Goal: Communication & Community: Answer question/provide support

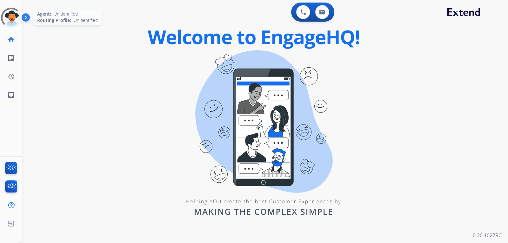
click at [12, 23] on div at bounding box center [11, 18] width 28 height 28
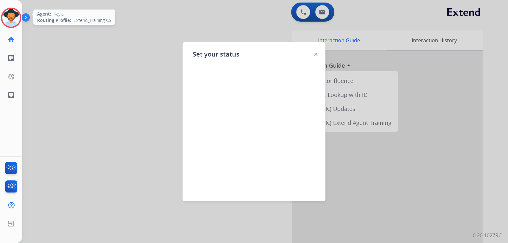
click at [10, 22] on img at bounding box center [11, 18] width 18 height 18
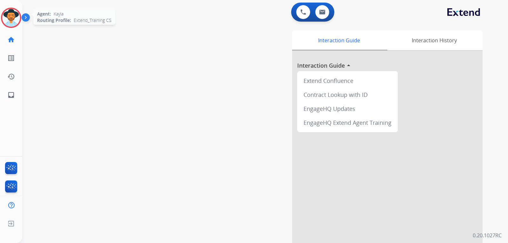
click at [15, 22] on img at bounding box center [11, 18] width 18 height 18
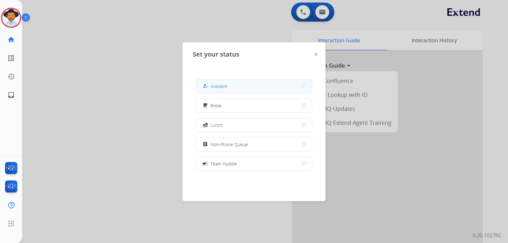
click at [210, 91] on button "how_to_reg Available" at bounding box center [254, 86] width 116 height 14
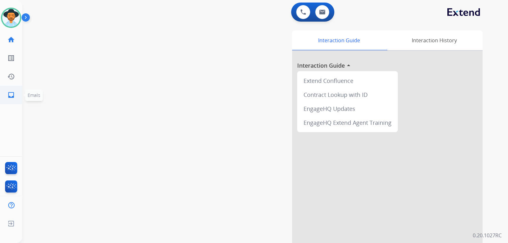
click at [13, 95] on mat-icon "inbox" at bounding box center [11, 95] width 8 height 8
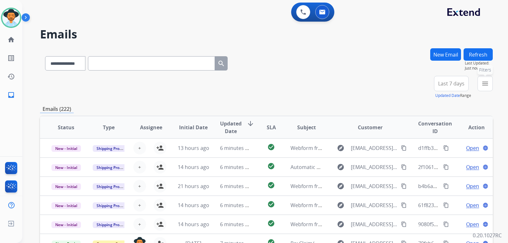
click at [342, 83] on button "menu Filters" at bounding box center [485, 83] width 15 height 15
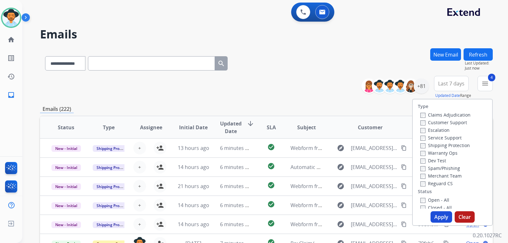
click at [342, 214] on button "Apply" at bounding box center [442, 216] width 22 height 11
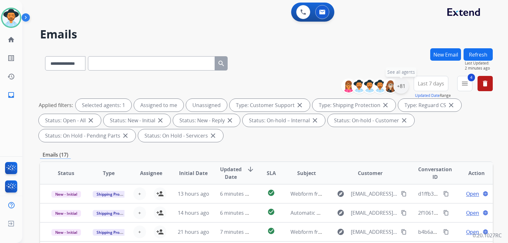
click at [342, 89] on div "+81" at bounding box center [400, 85] width 15 height 15
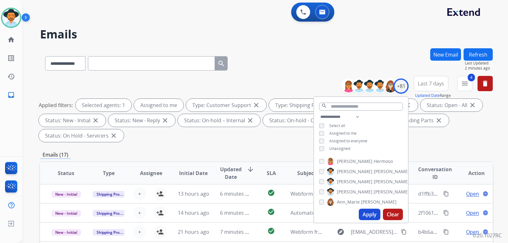
click at [342, 214] on button "Apply" at bounding box center [370, 214] width 22 height 11
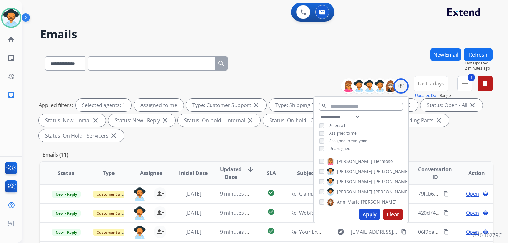
click at [342, 144] on div "**********" at bounding box center [266, 110] width 453 height 69
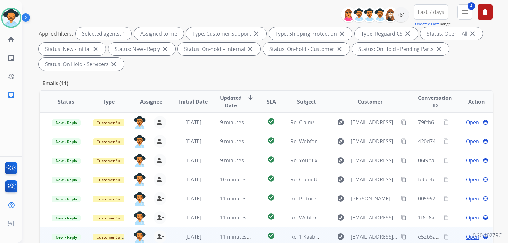
scroll to position [63, 0]
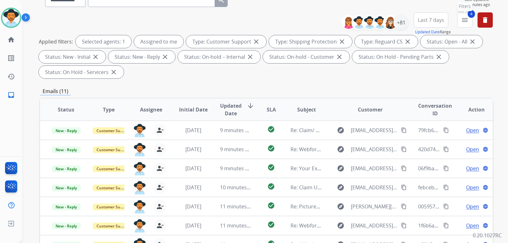
click at [342, 21] on mat-icon "menu" at bounding box center [465, 20] width 8 height 8
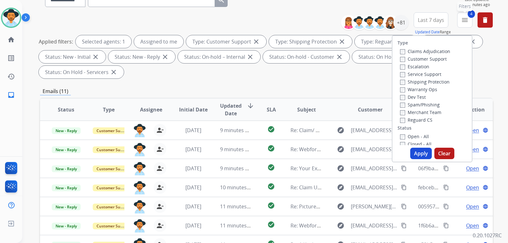
click at [342, 21] on mat-icon "menu" at bounding box center [465, 20] width 8 height 8
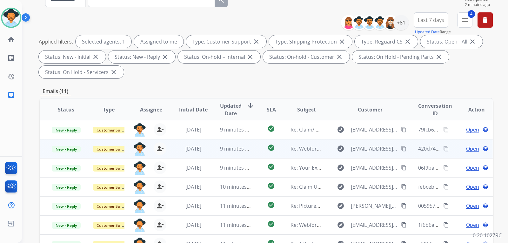
scroll to position [164, 0]
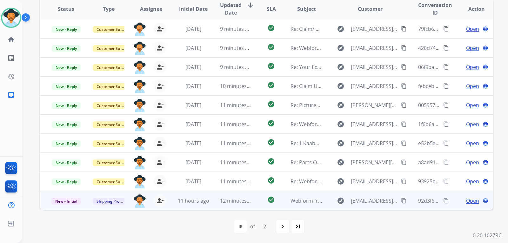
click at [342, 202] on span "Open" at bounding box center [472, 201] width 13 height 8
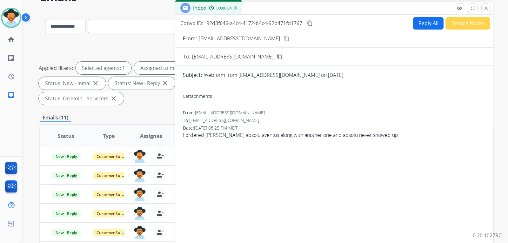
scroll to position [0, 0]
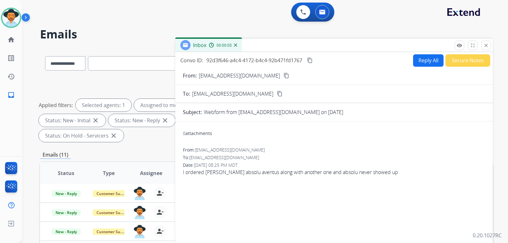
click at [342, 63] on button "Reply All" at bounding box center [428, 60] width 30 height 12
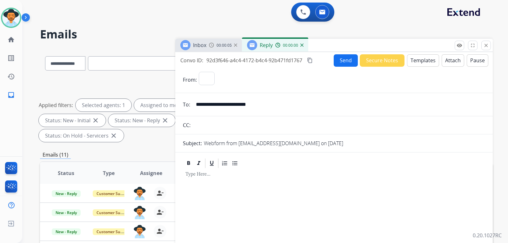
select select "**********"
click at [342, 64] on button "Templates" at bounding box center [423, 60] width 32 height 12
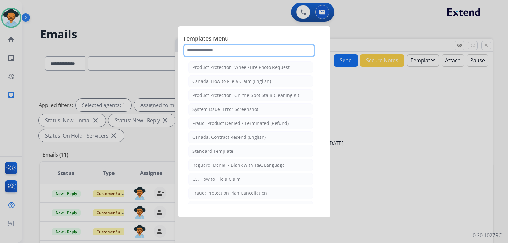
click at [280, 50] on input "text" at bounding box center [249, 50] width 132 height 13
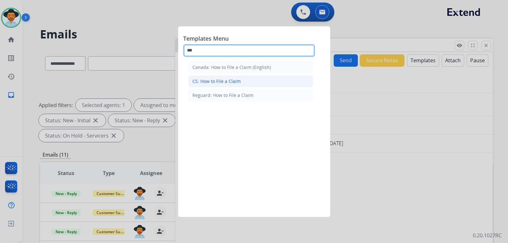
type input "***"
click at [248, 81] on li "CS: How to File a Claim" at bounding box center [250, 81] width 125 height 12
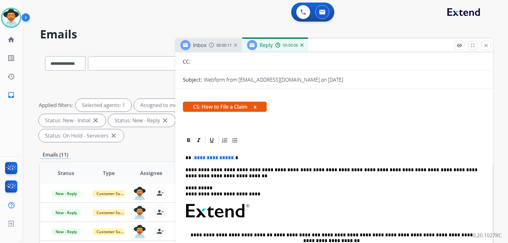
scroll to position [63, 0]
click at [245, 157] on p "**********" at bounding box center [331, 158] width 292 height 6
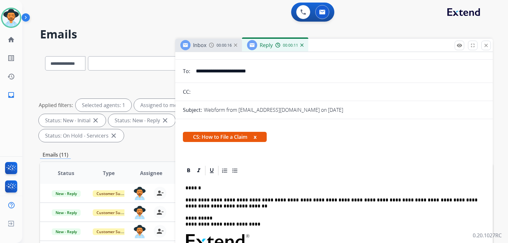
scroll to position [0, 0]
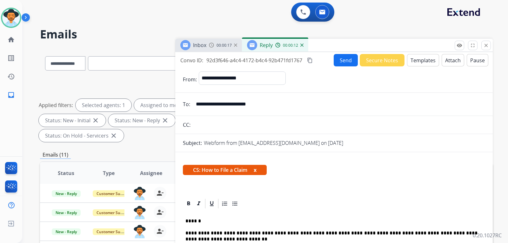
click at [342, 66] on button "Send" at bounding box center [346, 60] width 24 height 12
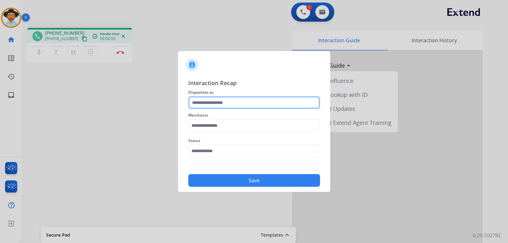
click at [250, 105] on input "text" at bounding box center [254, 102] width 132 height 13
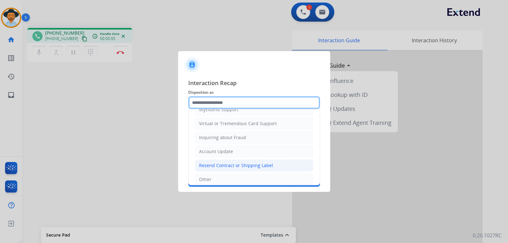
scroll to position [95, 0]
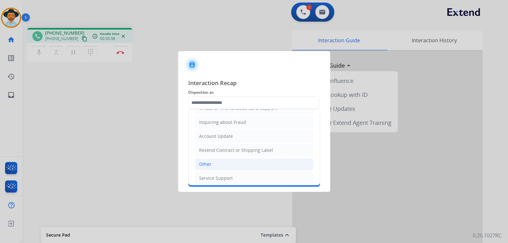
click at [219, 164] on li "Other" at bounding box center [254, 164] width 118 height 12
type input "*****"
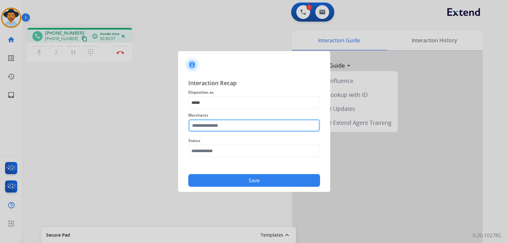
click at [236, 128] on input "text" at bounding box center [254, 125] width 132 height 13
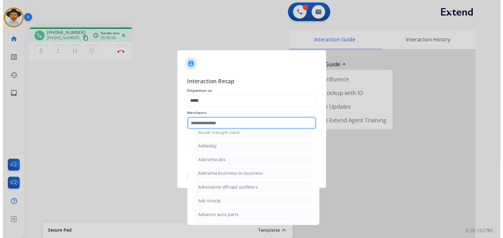
scroll to position [159, 0]
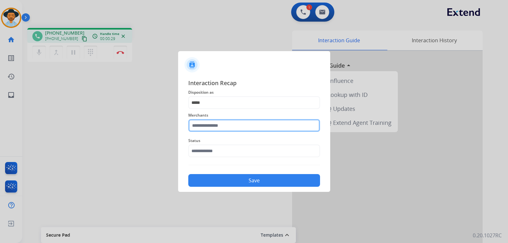
click at [226, 124] on input "text" at bounding box center [254, 125] width 132 height 13
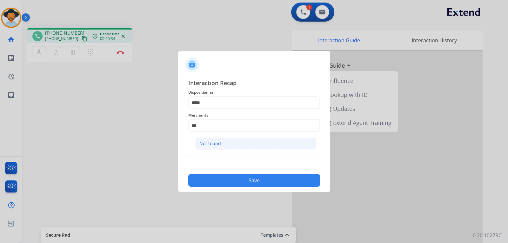
click at [234, 141] on li "Not found" at bounding box center [255, 143] width 121 height 12
type input "*********"
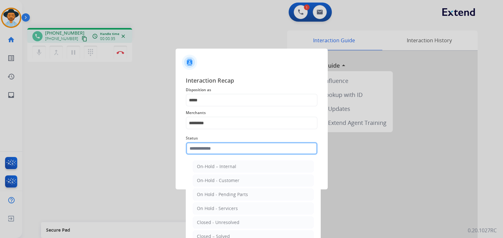
click at [230, 150] on input "text" at bounding box center [252, 148] width 132 height 13
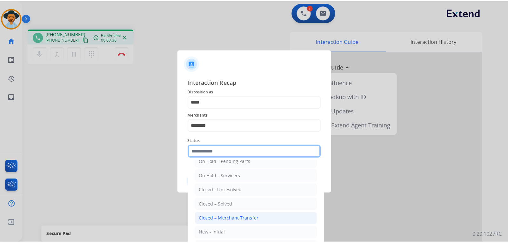
scroll to position [38, 0]
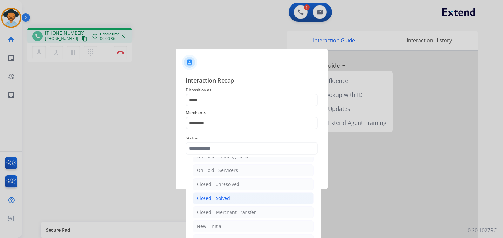
click at [230, 198] on li "Closed – Solved" at bounding box center [253, 198] width 121 height 12
type input "**********"
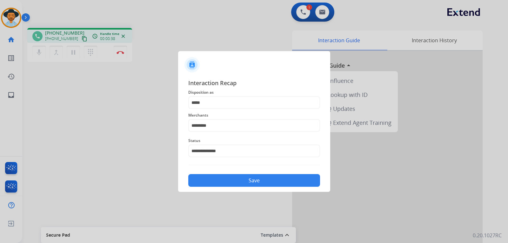
click at [249, 182] on button "Save" at bounding box center [254, 180] width 132 height 13
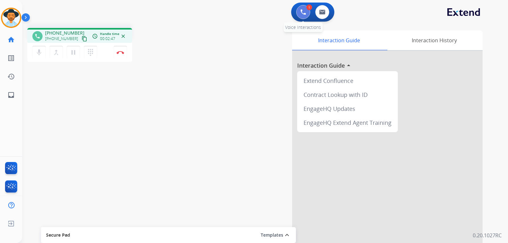
click at [303, 15] on button at bounding box center [303, 12] width 14 height 14
click at [302, 12] on img at bounding box center [303, 12] width 6 height 6
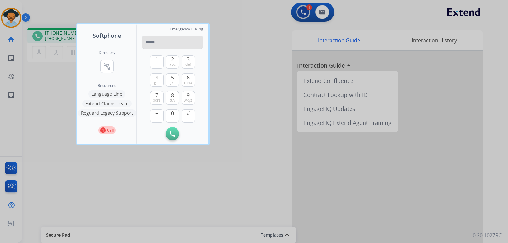
click at [164, 42] on input "tel" at bounding box center [173, 42] width 62 height 13
type input "**********"
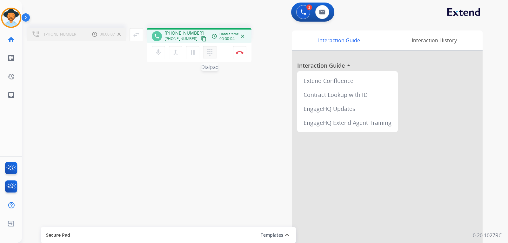
click at [211, 55] on mat-icon "dialpad" at bounding box center [210, 53] width 8 height 8
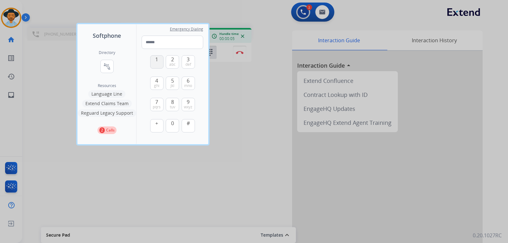
click at [156, 61] on span "1" at bounding box center [156, 60] width 3 height 8
type input "*"
click at [231, 100] on div at bounding box center [254, 121] width 508 height 243
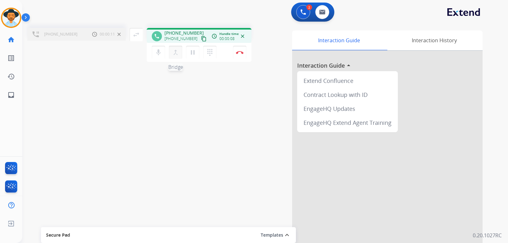
click at [177, 57] on button "merge_type Bridge" at bounding box center [175, 52] width 13 height 13
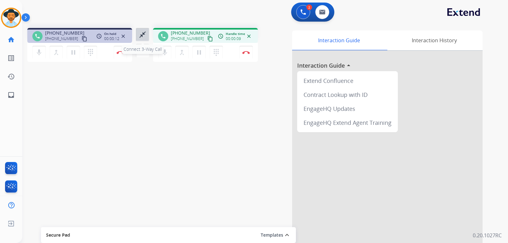
click at [139, 33] on mat-icon "close_fullscreen" at bounding box center [143, 35] width 8 height 8
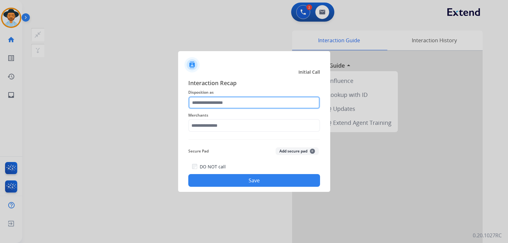
click at [222, 101] on input "text" at bounding box center [254, 102] width 132 height 13
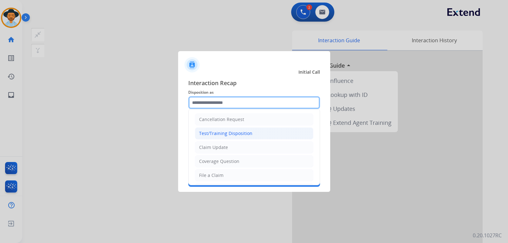
scroll to position [0, 0]
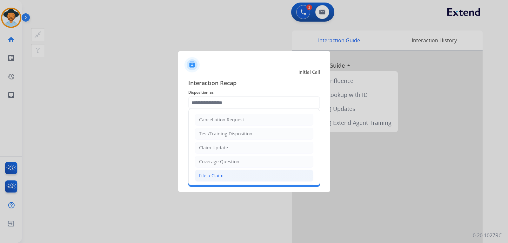
click at [223, 170] on li "File a Claim" at bounding box center [254, 176] width 118 height 12
type input "**********"
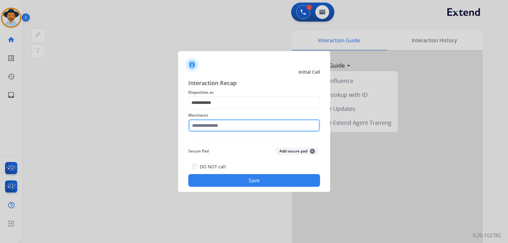
click at [229, 130] on input "text" at bounding box center [254, 125] width 132 height 13
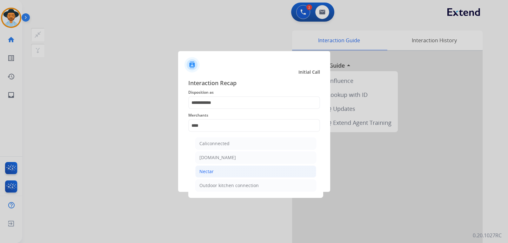
click at [217, 171] on li "Nectar" at bounding box center [255, 171] width 121 height 12
type input "******"
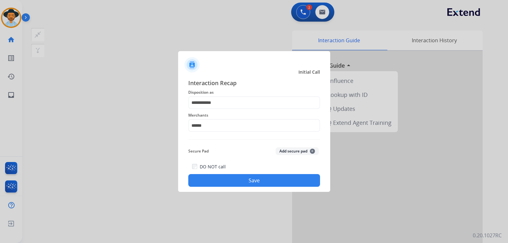
click at [233, 180] on button "Save" at bounding box center [254, 180] width 132 height 13
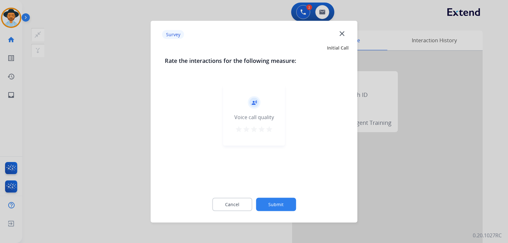
click at [342, 173] on div at bounding box center [254, 121] width 508 height 243
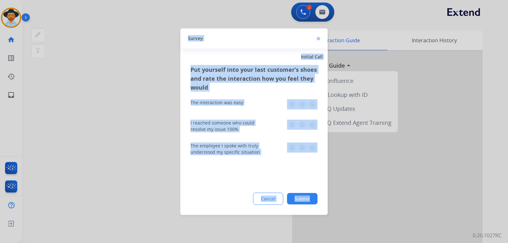
click at [342, 173] on div at bounding box center [254, 121] width 508 height 243
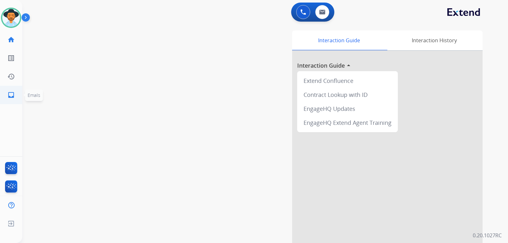
click at [11, 97] on mat-icon "inbox" at bounding box center [11, 95] width 8 height 8
select select "**********"
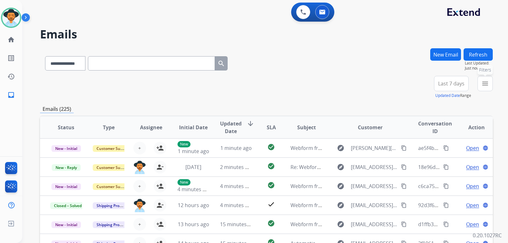
click at [342, 89] on button "menu Filters" at bounding box center [485, 83] width 15 height 15
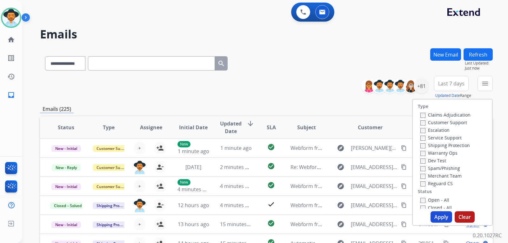
click at [342, 121] on div "Claims Adjudication Customer Support Escalation Service Support Shipping Protec…" at bounding box center [444, 149] width 53 height 76
click at [342, 216] on button "Apply" at bounding box center [442, 216] width 22 height 11
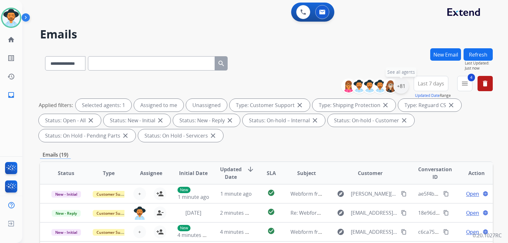
click at [342, 89] on div "+81" at bounding box center [400, 85] width 15 height 15
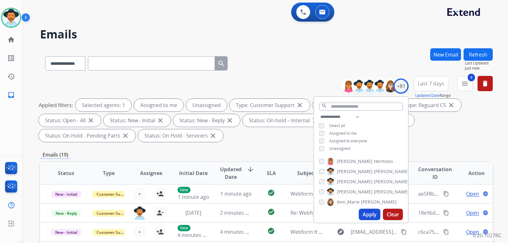
click at [321, 151] on div "**********" at bounding box center [361, 133] width 94 height 41
click at [342, 212] on button "Apply" at bounding box center [370, 214] width 22 height 11
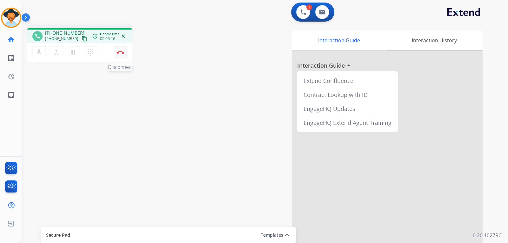
click at [125, 55] on button "Disconnect" at bounding box center [120, 52] width 13 height 13
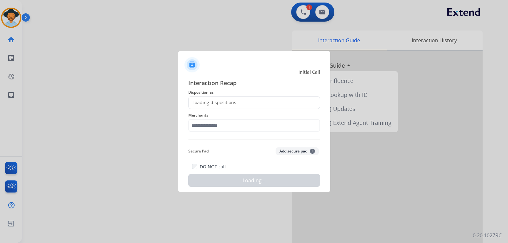
click at [224, 102] on div "Loading dispositions..." at bounding box center [214, 102] width 51 height 6
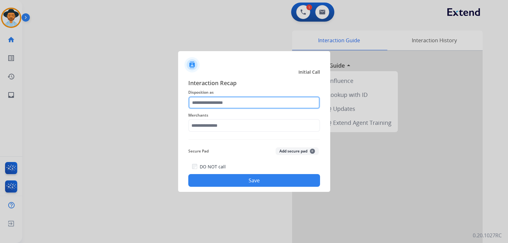
click at [229, 98] on input "text" at bounding box center [254, 102] width 132 height 13
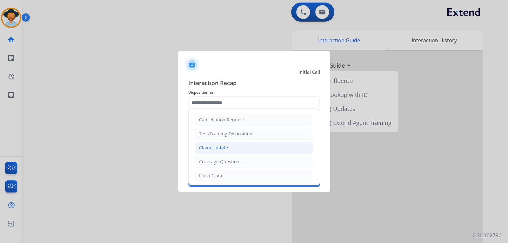
click at [227, 150] on li "Claim Update" at bounding box center [254, 148] width 118 height 12
type input "**********"
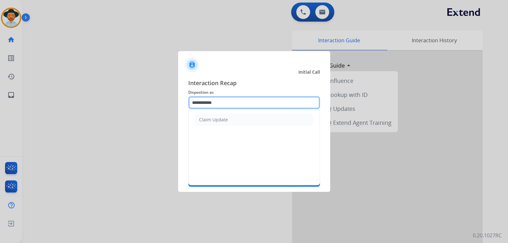
drag, startPoint x: 221, startPoint y: 103, endPoint x: 175, endPoint y: 102, distance: 46.0
click at [0, 102] on app-contact-recap-modal "**********" at bounding box center [0, 121] width 0 height 243
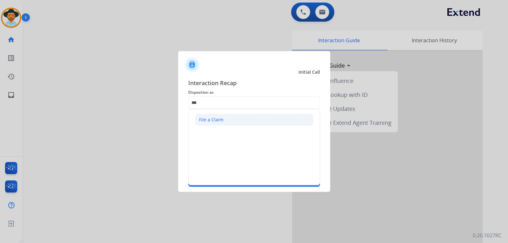
click at [206, 116] on li "File a Claim" at bounding box center [254, 120] width 118 height 12
type input "**********"
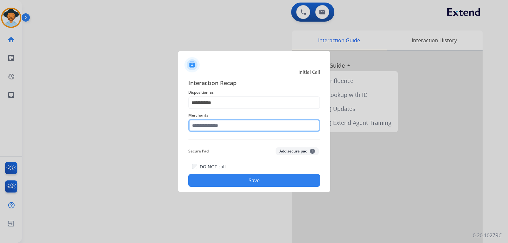
click at [224, 124] on input "text" at bounding box center [254, 125] width 132 height 13
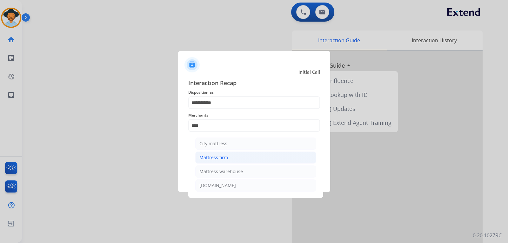
click at [224, 156] on div "Mattress firm" at bounding box center [213, 157] width 29 height 6
type input "**********"
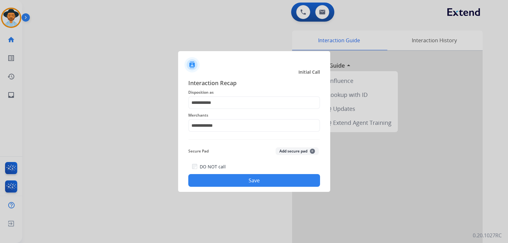
click at [245, 182] on button "Save" at bounding box center [254, 180] width 132 height 13
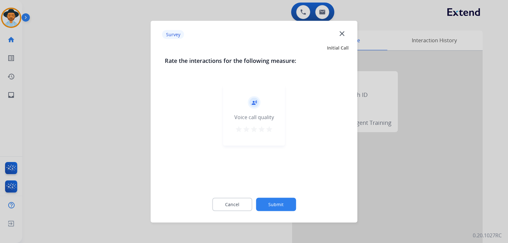
click at [342, 183] on div at bounding box center [254, 121] width 508 height 243
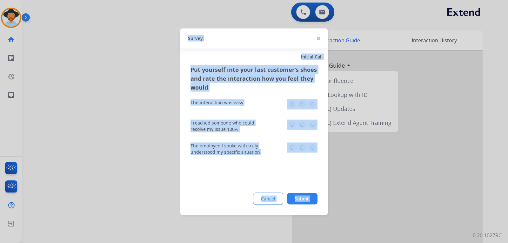
click at [342, 183] on div at bounding box center [254, 121] width 508 height 243
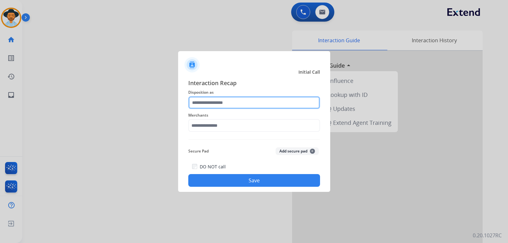
click at [225, 104] on input "text" at bounding box center [254, 102] width 132 height 13
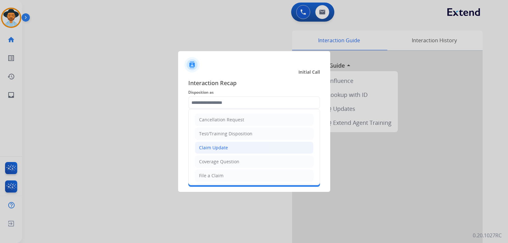
drag, startPoint x: 227, startPoint y: 148, endPoint x: 230, endPoint y: 133, distance: 14.9
click at [227, 147] on li "Claim Update" at bounding box center [254, 148] width 118 height 12
type input "**********"
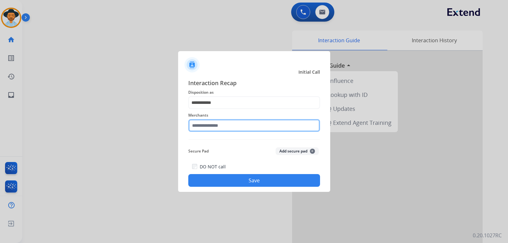
click at [228, 126] on input "text" at bounding box center [254, 125] width 132 height 13
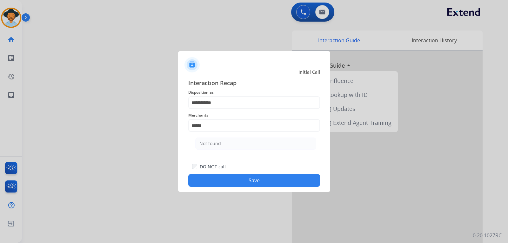
click at [224, 144] on li "Not found" at bounding box center [255, 143] width 121 height 12
type input "*********"
click at [264, 179] on button "Save" at bounding box center [254, 180] width 132 height 13
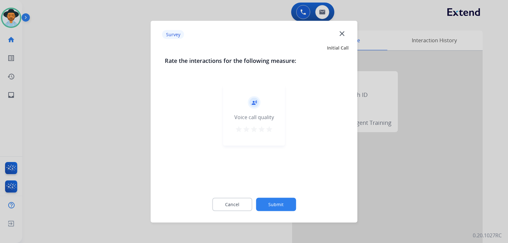
click at [342, 35] on mat-icon "close" at bounding box center [342, 33] width 8 height 8
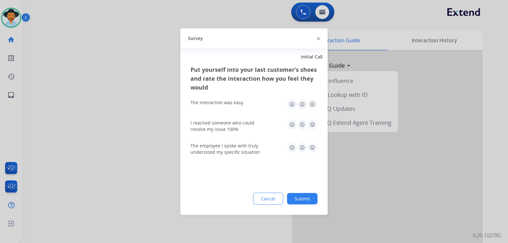
click at [318, 38] on img at bounding box center [318, 38] width 3 height 3
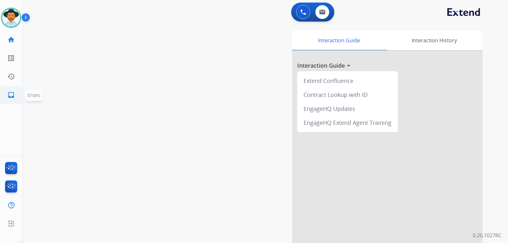
click at [13, 98] on mat-icon "inbox" at bounding box center [11, 95] width 8 height 8
select select "**********"
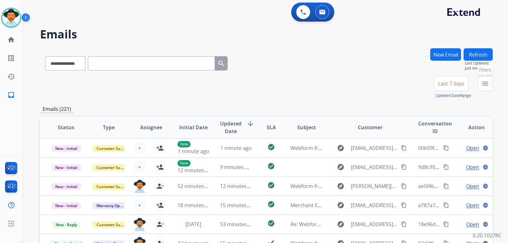
click at [342, 83] on button "menu Filters" at bounding box center [485, 83] width 15 height 15
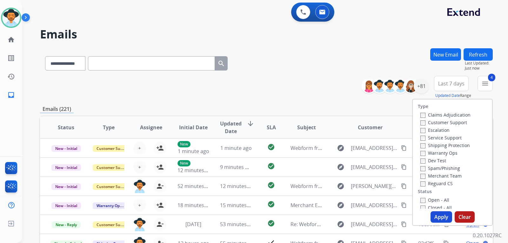
click at [342, 216] on button "Apply" at bounding box center [442, 216] width 22 height 11
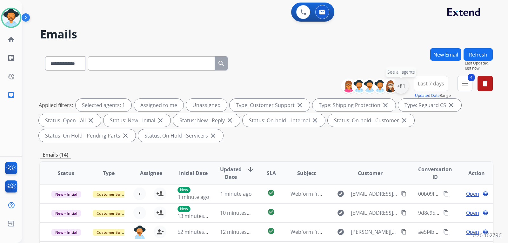
click at [342, 85] on div "+81" at bounding box center [400, 85] width 15 height 15
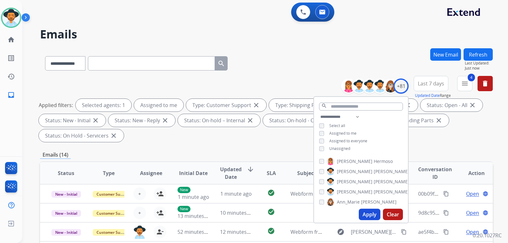
click at [342, 216] on button "Apply" at bounding box center [370, 214] width 22 height 11
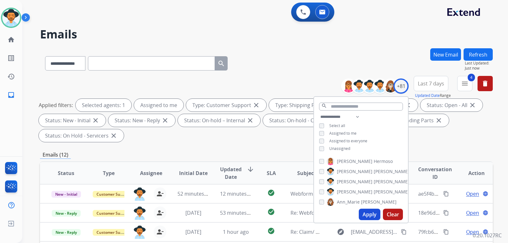
click at [342, 131] on div "Applied filters: Selected agents: 1 Assigned to me Type: Customer Support close…" at bounding box center [265, 120] width 453 height 43
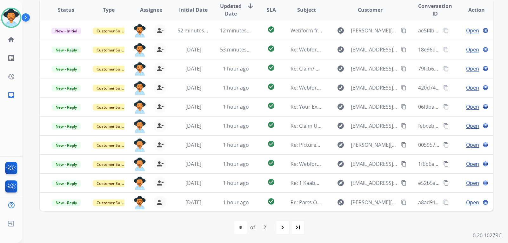
scroll to position [164, 0]
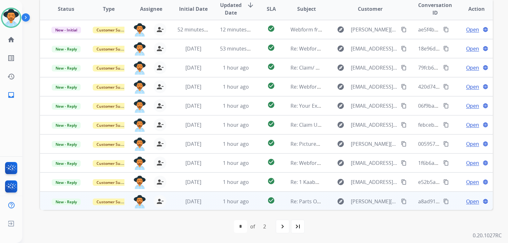
click at [342, 200] on span "Open" at bounding box center [472, 201] width 13 height 8
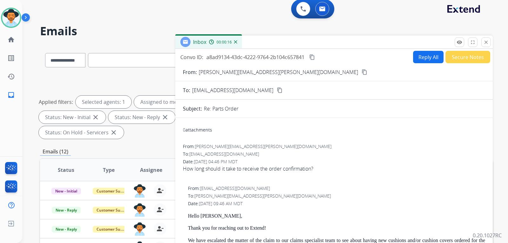
scroll to position [0, 0]
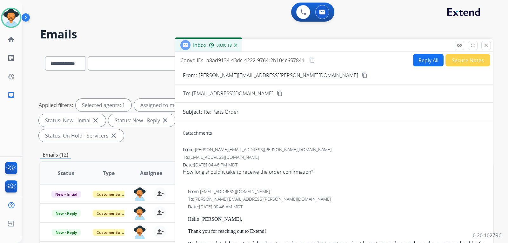
click at [342, 64] on button "Reply All" at bounding box center [428, 60] width 30 height 12
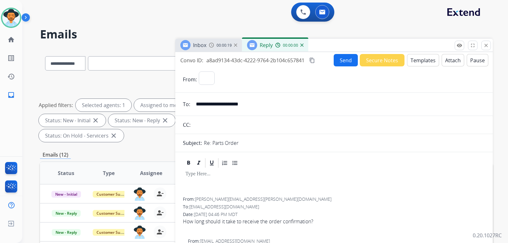
select select "**********"
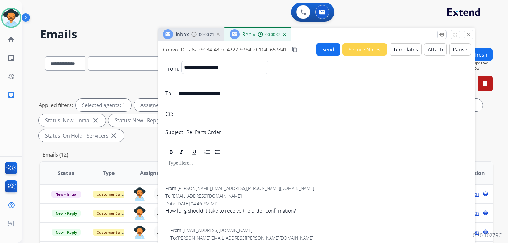
drag, startPoint x: 221, startPoint y: 43, endPoint x: 204, endPoint y: 32, distance: 20.5
click at [204, 32] on span "00:00:21" at bounding box center [206, 34] width 15 height 5
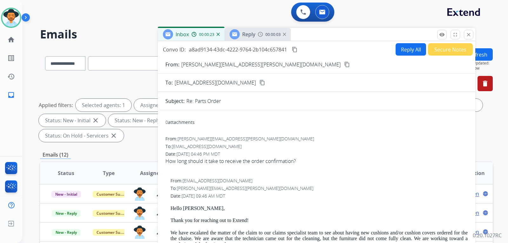
click at [264, 37] on div "Reply 00:00:03" at bounding box center [257, 34] width 66 height 13
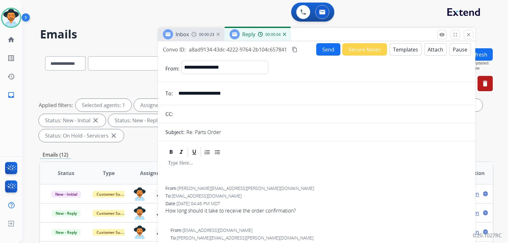
click at [342, 50] on button "Templates" at bounding box center [406, 49] width 32 height 12
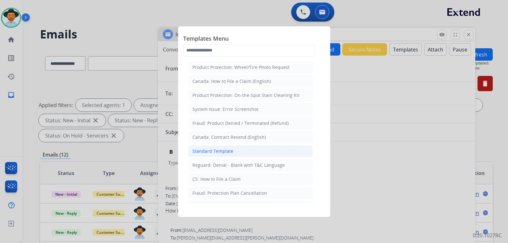
click at [227, 153] on div "Standard Template" at bounding box center [212, 151] width 41 height 6
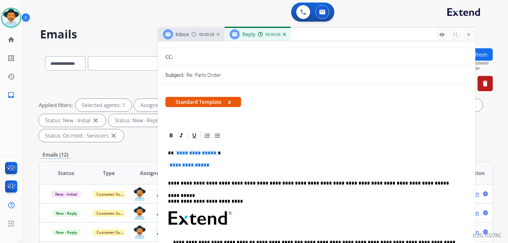
scroll to position [63, 0]
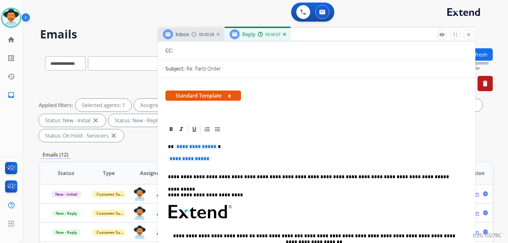
click at [221, 159] on p "**********" at bounding box center [316, 162] width 297 height 12
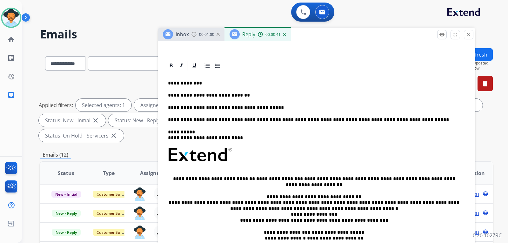
scroll to position [0, 0]
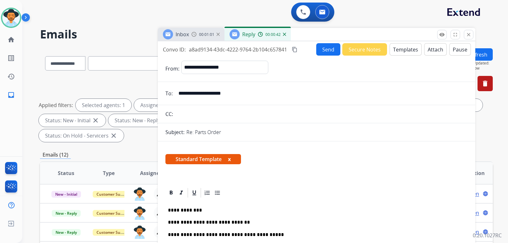
click at [329, 49] on button "Send" at bounding box center [328, 49] width 24 height 12
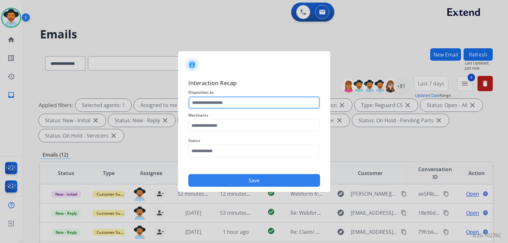
click at [231, 100] on input "text" at bounding box center [254, 102] width 132 height 13
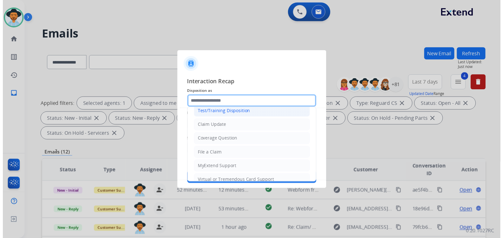
scroll to position [32, 0]
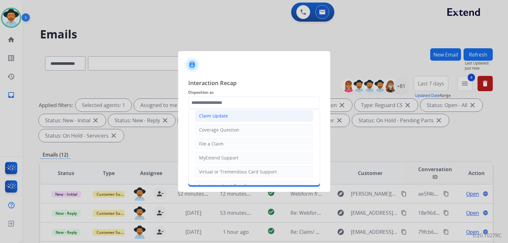
click at [233, 117] on li "Claim Update" at bounding box center [254, 116] width 118 height 12
type input "**********"
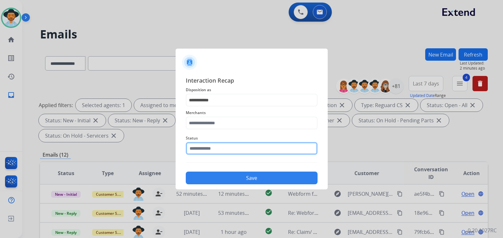
click at [221, 149] on input "text" at bounding box center [252, 148] width 132 height 13
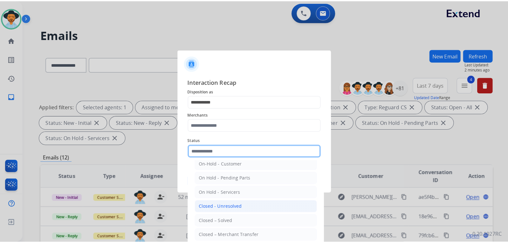
scroll to position [38, 0]
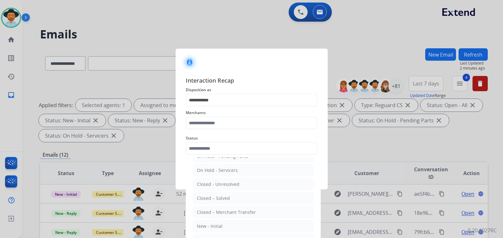
click at [221, 198] on div "Closed – Solved" at bounding box center [213, 198] width 33 height 6
type input "**********"
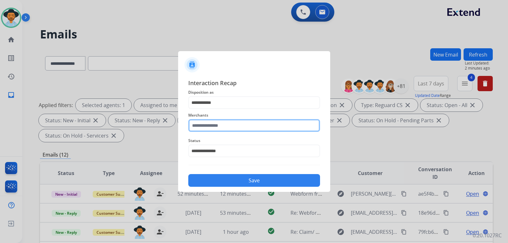
click at [222, 125] on input "text" at bounding box center [254, 125] width 132 height 13
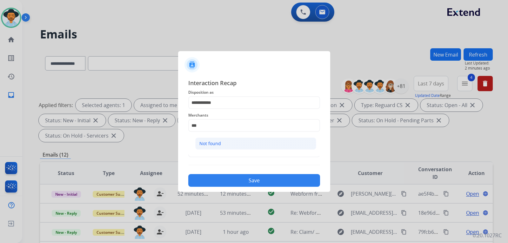
click at [213, 142] on div "Not found" at bounding box center [210, 143] width 22 height 6
type input "*********"
click at [241, 180] on button "Save" at bounding box center [254, 180] width 132 height 13
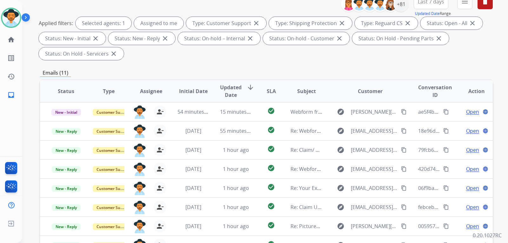
scroll to position [159, 0]
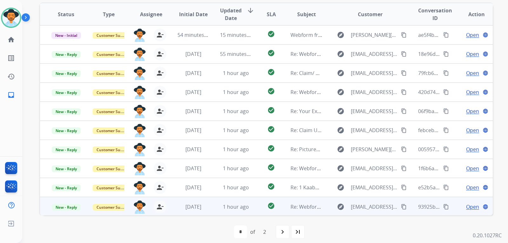
click at [342, 207] on span "Open" at bounding box center [472, 207] width 13 height 8
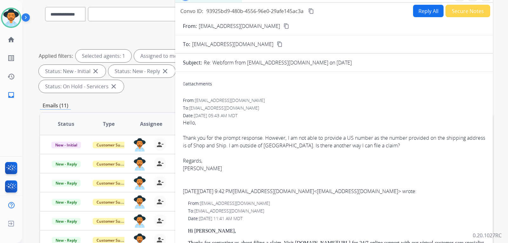
scroll to position [32, 0]
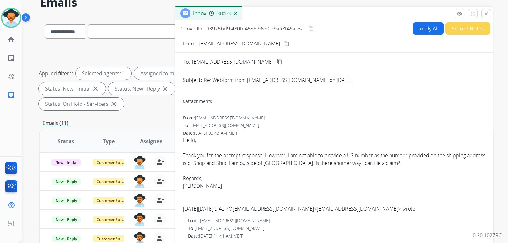
click at [342, 29] on button "Reply All" at bounding box center [428, 28] width 30 height 12
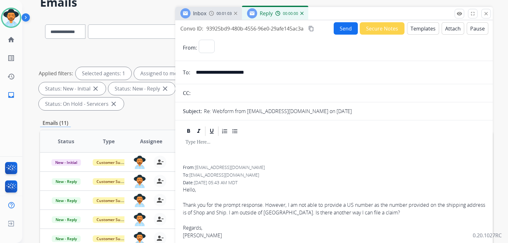
select select "**********"
click at [261, 74] on input "**********" at bounding box center [338, 72] width 293 height 13
drag, startPoint x: 285, startPoint y: 71, endPoint x: 192, endPoint y: 75, distance: 92.8
click at [192, 75] on input "**********" at bounding box center [338, 72] width 293 height 13
click at [342, 32] on button "Templates" at bounding box center [423, 28] width 32 height 12
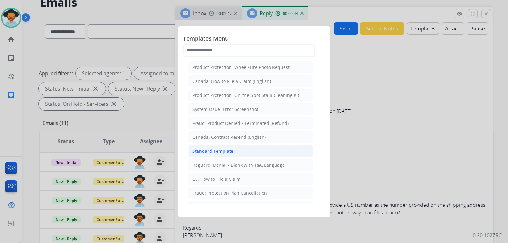
click at [231, 151] on div "Standard Template" at bounding box center [212, 151] width 41 height 6
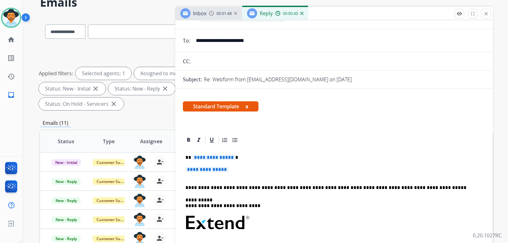
click at [246, 165] on div "**********" at bounding box center [334, 238] width 302 height 184
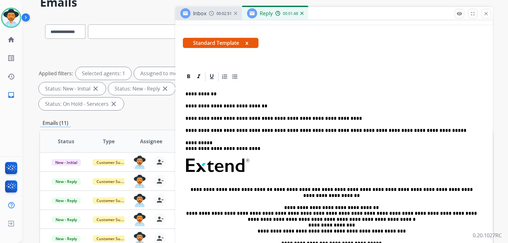
scroll to position [0, 0]
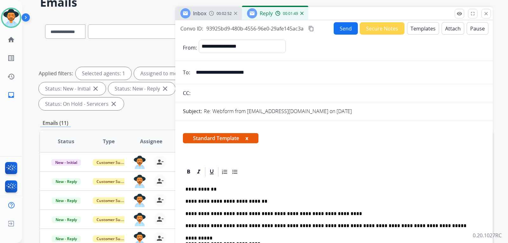
click at [342, 32] on button "Send" at bounding box center [346, 28] width 24 height 12
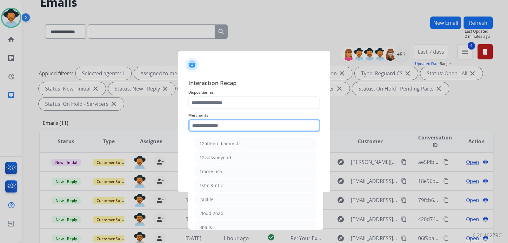
click at [256, 128] on input "text" at bounding box center [254, 125] width 132 height 13
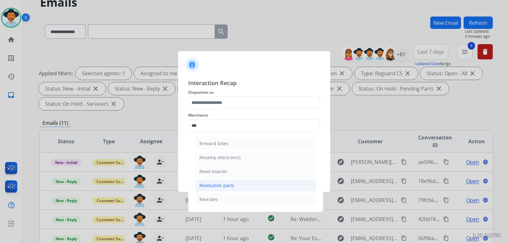
click at [222, 186] on div "Revolution parts" at bounding box center [216, 185] width 35 height 6
type input "**********"
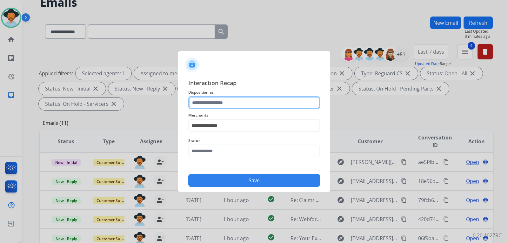
click at [223, 103] on input "text" at bounding box center [254, 102] width 132 height 13
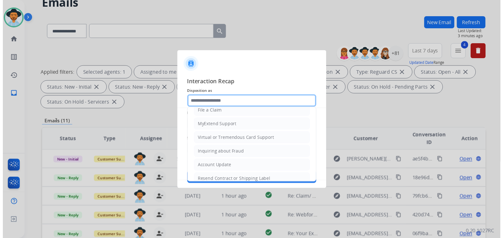
scroll to position [32, 0]
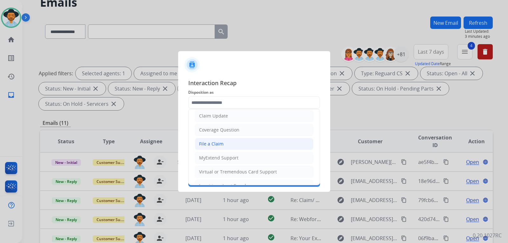
click at [225, 144] on li "File a Claim" at bounding box center [254, 144] width 118 height 12
type input "**********"
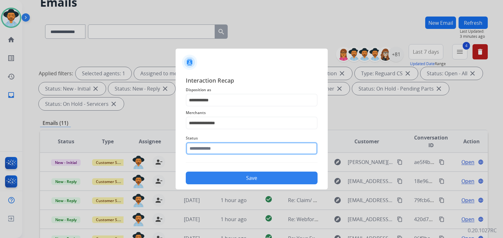
click at [220, 154] on input "text" at bounding box center [252, 148] width 132 height 13
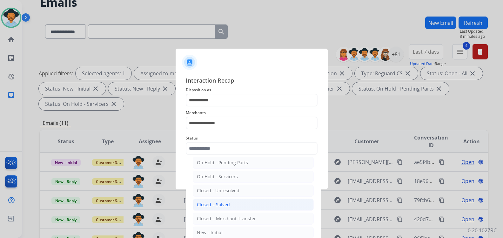
click at [223, 203] on div "Closed – Solved" at bounding box center [213, 204] width 33 height 6
type input "**********"
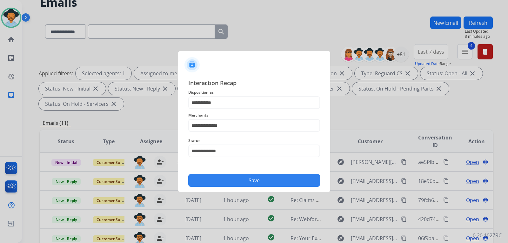
click at [244, 182] on button "Save" at bounding box center [254, 180] width 132 height 13
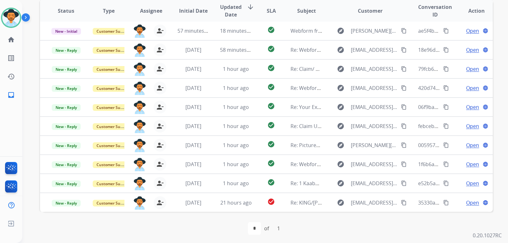
scroll to position [164, 0]
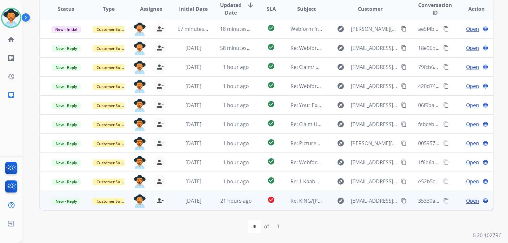
click at [342, 201] on span "Open" at bounding box center [472, 201] width 13 height 8
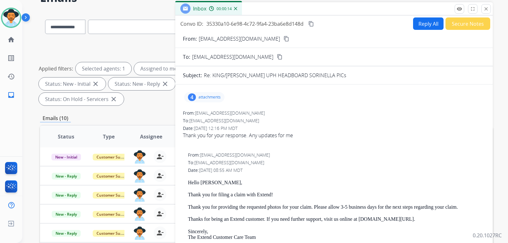
scroll to position [5, 0]
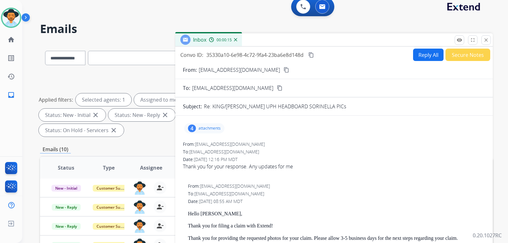
click at [284, 71] on mat-icon "content_copy" at bounding box center [287, 70] width 6 height 6
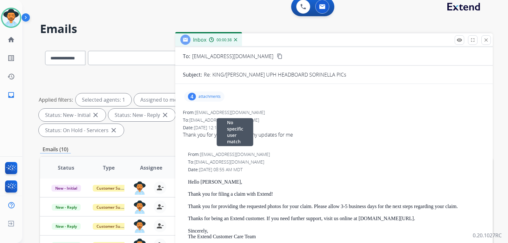
scroll to position [0, 0]
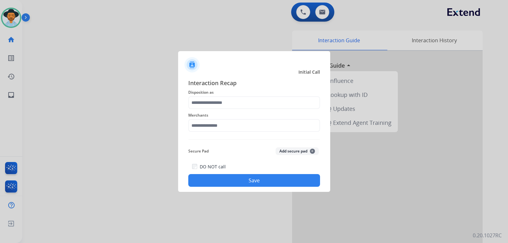
click at [123, 76] on div at bounding box center [254, 121] width 508 height 243
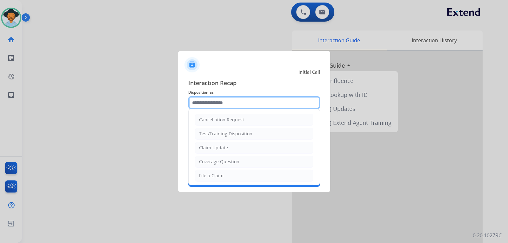
click at [232, 102] on input "text" at bounding box center [254, 102] width 132 height 13
type input "*"
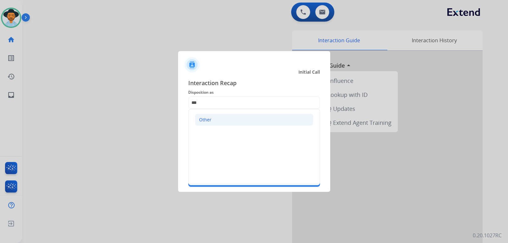
click at [234, 123] on li "Other" at bounding box center [254, 120] width 118 height 12
type input "*****"
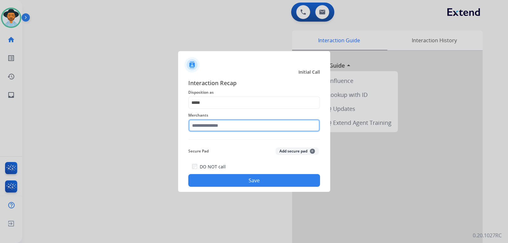
click at [233, 125] on input "text" at bounding box center [254, 125] width 132 height 13
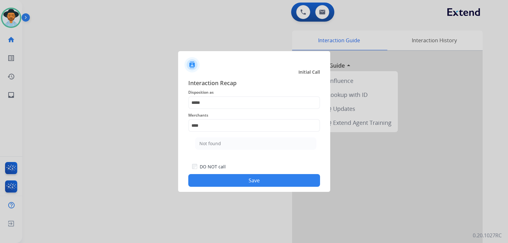
click at [244, 143] on li "Not found" at bounding box center [255, 143] width 121 height 12
type input "*********"
click at [270, 182] on button "Save" at bounding box center [254, 180] width 132 height 13
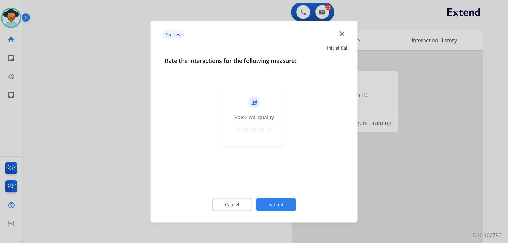
click at [342, 189] on div at bounding box center [254, 121] width 508 height 243
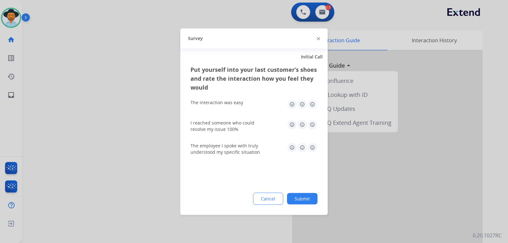
click at [342, 189] on div at bounding box center [254, 121] width 508 height 243
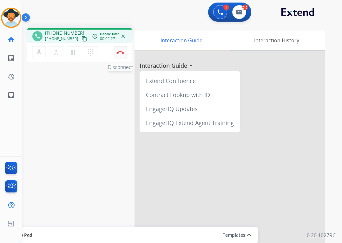
click at [126, 55] on button "Disconnect" at bounding box center [120, 52] width 13 height 13
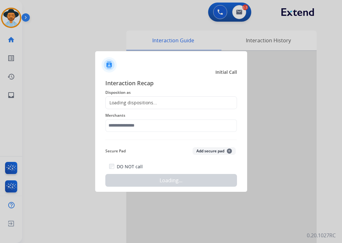
click at [159, 102] on div "Loading dispositions..." at bounding box center [171, 102] width 132 height 13
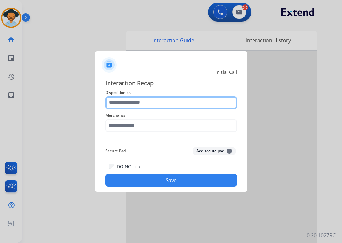
click at [132, 102] on input "text" at bounding box center [171, 102] width 132 height 13
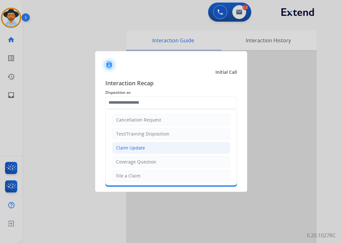
click at [137, 147] on div "Claim Update" at bounding box center [130, 147] width 29 height 6
type input "**********"
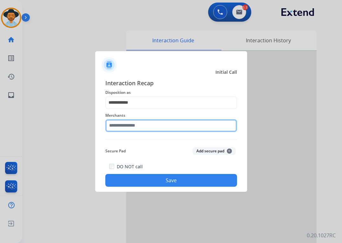
click at [148, 122] on input "text" at bounding box center [171, 125] width 132 height 13
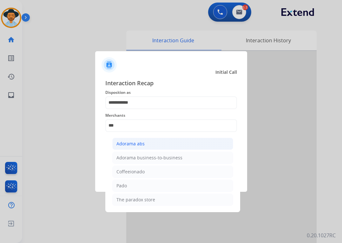
click at [130, 141] on div "Adorama abs" at bounding box center [131, 143] width 28 height 6
type input "**********"
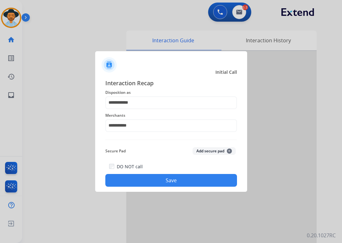
drag, startPoint x: 139, startPoint y: 173, endPoint x: 141, endPoint y: 177, distance: 4.7
click at [142, 177] on button "Save" at bounding box center [171, 180] width 132 height 13
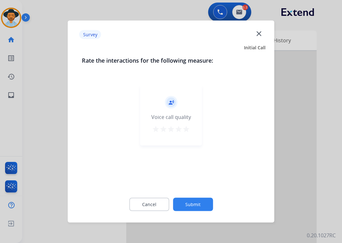
click at [288, 148] on div at bounding box center [171, 121] width 342 height 243
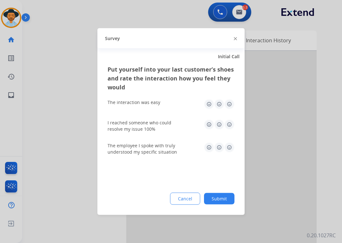
click at [288, 148] on div at bounding box center [171, 121] width 342 height 243
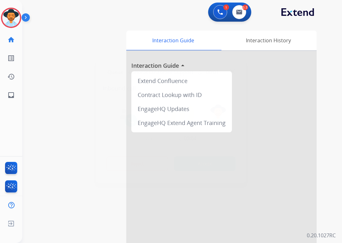
click at [67, 169] on div at bounding box center [171, 121] width 342 height 243
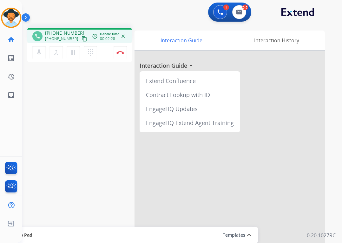
click at [153, 21] on div "1 Voice Interactions 0.5 Email Interactions" at bounding box center [178, 13] width 297 height 20
click at [218, 12] on img at bounding box center [220, 12] width 6 height 6
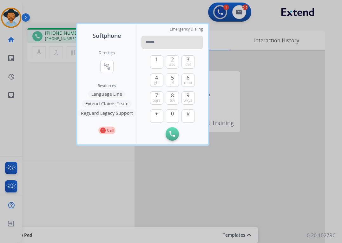
click at [172, 45] on input "tel" at bounding box center [173, 42] width 62 height 13
type input "**********"
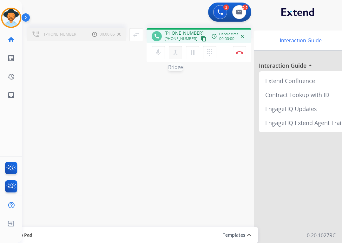
click at [175, 55] on mat-icon "merge_type" at bounding box center [176, 53] width 8 height 8
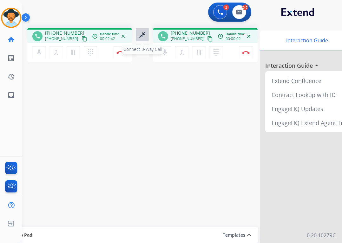
click at [140, 35] on mat-icon "close_fullscreen" at bounding box center [143, 35] width 8 height 8
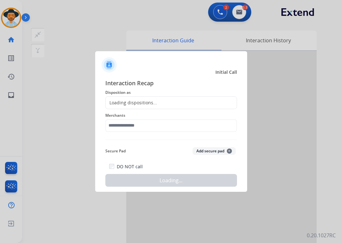
click at [146, 102] on div "Loading dispositions..." at bounding box center [131, 102] width 51 height 6
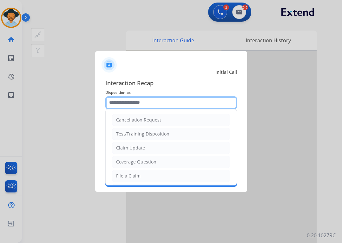
click at [144, 98] on input "text" at bounding box center [171, 102] width 132 height 13
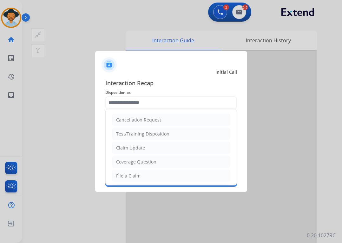
click at [134, 176] on div "File a Claim" at bounding box center [128, 175] width 24 height 6
type input "**********"
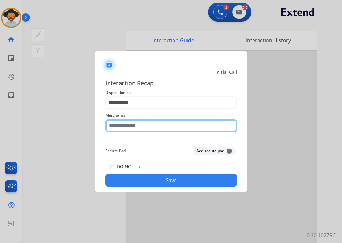
click at [141, 126] on input "text" at bounding box center [171, 125] width 132 height 13
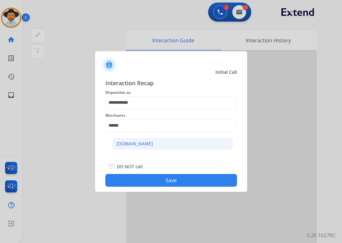
click at [140, 139] on li "[DOMAIN_NAME]" at bounding box center [172, 143] width 121 height 12
type input "**********"
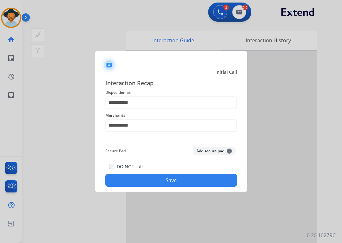
click at [172, 182] on button "Save" at bounding box center [171, 180] width 132 height 13
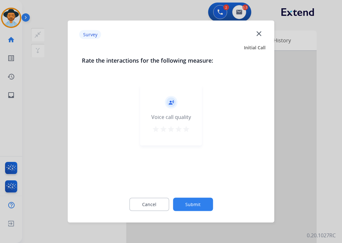
click at [293, 140] on div at bounding box center [171, 121] width 342 height 243
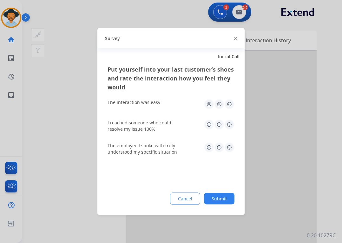
click at [293, 140] on div at bounding box center [171, 121] width 342 height 243
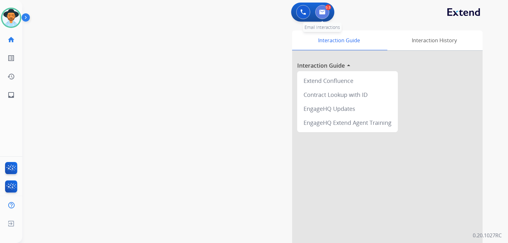
click at [324, 11] on img at bounding box center [322, 12] width 6 height 5
select select "**********"
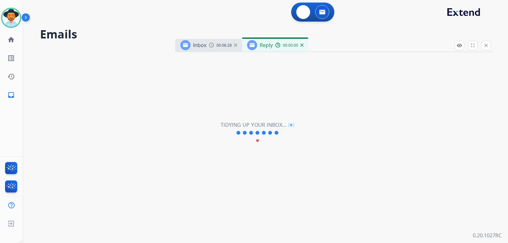
select select "**********"
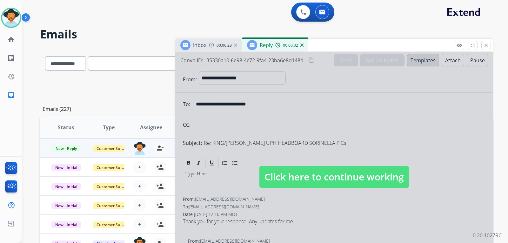
click at [323, 177] on span "Click here to continue working" at bounding box center [334, 177] width 150 height 22
select select
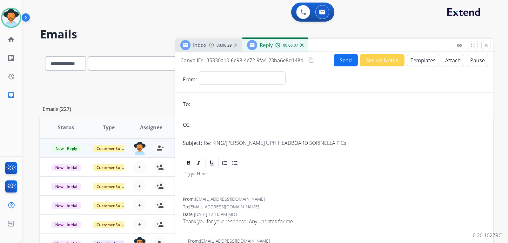
click at [301, 45] on img at bounding box center [301, 44] width 3 height 3
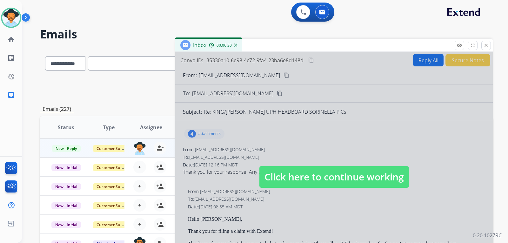
click at [289, 175] on span "Click here to continue working" at bounding box center [334, 177] width 150 height 22
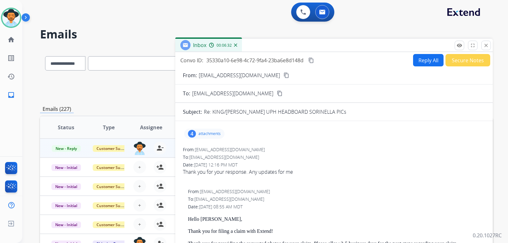
click at [342, 61] on button "Reply All" at bounding box center [428, 60] width 30 height 12
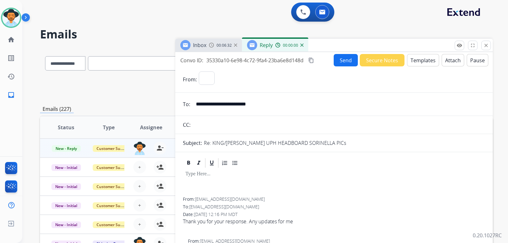
select select "**********"
click at [342, 61] on button "Templates" at bounding box center [423, 60] width 32 height 12
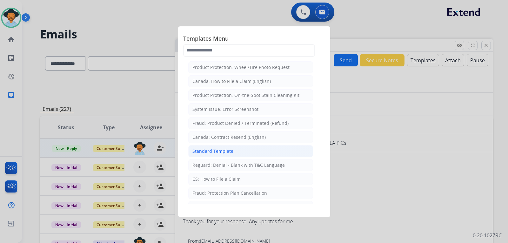
click at [217, 150] on div "Standard Template" at bounding box center [212, 151] width 41 height 6
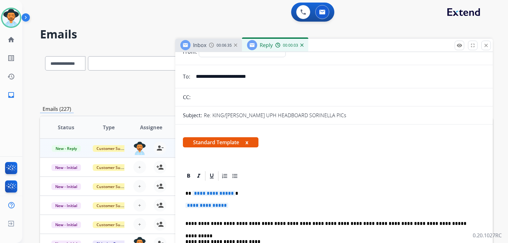
scroll to position [63, 0]
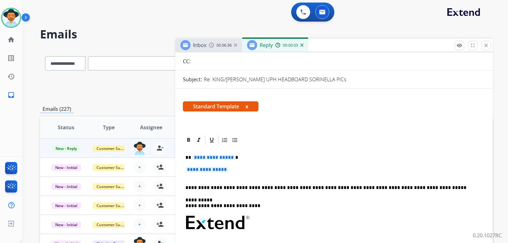
click at [246, 172] on p "**********" at bounding box center [333, 173] width 297 height 12
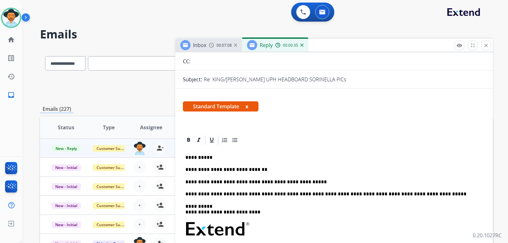
click at [318, 180] on p "**********" at bounding box center [331, 182] width 292 height 6
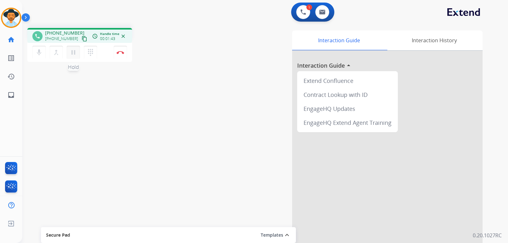
click at [77, 53] on button "pause Hold" at bounding box center [73, 52] width 13 height 13
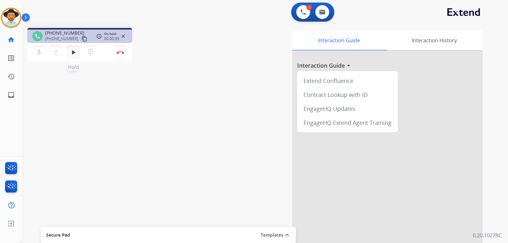
click at [77, 53] on button "play_arrow Hold" at bounding box center [73, 52] width 13 height 13
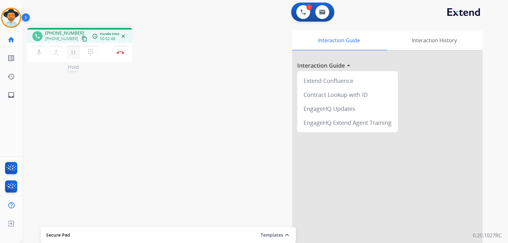
click at [74, 54] on mat-icon "pause" at bounding box center [74, 53] width 8 height 8
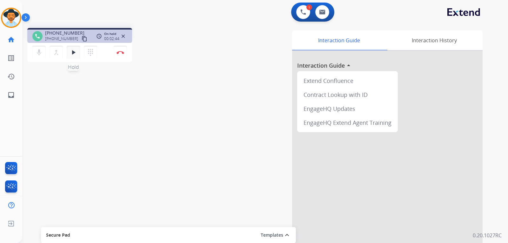
click at [73, 53] on mat-icon "play_arrow" at bounding box center [74, 53] width 8 height 8
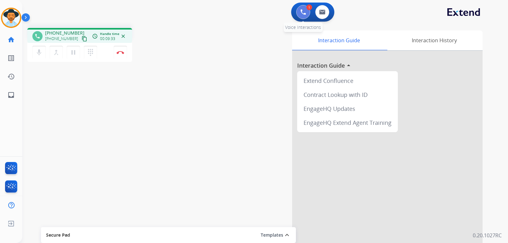
click at [302, 15] on button at bounding box center [303, 12] width 14 height 14
click at [307, 9] on div "1" at bounding box center [309, 7] width 6 height 6
click at [298, 13] on button at bounding box center [303, 12] width 14 height 14
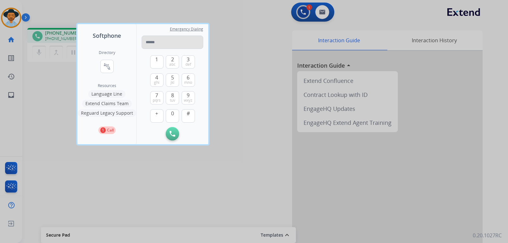
click at [183, 43] on input "tel" at bounding box center [173, 42] width 62 height 13
click at [150, 43] on input "tel" at bounding box center [173, 42] width 62 height 13
click at [251, 27] on div at bounding box center [254, 121] width 508 height 243
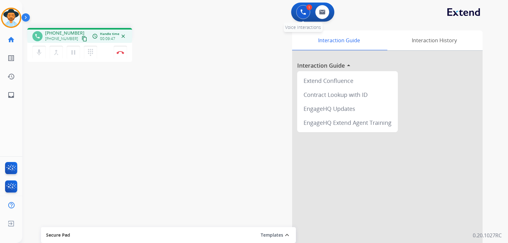
click at [298, 16] on button at bounding box center [303, 12] width 14 height 14
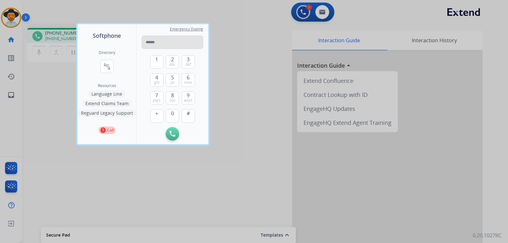
click at [183, 43] on input "tel" at bounding box center [173, 42] width 62 height 13
type input "**********"
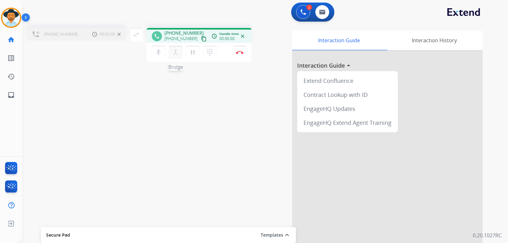
click at [177, 55] on mat-icon "merge_type" at bounding box center [176, 53] width 8 height 8
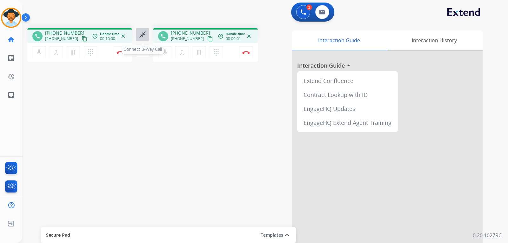
click at [148, 39] on button "close_fullscreen Connect 3-Way Call" at bounding box center [142, 34] width 13 height 13
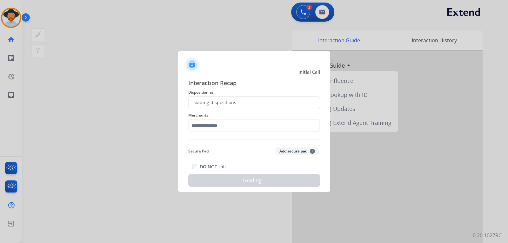
click at [240, 104] on div "Loading dispositions..." at bounding box center [254, 102] width 132 height 13
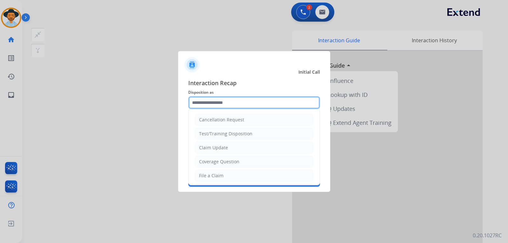
click at [234, 102] on input "text" at bounding box center [254, 102] width 132 height 13
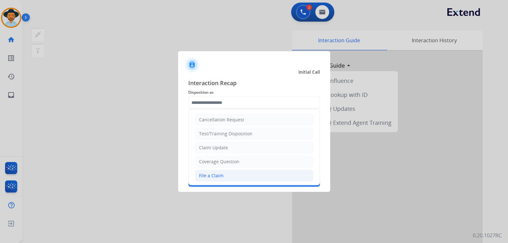
drag, startPoint x: 217, startPoint y: 178, endPoint x: 226, endPoint y: 153, distance: 26.7
click at [217, 177] on div "File a Claim" at bounding box center [211, 175] width 24 height 6
type input "**********"
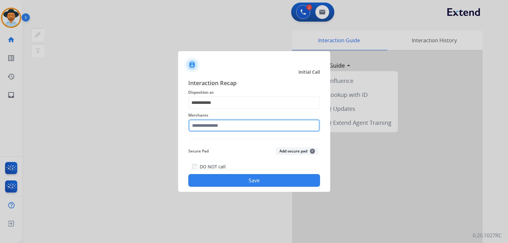
click at [225, 127] on input "text" at bounding box center [254, 125] width 132 height 13
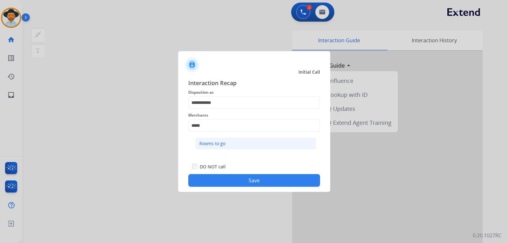
click at [224, 144] on div "Rooms to go" at bounding box center [212, 143] width 26 height 6
type input "**********"
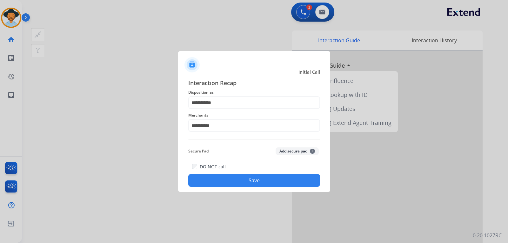
click at [246, 181] on button "Save" at bounding box center [254, 180] width 132 height 13
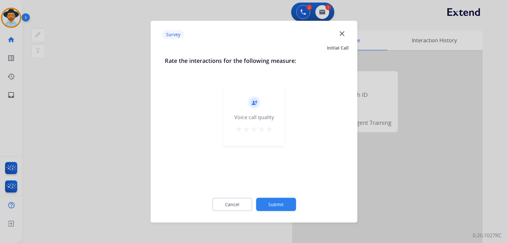
click at [342, 175] on div at bounding box center [254, 121] width 508 height 243
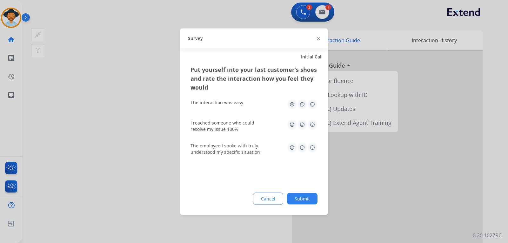
click at [342, 174] on div at bounding box center [254, 121] width 508 height 243
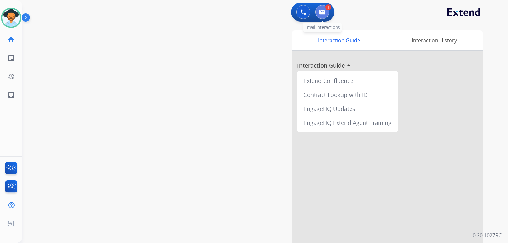
click at [323, 13] on img at bounding box center [322, 12] width 6 height 5
select select "**********"
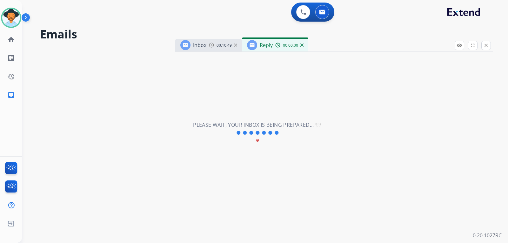
select select "**********"
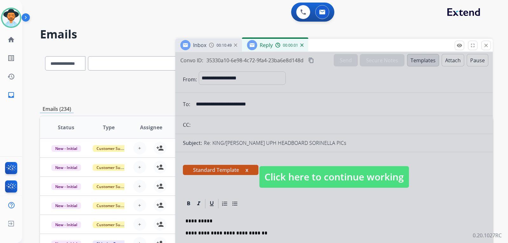
click at [338, 177] on span "Click here to continue working" at bounding box center [334, 177] width 150 height 22
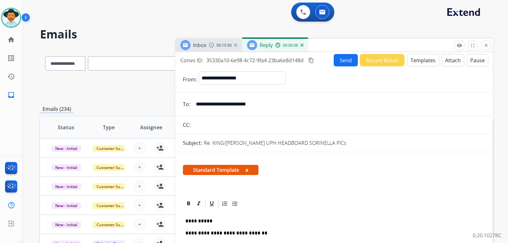
click at [342, 60] on button "Send" at bounding box center [346, 60] width 24 height 12
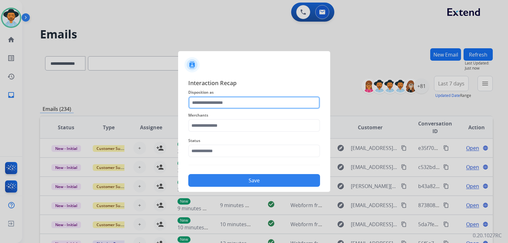
click at [274, 103] on input "text" at bounding box center [254, 102] width 132 height 13
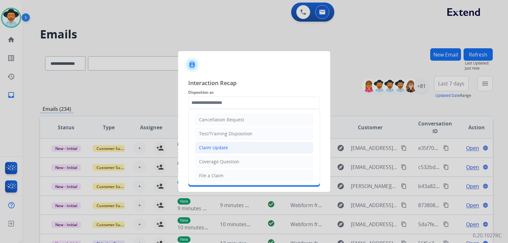
drag, startPoint x: 229, startPoint y: 147, endPoint x: 243, endPoint y: 135, distance: 18.7
click at [229, 147] on li "Claim Update" at bounding box center [254, 148] width 118 height 12
type input "**********"
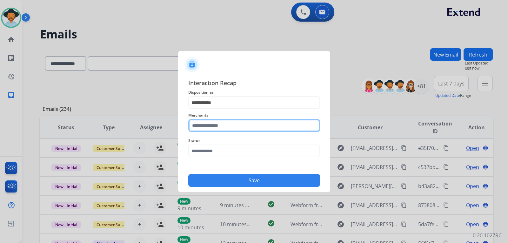
click at [251, 127] on input "text" at bounding box center [254, 125] width 132 height 13
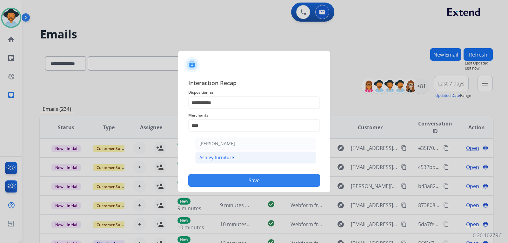
click at [230, 156] on div "Ashley furniture" at bounding box center [216, 157] width 35 height 6
type input "**********"
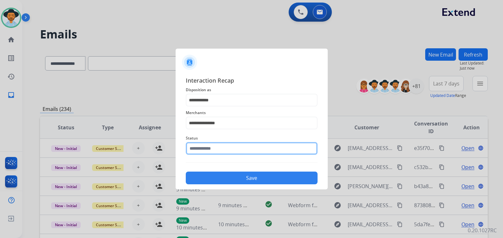
click at [229, 156] on div "Status" at bounding box center [252, 144] width 132 height 25
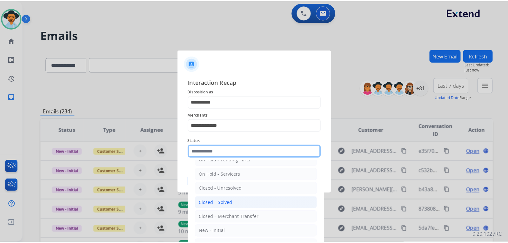
scroll to position [38, 0]
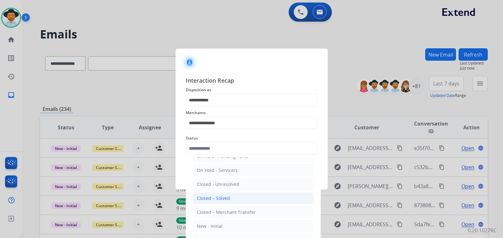
click at [219, 196] on div "Closed – Solved" at bounding box center [213, 198] width 33 height 6
type input "**********"
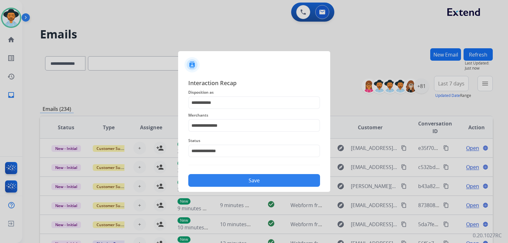
click at [249, 185] on button "Save" at bounding box center [254, 180] width 132 height 13
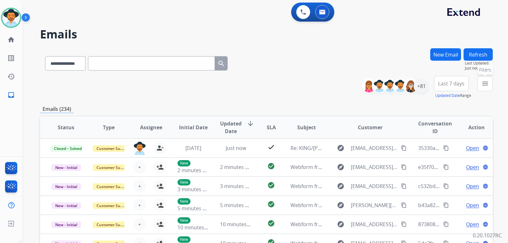
click at [342, 83] on mat-icon "menu" at bounding box center [485, 84] width 8 height 8
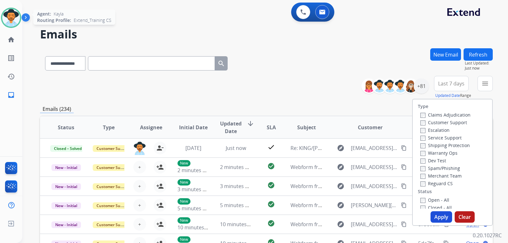
click at [15, 23] on img at bounding box center [11, 18] width 18 height 18
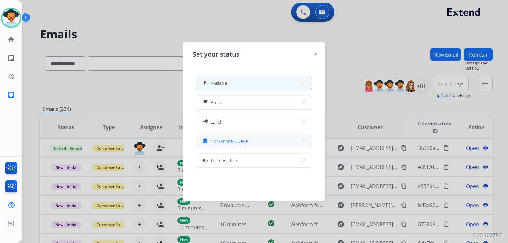
scroll to position [0, 0]
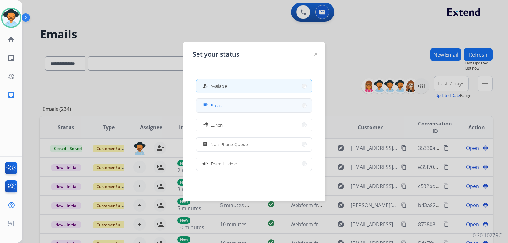
click at [255, 108] on button "free_breakfast Break" at bounding box center [254, 106] width 116 height 14
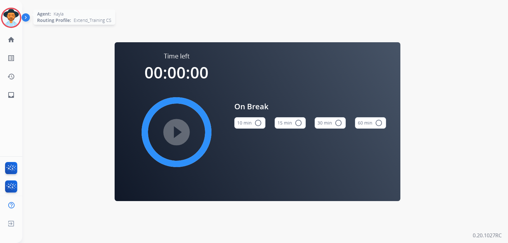
click at [18, 22] on img at bounding box center [11, 18] width 18 height 18
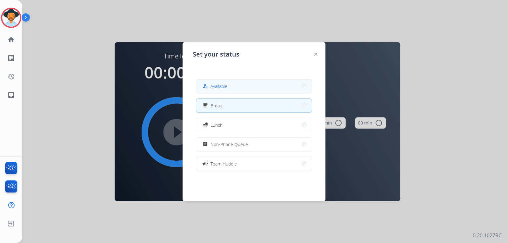
click at [203, 84] on button "how_to_reg Available" at bounding box center [254, 86] width 116 height 14
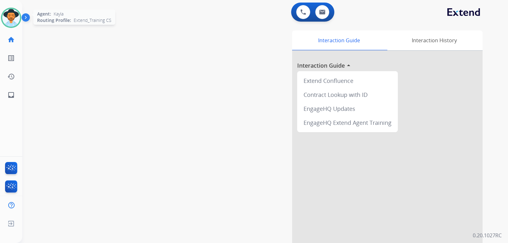
click at [15, 24] on img at bounding box center [11, 18] width 18 height 18
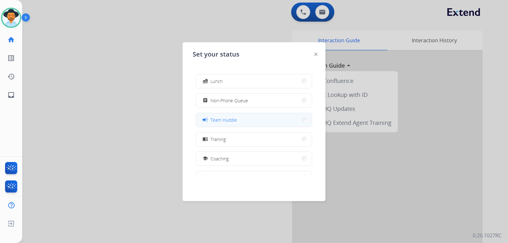
scroll to position [32, 0]
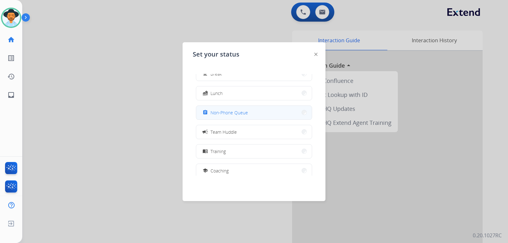
click at [232, 117] on button "assignment Non-Phone Queue" at bounding box center [254, 113] width 116 height 14
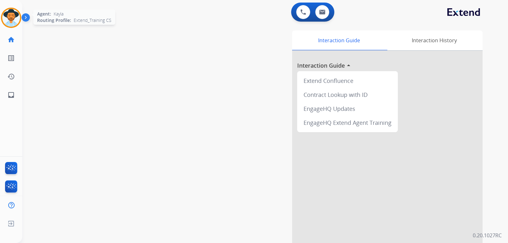
click at [18, 22] on img at bounding box center [11, 18] width 18 height 18
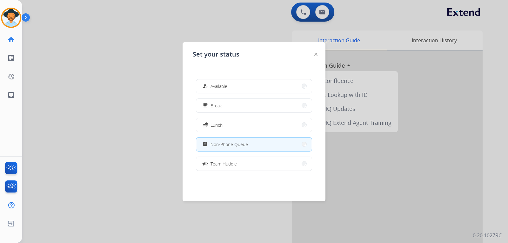
click at [342, 172] on div at bounding box center [254, 121] width 508 height 243
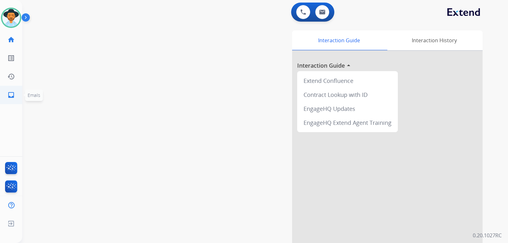
click at [12, 97] on mat-icon "inbox" at bounding box center [11, 95] width 8 height 8
select select "**********"
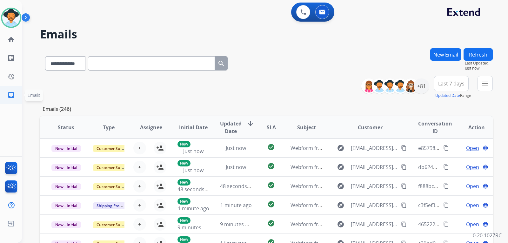
click at [8, 95] on mat-icon "inbox" at bounding box center [11, 95] width 8 height 8
click at [342, 85] on mat-icon "menu" at bounding box center [485, 84] width 8 height 8
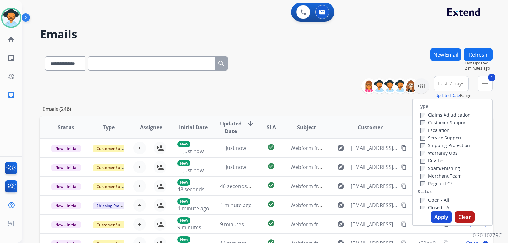
click at [342, 215] on button "Apply" at bounding box center [442, 216] width 22 height 11
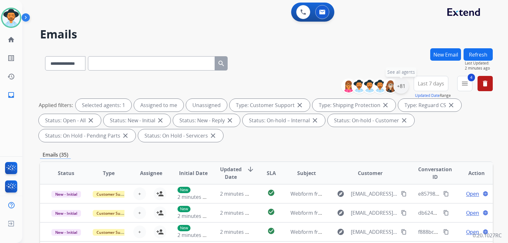
click at [342, 88] on div "+81" at bounding box center [400, 85] width 15 height 15
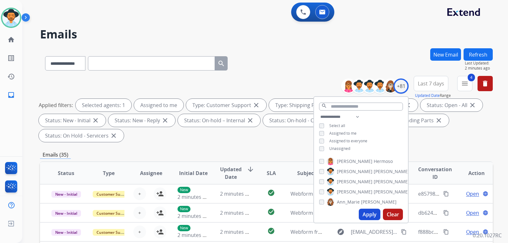
click at [342, 213] on button "Apply" at bounding box center [370, 214] width 22 height 11
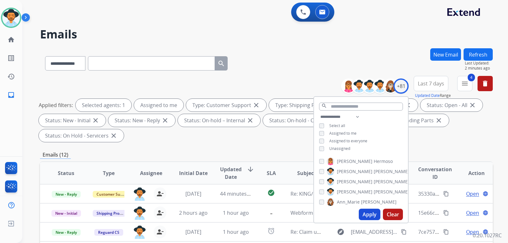
click at [342, 143] on div "**********" at bounding box center [266, 110] width 453 height 69
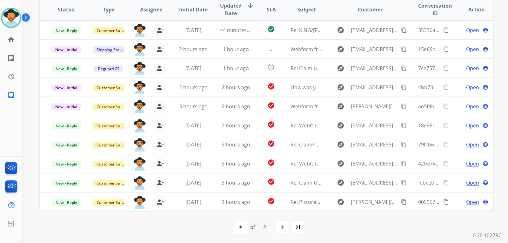
scroll to position [164, 0]
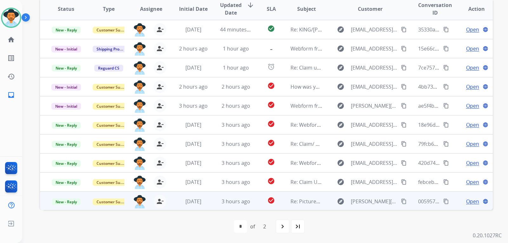
click at [342, 202] on span "Open" at bounding box center [472, 201] width 13 height 8
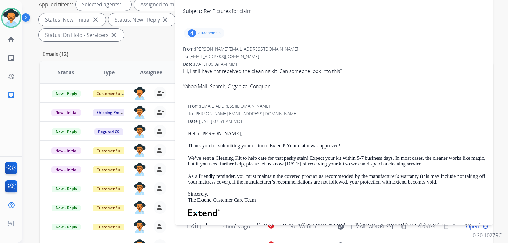
scroll to position [69, 0]
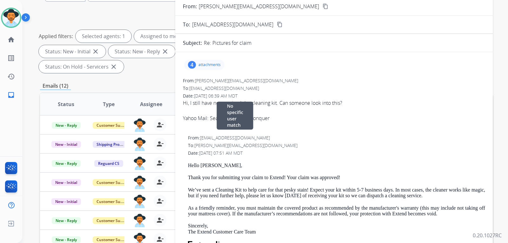
click at [342, 137] on div "From: [EMAIL_ADDRESS][DOMAIN_NAME] No specific user match" at bounding box center [336, 138] width 297 height 6
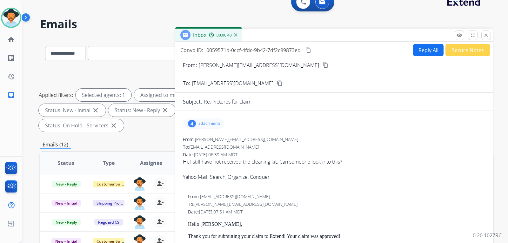
scroll to position [0, 0]
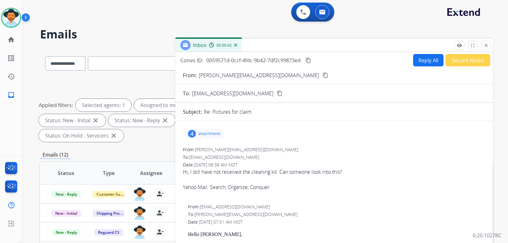
click at [342, 58] on button "Reply All" at bounding box center [428, 60] width 30 height 12
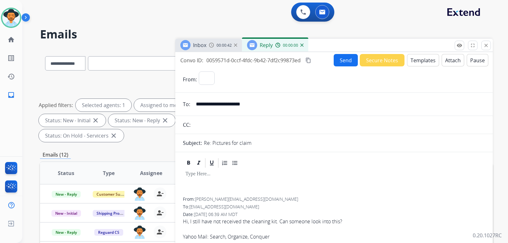
select select "**********"
click at [342, 61] on button "Templates" at bounding box center [423, 60] width 32 height 12
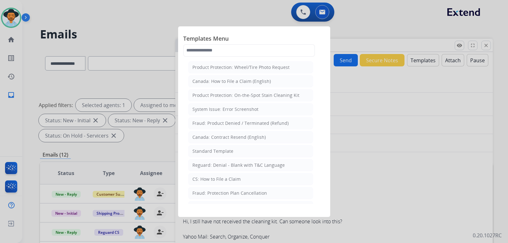
drag, startPoint x: 398, startPoint y: 131, endPoint x: 285, endPoint y: 69, distance: 128.9
click at [342, 131] on div at bounding box center [254, 121] width 508 height 243
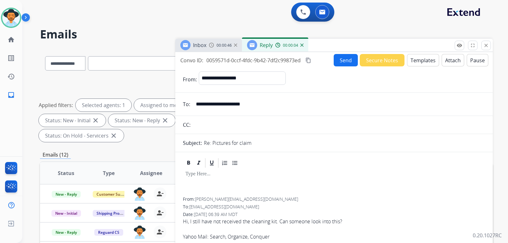
click at [216, 47] on div "00:00:46" at bounding box center [223, 45] width 28 height 6
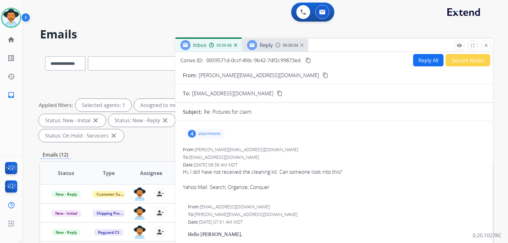
click at [270, 46] on span "Reply" at bounding box center [266, 45] width 13 height 7
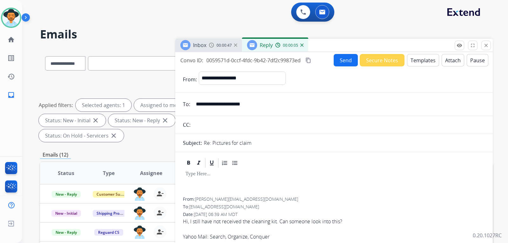
click at [342, 61] on button "Templates" at bounding box center [423, 60] width 32 height 12
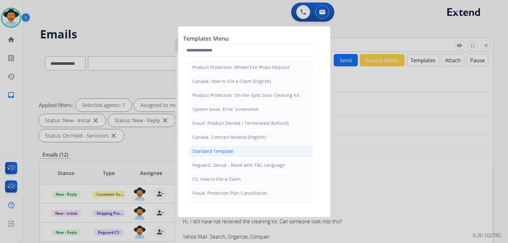
click at [226, 147] on li "Standard Template" at bounding box center [250, 151] width 125 height 12
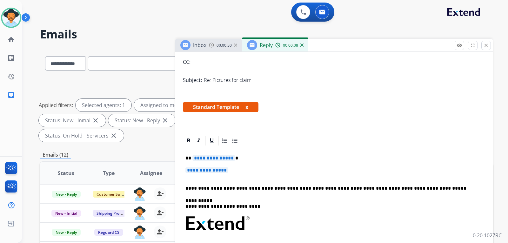
scroll to position [63, 0]
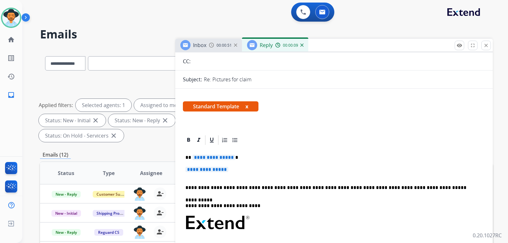
click at [238, 169] on p "**********" at bounding box center [333, 173] width 297 height 12
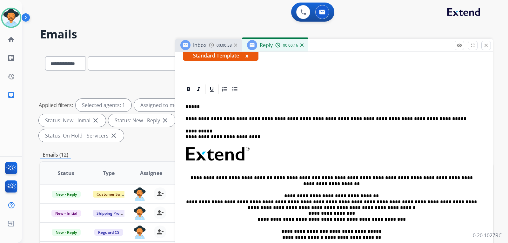
scroll to position [95, 0]
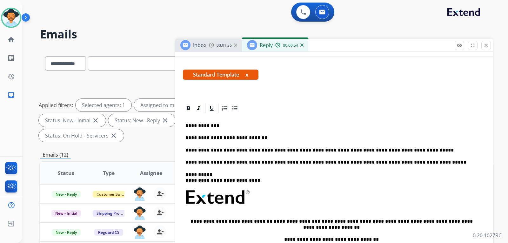
click at [317, 151] on p "**********" at bounding box center [331, 150] width 292 height 6
click at [320, 152] on p "**********" at bounding box center [331, 150] width 292 height 6
click at [342, 150] on p "**********" at bounding box center [331, 150] width 292 height 6
click at [342, 113] on div at bounding box center [334, 108] width 302 height 11
click at [342, 107] on div at bounding box center [334, 108] width 302 height 11
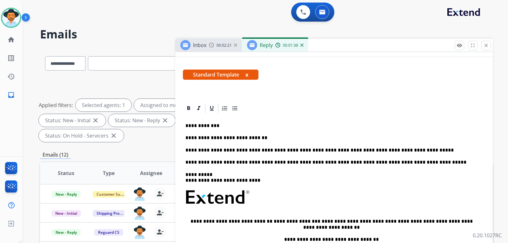
click at [342, 149] on p "**********" at bounding box center [331, 150] width 292 height 6
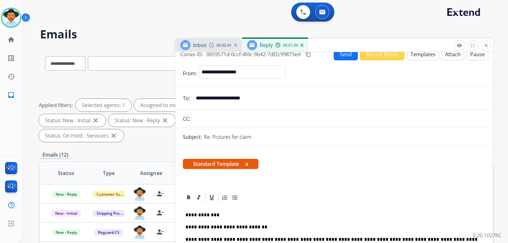
scroll to position [0, 0]
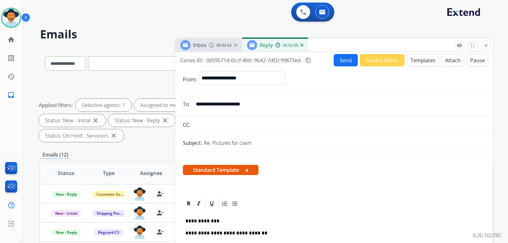
click at [342, 63] on button "Send" at bounding box center [346, 60] width 24 height 12
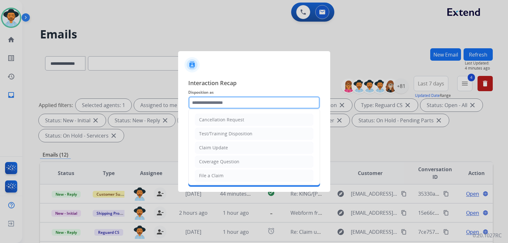
click at [258, 108] on input "text" at bounding box center [254, 102] width 132 height 13
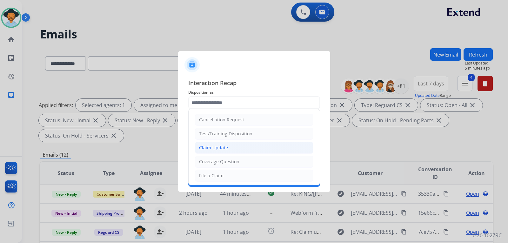
click at [219, 148] on div "Claim Update" at bounding box center [213, 147] width 29 height 6
type input "**********"
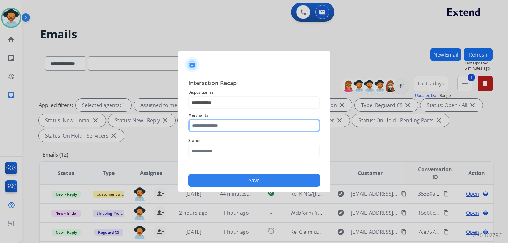
click at [225, 129] on input "text" at bounding box center [254, 125] width 132 height 13
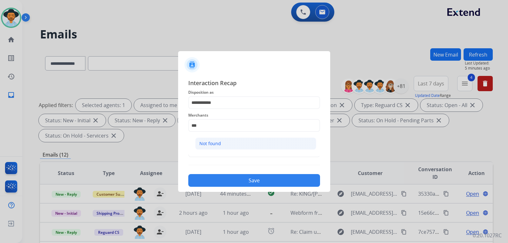
click at [223, 143] on li "Not found" at bounding box center [255, 143] width 121 height 12
type input "*********"
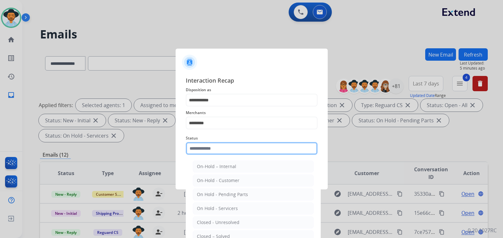
click at [226, 151] on input "text" at bounding box center [252, 148] width 132 height 13
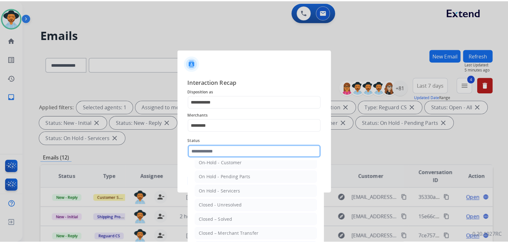
scroll to position [32, 0]
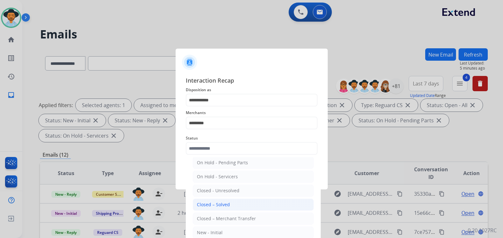
click at [221, 203] on div "Closed – Solved" at bounding box center [213, 204] width 33 height 6
type input "**********"
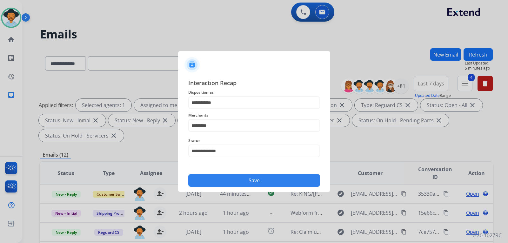
click at [245, 182] on button "Save" at bounding box center [254, 180] width 132 height 13
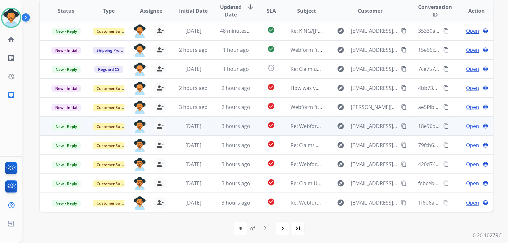
scroll to position [164, 0]
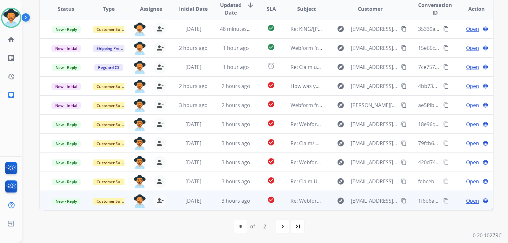
click at [342, 201] on span "Open" at bounding box center [472, 201] width 13 height 8
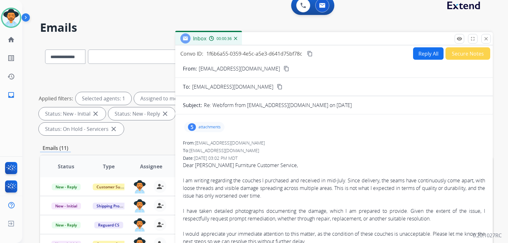
scroll to position [5, 0]
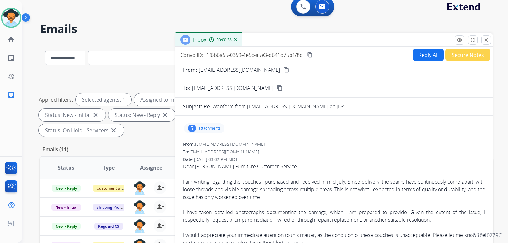
click at [284, 69] on mat-icon "content_copy" at bounding box center [287, 70] width 6 height 6
click at [212, 130] on p "attachments" at bounding box center [209, 128] width 22 height 5
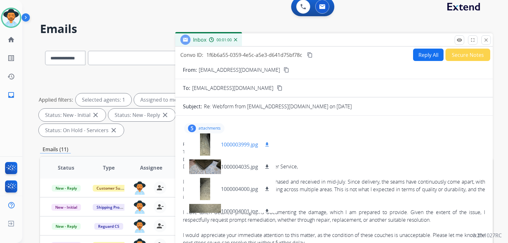
click at [204, 147] on div at bounding box center [205, 144] width 32 height 22
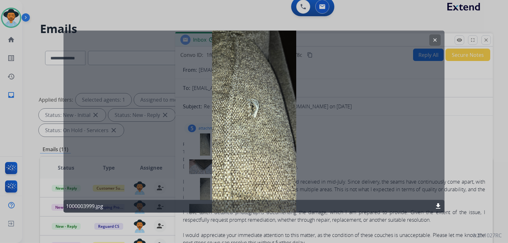
click at [342, 42] on mat-icon "clear" at bounding box center [435, 40] width 6 height 6
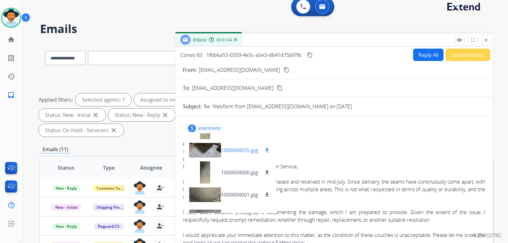
scroll to position [32, 0]
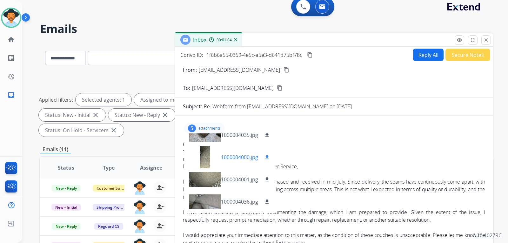
click at [205, 162] on div at bounding box center [205, 157] width 32 height 22
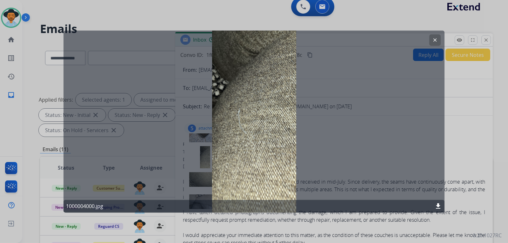
click at [342, 41] on mat-icon "clear" at bounding box center [435, 40] width 6 height 6
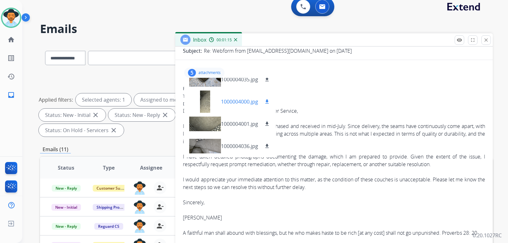
scroll to position [63, 0]
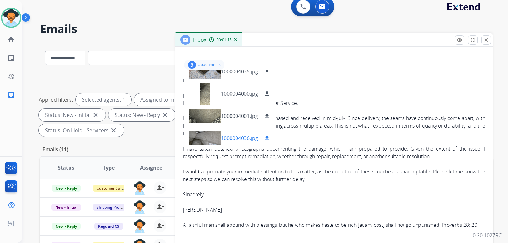
click at [214, 139] on div at bounding box center [205, 138] width 32 height 22
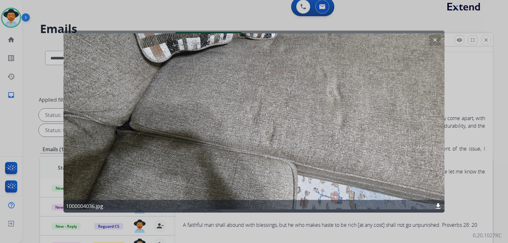
click at [342, 42] on mat-icon "clear" at bounding box center [435, 40] width 6 height 6
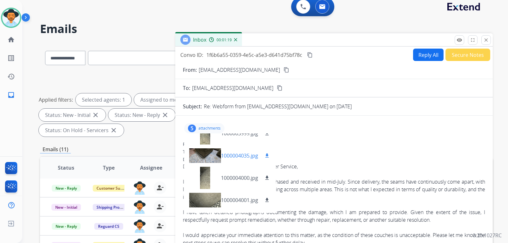
scroll to position [0, 0]
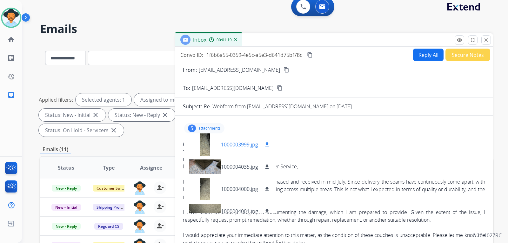
click at [204, 148] on div at bounding box center [205, 144] width 32 height 22
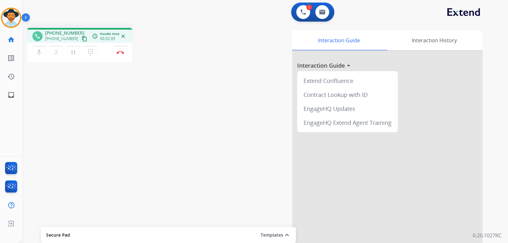
drag, startPoint x: 73, startPoint y: 56, endPoint x: 83, endPoint y: 102, distance: 47.6
click at [83, 102] on div "phone [PHONE_NUMBER] [PHONE_NUMBER] content_copy access_time Call metrics Queue…" at bounding box center [257, 155] width 471 height 265
click at [309, 12] on button at bounding box center [303, 12] width 14 height 14
click at [300, 12] on button at bounding box center [303, 12] width 14 height 14
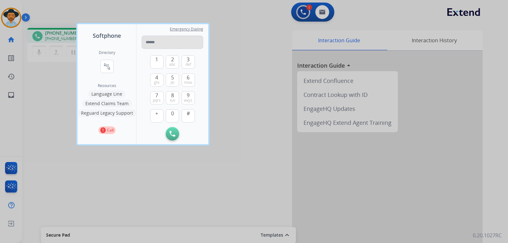
click at [191, 41] on input "tel" at bounding box center [173, 42] width 62 height 13
click at [246, 41] on div at bounding box center [254, 121] width 508 height 243
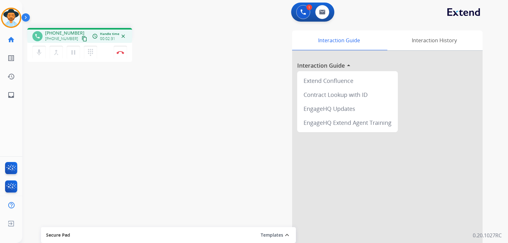
drag, startPoint x: 76, startPoint y: 55, endPoint x: 141, endPoint y: 42, distance: 66.3
click at [77, 54] on mat-icon "pause" at bounding box center [74, 53] width 8 height 8
click at [301, 10] on img at bounding box center [303, 12] width 6 height 6
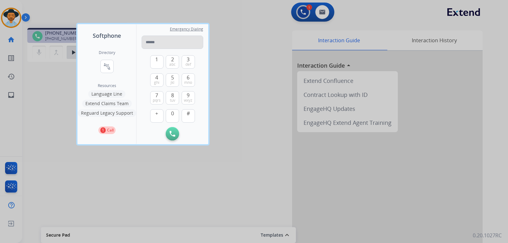
click at [173, 48] on input "tel" at bounding box center [173, 42] width 62 height 13
type input "**********"
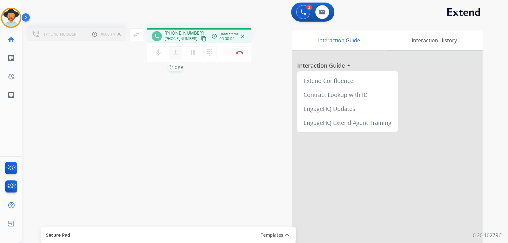
click at [178, 57] on button "merge_type Bridge" at bounding box center [175, 52] width 13 height 13
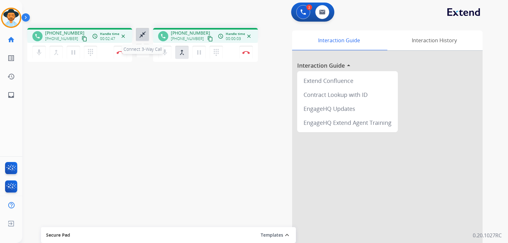
click at [147, 36] on button "close_fullscreen Connect 3-Way Call" at bounding box center [142, 34] width 13 height 13
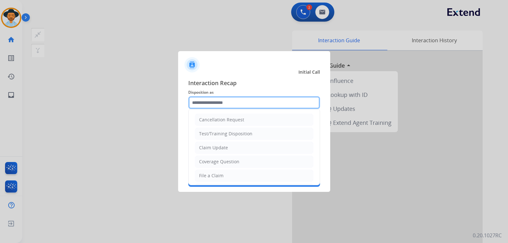
click at [223, 100] on input "text" at bounding box center [254, 102] width 132 height 13
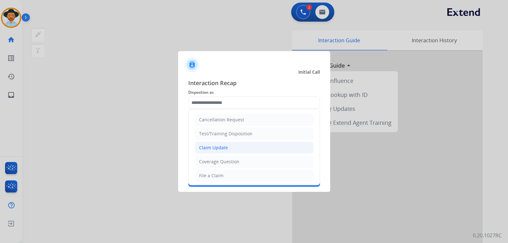
drag, startPoint x: 214, startPoint y: 174, endPoint x: 227, endPoint y: 148, distance: 29.5
click at [216, 169] on ul "Cancellation Request Test/Training Disposition Claim Update Coverage Question F…" at bounding box center [254, 196] width 131 height 175
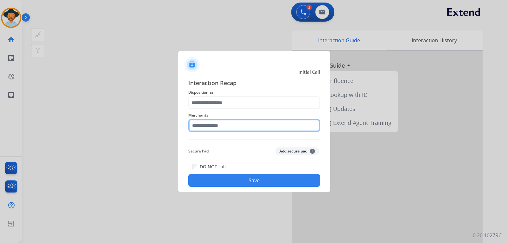
click at [220, 121] on input "text" at bounding box center [254, 125] width 132 height 13
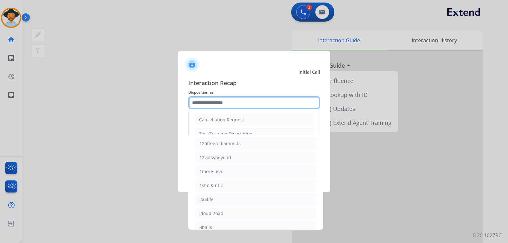
click at [222, 103] on input "text" at bounding box center [254, 102] width 132 height 13
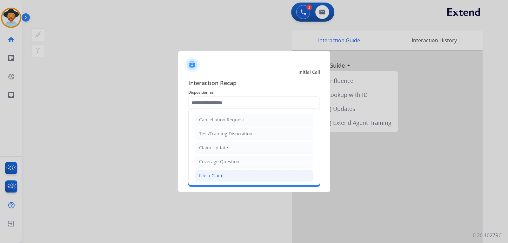
click at [210, 177] on div "File a Claim" at bounding box center [211, 175] width 24 height 6
type input "**********"
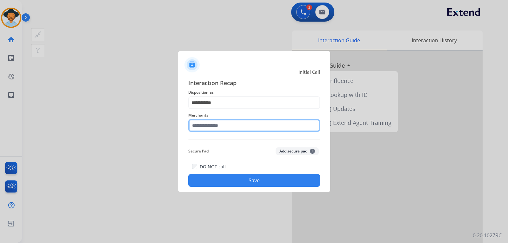
click at [213, 126] on input "text" at bounding box center [254, 125] width 132 height 13
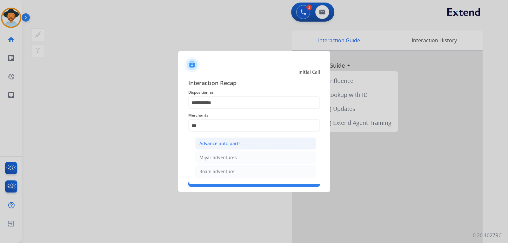
click at [215, 145] on div "Advance auto parts" at bounding box center [219, 143] width 41 height 6
type input "**********"
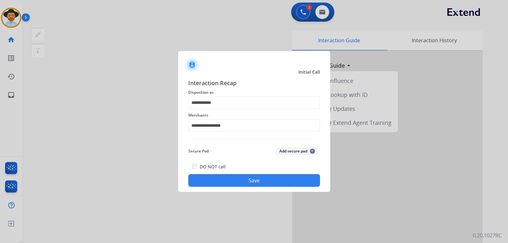
click at [223, 181] on button "Save" at bounding box center [254, 180] width 132 height 13
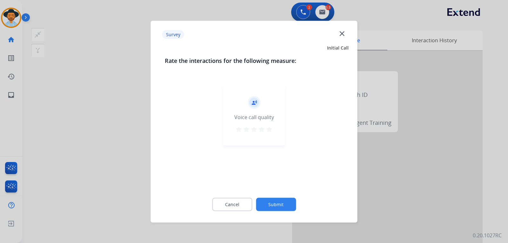
click at [342, 205] on div at bounding box center [254, 121] width 508 height 243
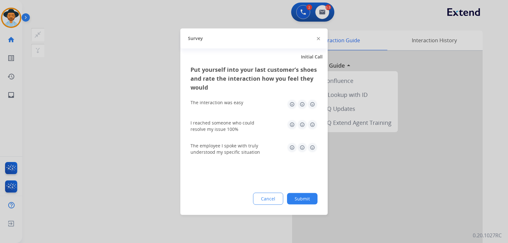
click at [342, 205] on div at bounding box center [254, 121] width 508 height 243
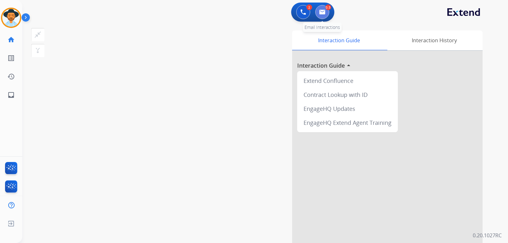
click at [325, 15] on button at bounding box center [322, 12] width 14 height 14
select select "**********"
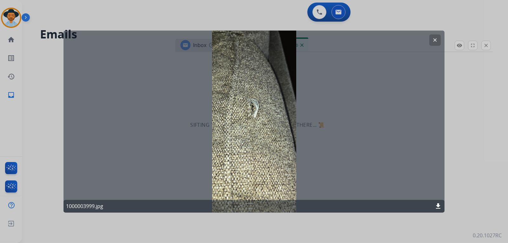
select select "**********"
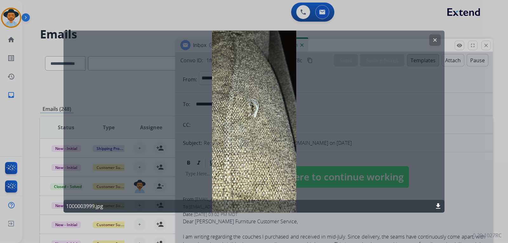
click at [342, 38] on mat-icon "clear" at bounding box center [435, 40] width 6 height 6
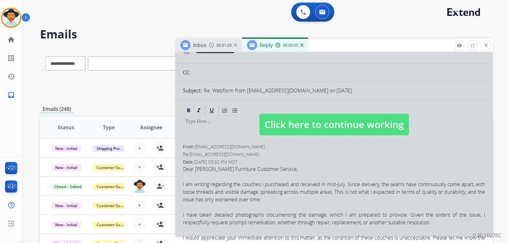
scroll to position [63, 0]
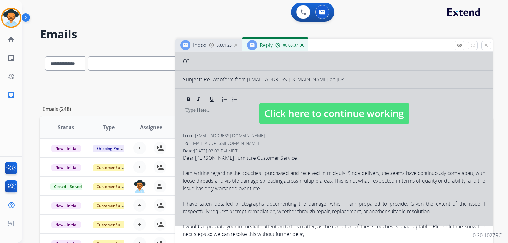
click at [342, 117] on span "Click here to continue working" at bounding box center [334, 114] width 150 height 22
select select
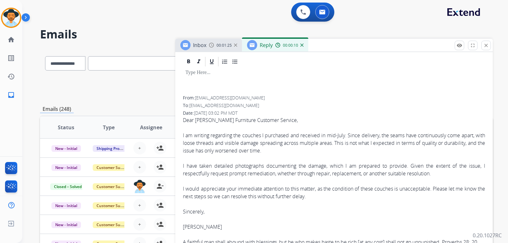
scroll to position [0, 0]
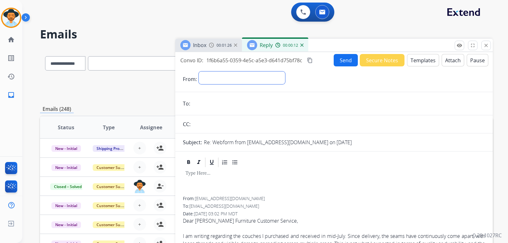
click at [261, 82] on select "**********" at bounding box center [242, 77] width 86 height 13
select select "**********"
click at [199, 71] on select "**********" at bounding box center [242, 77] width 86 height 13
click at [204, 49] on div "Inbox" at bounding box center [193, 45] width 26 height 10
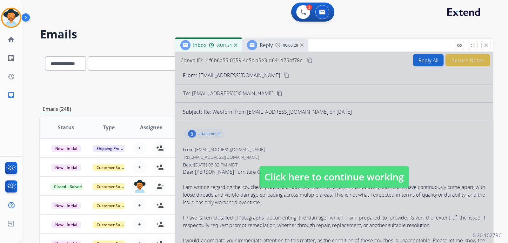
click at [291, 174] on span "Click here to continue working" at bounding box center [334, 177] width 150 height 22
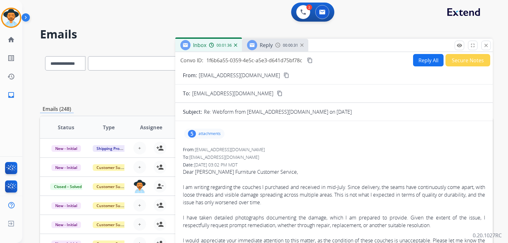
click at [271, 48] on span "Reply" at bounding box center [266, 45] width 13 height 7
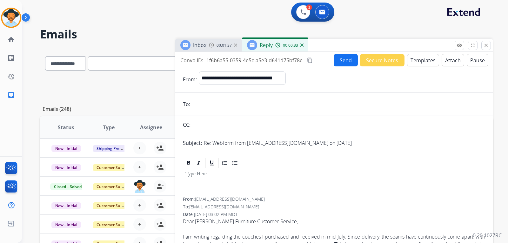
click at [222, 105] on input "email" at bounding box center [338, 104] width 293 height 13
click at [302, 44] on img at bounding box center [301, 44] width 3 height 3
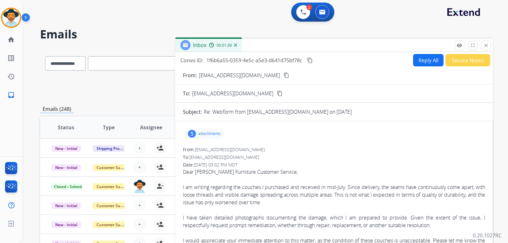
click at [342, 57] on button "Reply All" at bounding box center [428, 60] width 30 height 12
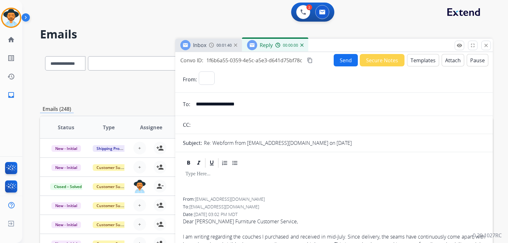
select select "**********"
click at [342, 64] on button "Templates" at bounding box center [423, 60] width 32 height 12
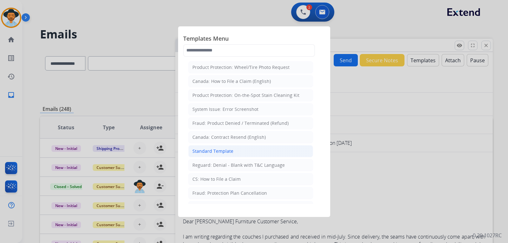
click at [225, 149] on div "Standard Template" at bounding box center [212, 151] width 41 height 6
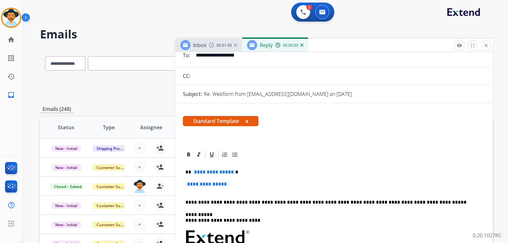
scroll to position [63, 0]
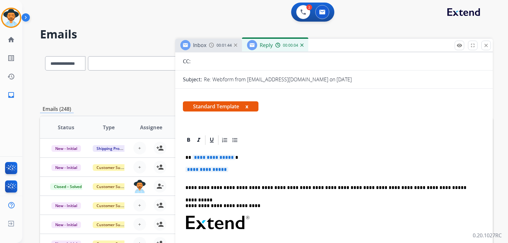
click at [244, 174] on p "**********" at bounding box center [333, 173] width 297 height 12
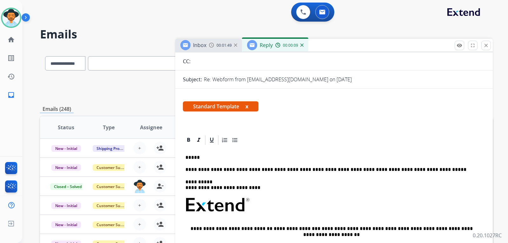
click at [208, 43] on div "Inbox 00:01:49" at bounding box center [208, 45] width 67 height 13
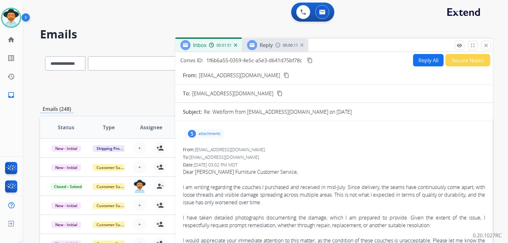
click at [270, 46] on span "Reply" at bounding box center [266, 45] width 13 height 7
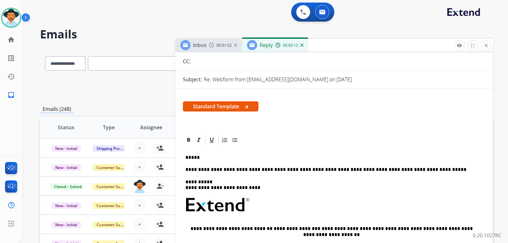
click at [202, 158] on p "*****" at bounding box center [331, 158] width 292 height 6
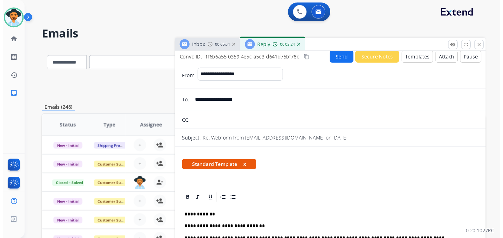
scroll to position [0, 0]
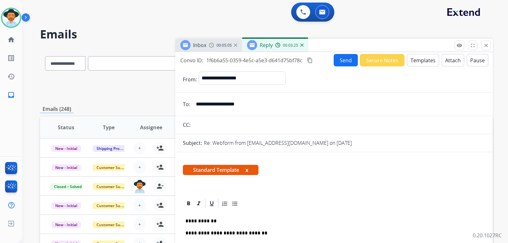
click at [334, 63] on button "Send" at bounding box center [346, 60] width 24 height 12
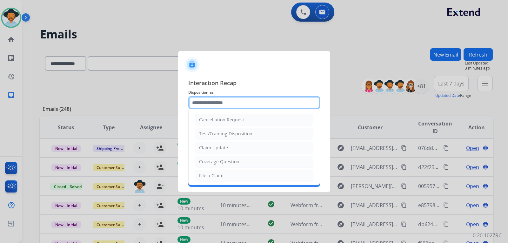
click at [245, 104] on input "text" at bounding box center [254, 102] width 132 height 13
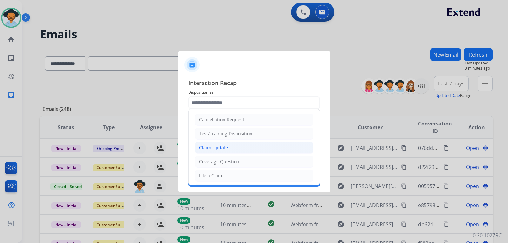
click at [223, 149] on div "Claim Update" at bounding box center [213, 147] width 29 height 6
type input "**********"
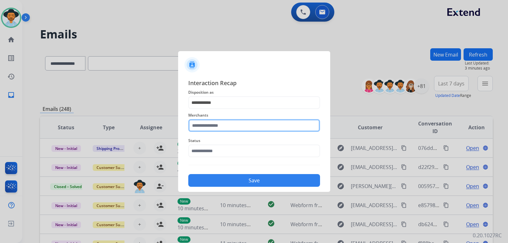
click at [224, 129] on input "text" at bounding box center [254, 125] width 132 height 13
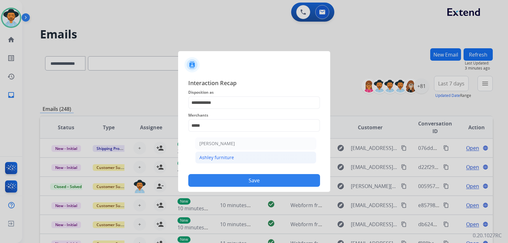
click at [227, 159] on div "Ashley furniture" at bounding box center [216, 157] width 35 height 6
type input "**********"
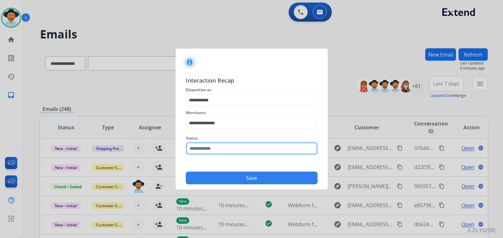
click at [228, 154] on input "text" at bounding box center [252, 148] width 132 height 13
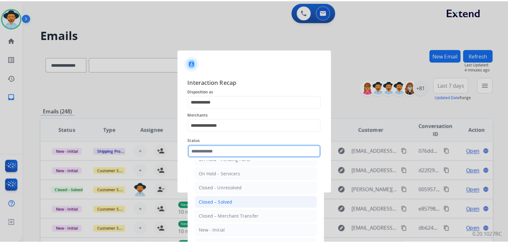
scroll to position [38, 0]
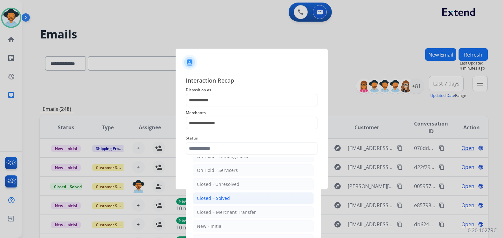
click at [225, 197] on div "Closed – Solved" at bounding box center [213, 198] width 33 height 6
type input "**********"
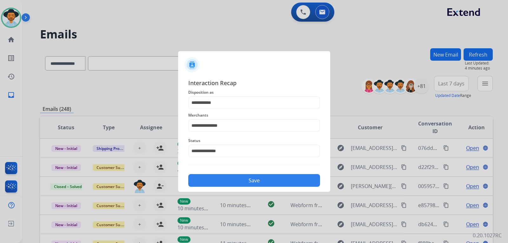
click at [237, 182] on button "Save" at bounding box center [254, 180] width 132 height 13
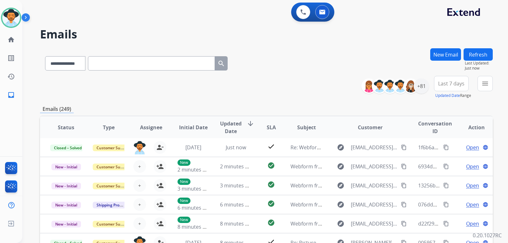
scroll to position [0, 0]
click at [342, 83] on mat-icon "menu" at bounding box center [485, 84] width 8 height 8
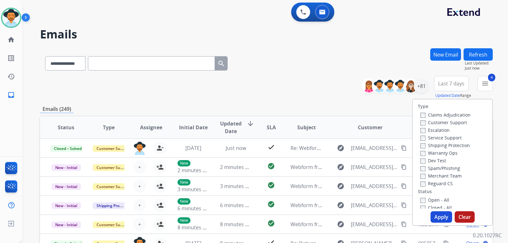
click at [342, 216] on button "Apply" at bounding box center [442, 216] width 22 height 11
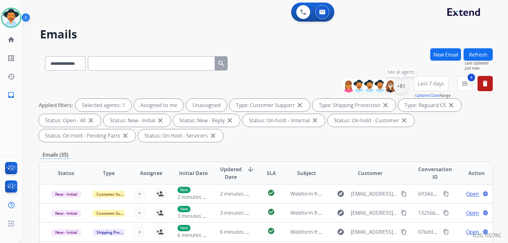
click at [342, 90] on div "+81" at bounding box center [400, 85] width 15 height 15
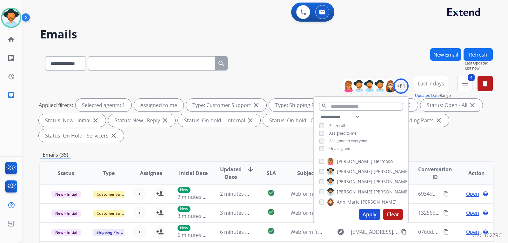
click at [342, 218] on button "Apply" at bounding box center [370, 214] width 22 height 11
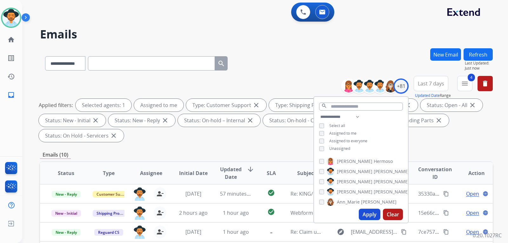
click at [342, 141] on div "Applied filters: Selected agents: 1 Assigned to me Type: Customer Support close…" at bounding box center [265, 120] width 453 height 43
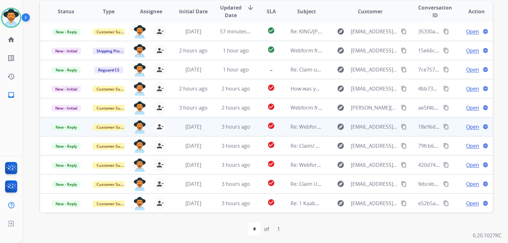
scroll to position [164, 0]
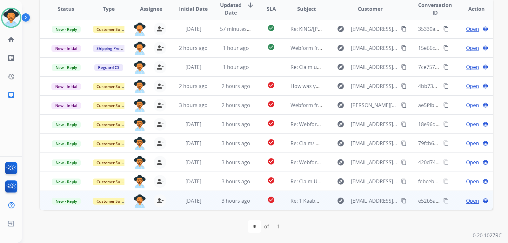
click at [342, 201] on span "Open" at bounding box center [472, 201] width 13 height 8
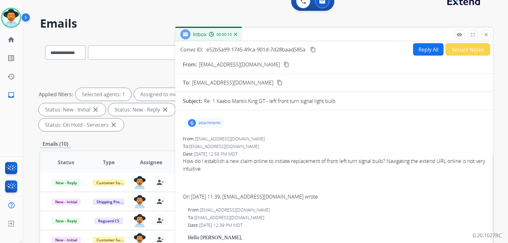
scroll to position [0, 0]
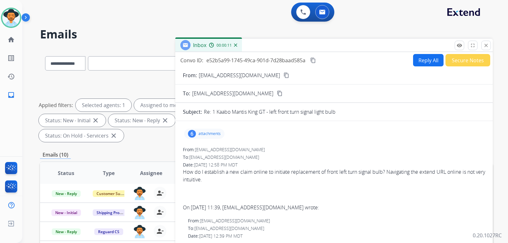
click at [342, 62] on button "Reply All" at bounding box center [428, 60] width 30 height 12
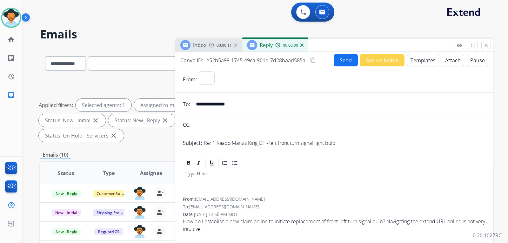
select select "**********"
click at [342, 63] on button "Templates" at bounding box center [423, 60] width 32 height 12
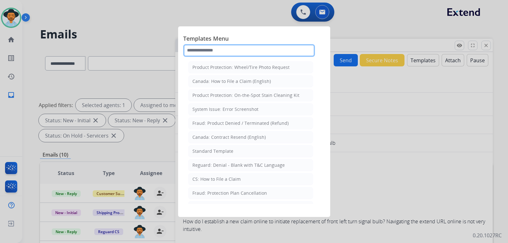
click at [272, 54] on input "text" at bounding box center [249, 50] width 132 height 13
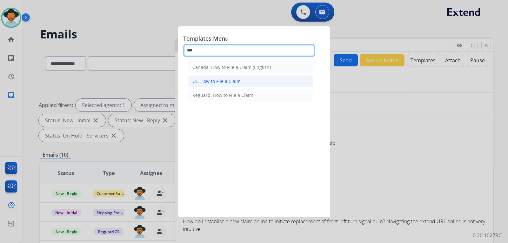
type input "***"
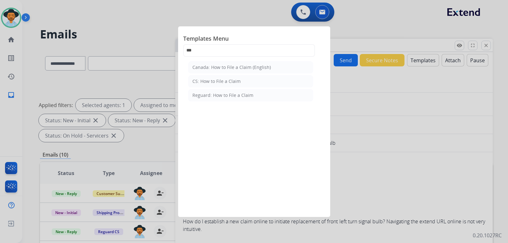
drag, startPoint x: 222, startPoint y: 80, endPoint x: 354, endPoint y: 139, distance: 145.2
click at [223, 79] on div "CS: How to File a Claim" at bounding box center [216, 81] width 48 height 6
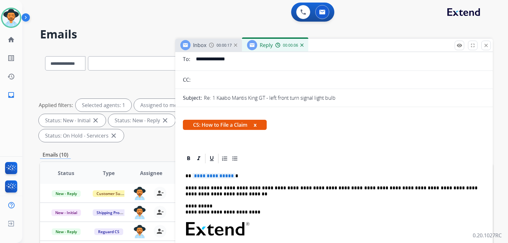
scroll to position [63, 0]
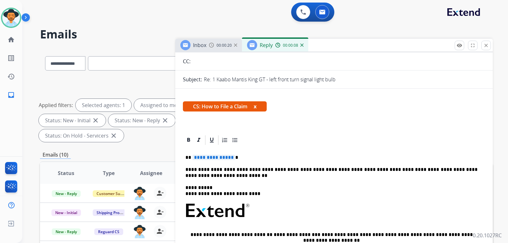
click at [237, 152] on div "**********" at bounding box center [334, 231] width 302 height 171
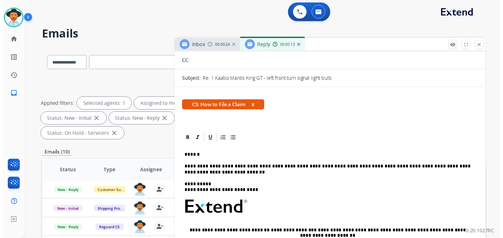
scroll to position [0, 0]
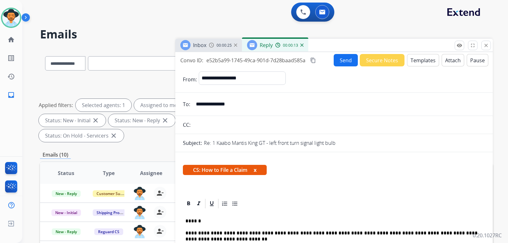
click at [342, 63] on button "Send" at bounding box center [346, 60] width 24 height 12
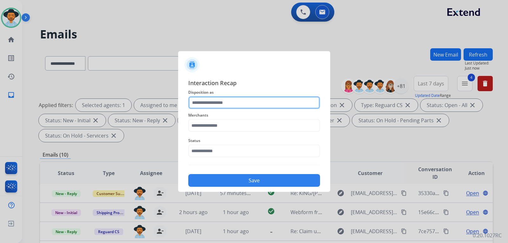
click at [225, 101] on input "text" at bounding box center [254, 102] width 132 height 13
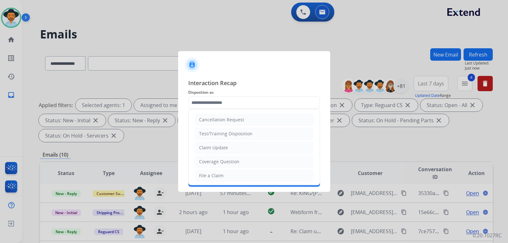
drag, startPoint x: 216, startPoint y: 173, endPoint x: 217, endPoint y: 153, distance: 20.0
click at [216, 173] on div "File a Claim" at bounding box center [211, 175] width 24 height 6
type input "**********"
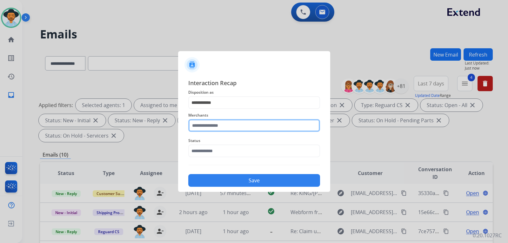
click at [224, 122] on input "text" at bounding box center [254, 125] width 132 height 13
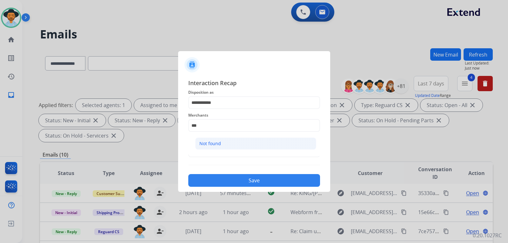
drag, startPoint x: 218, startPoint y: 142, endPoint x: 218, endPoint y: 158, distance: 16.8
click at [218, 142] on div "Not found" at bounding box center [210, 143] width 22 height 6
type input "*********"
click at [216, 159] on div "Status" at bounding box center [254, 146] width 132 height 25
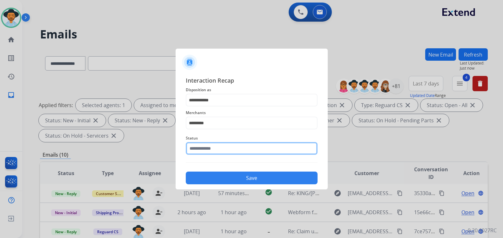
click at [216, 154] on input "text" at bounding box center [252, 148] width 132 height 13
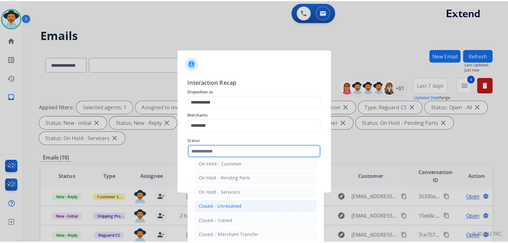
scroll to position [38, 0]
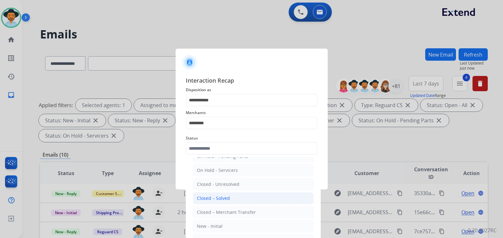
click at [232, 197] on li "Closed – Solved" at bounding box center [253, 198] width 121 height 12
type input "**********"
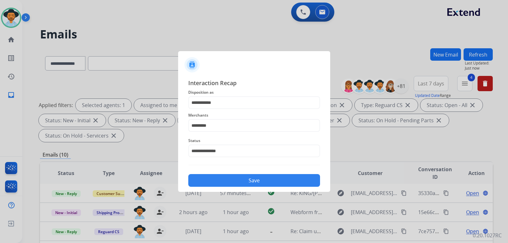
click at [238, 180] on button "Save" at bounding box center [254, 180] width 132 height 13
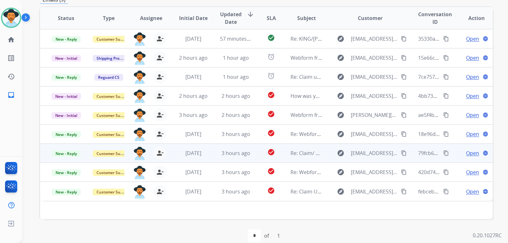
scroll to position [159, 0]
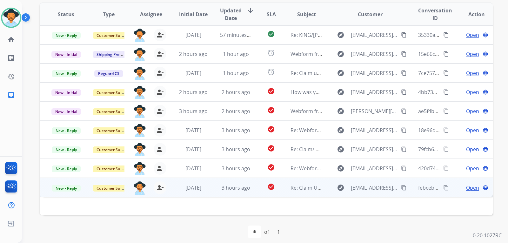
click at [342, 188] on span "Open" at bounding box center [472, 188] width 13 height 8
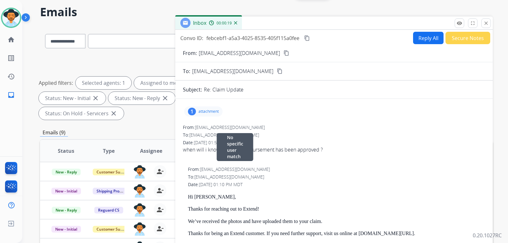
scroll to position [0, 0]
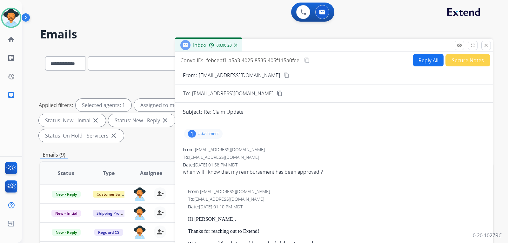
click at [342, 64] on button "Reply All" at bounding box center [428, 60] width 30 height 12
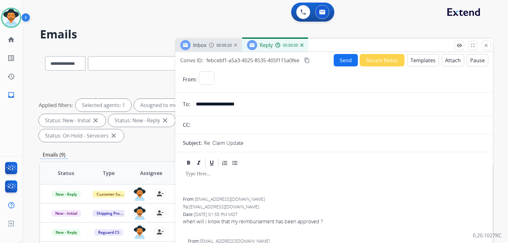
select select "**********"
click at [342, 64] on button "Templates" at bounding box center [423, 60] width 32 height 12
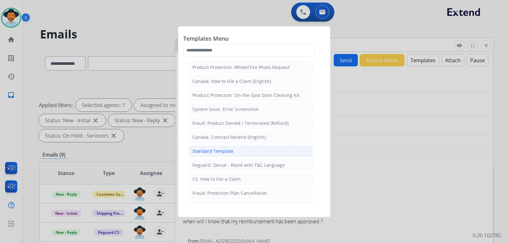
click at [219, 153] on div "Standard Template" at bounding box center [212, 151] width 41 height 6
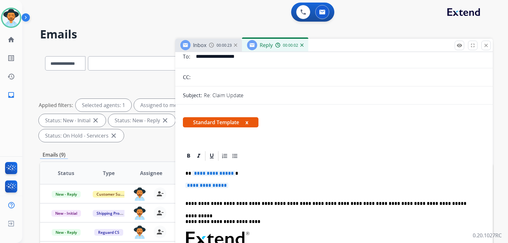
scroll to position [63, 0]
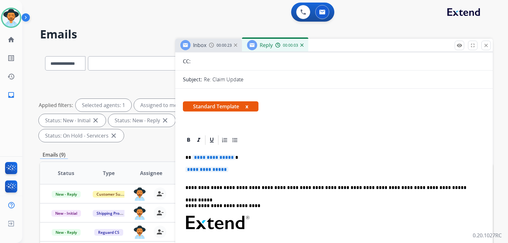
click at [233, 172] on p "**********" at bounding box center [333, 173] width 297 height 12
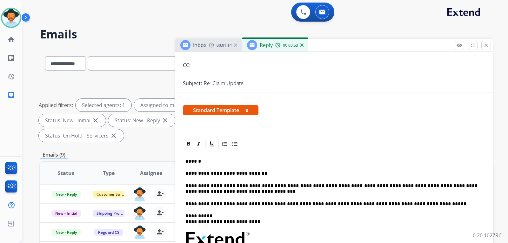
scroll to position [0, 0]
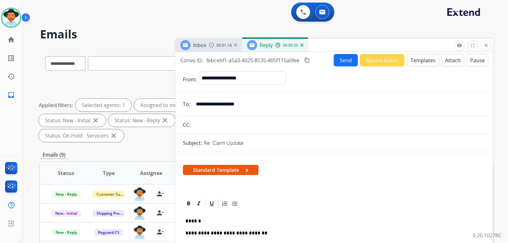
click at [342, 63] on button "Send" at bounding box center [346, 60] width 24 height 12
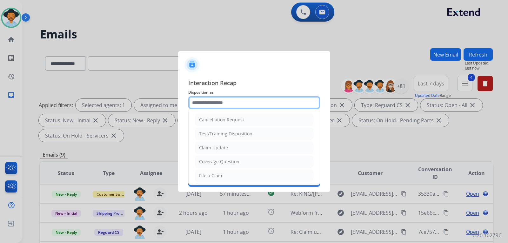
click at [243, 103] on input "text" at bounding box center [254, 102] width 132 height 13
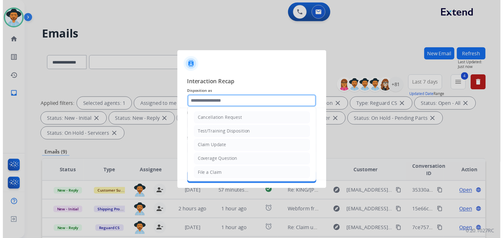
scroll to position [32, 0]
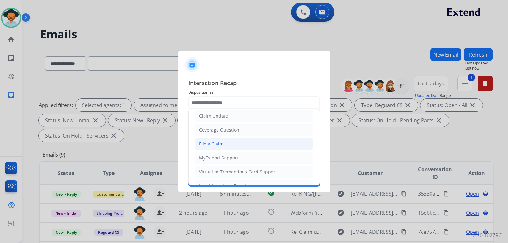
click at [224, 144] on li "File a Claim" at bounding box center [254, 144] width 118 height 12
type input "**********"
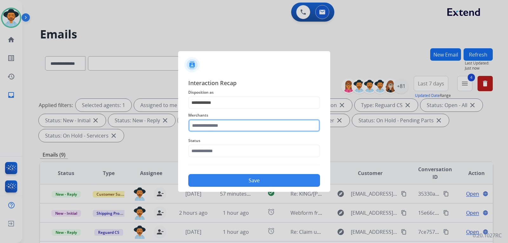
click at [235, 129] on input "text" at bounding box center [254, 125] width 132 height 13
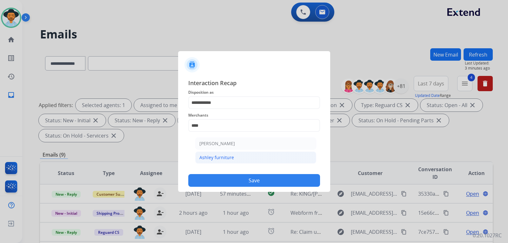
click at [233, 157] on li "Ashley furniture" at bounding box center [255, 157] width 121 height 12
type input "**********"
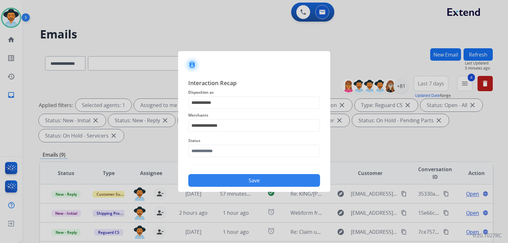
click at [244, 159] on div "Status" at bounding box center [254, 146] width 132 height 25
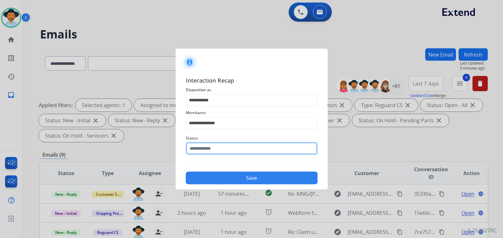
click at [244, 156] on div "Status" at bounding box center [252, 144] width 132 height 25
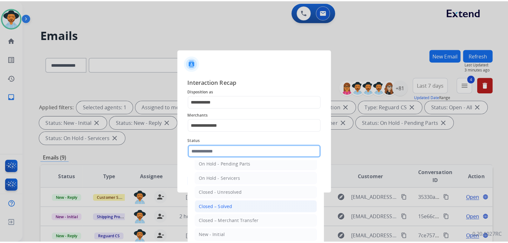
scroll to position [38, 0]
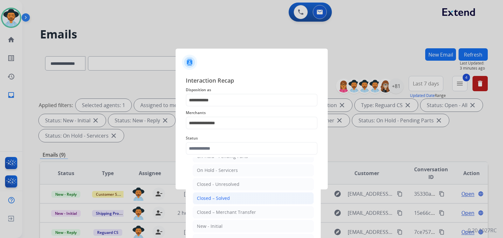
click at [221, 200] on div "Closed – Solved" at bounding box center [213, 198] width 33 height 6
type input "**********"
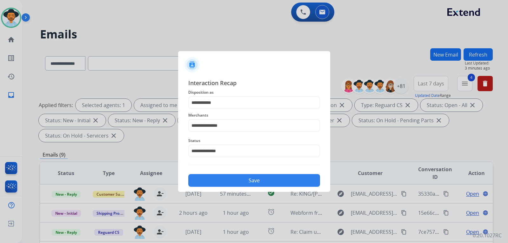
click at [239, 178] on button "Save" at bounding box center [254, 180] width 132 height 13
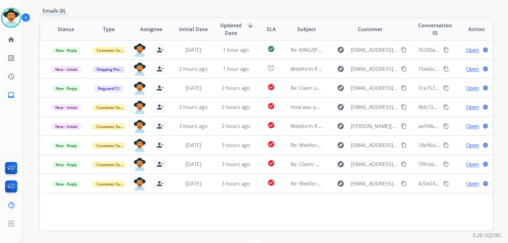
scroll to position [159, 0]
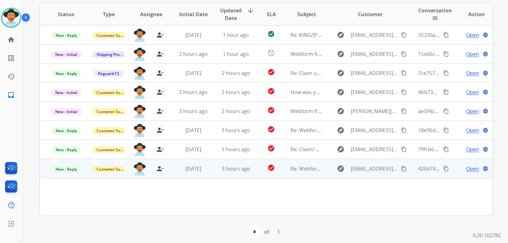
click at [342, 168] on span "Open" at bounding box center [472, 169] width 13 height 8
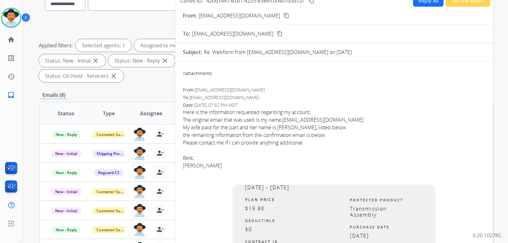
scroll to position [32, 0]
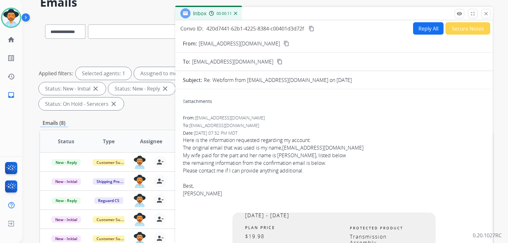
click at [235, 13] on img at bounding box center [235, 13] width 3 height 3
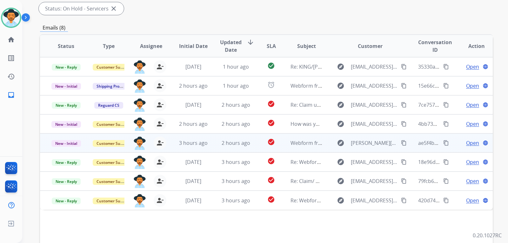
scroll to position [0, 0]
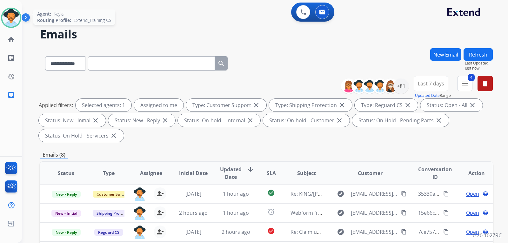
click at [14, 18] on img at bounding box center [11, 18] width 18 height 18
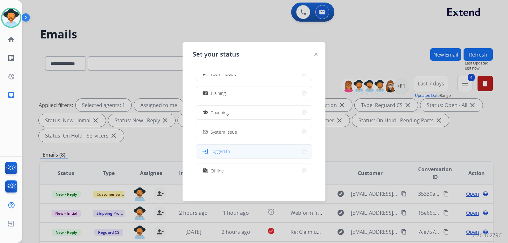
scroll to position [100, 0]
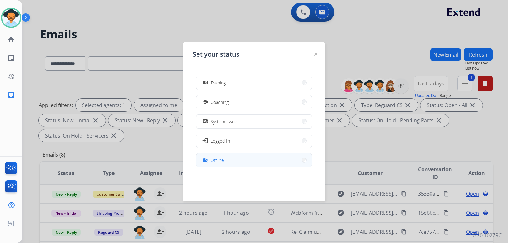
click at [222, 161] on span "Offline" at bounding box center [216, 160] width 13 height 7
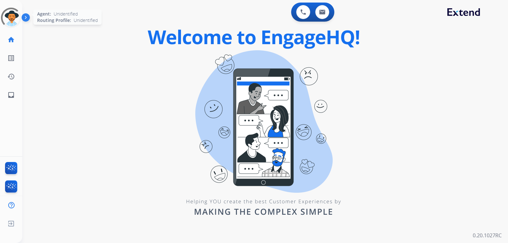
click at [11, 21] on div at bounding box center [11, 18] width 20 height 20
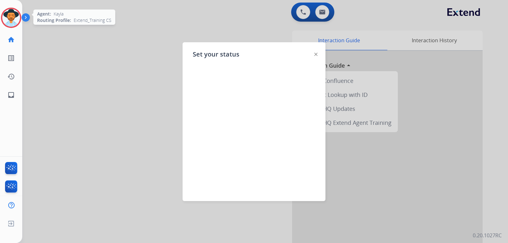
click at [12, 19] on img at bounding box center [11, 18] width 18 height 18
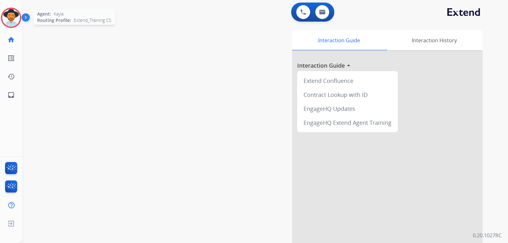
click at [15, 24] on img at bounding box center [11, 18] width 18 height 18
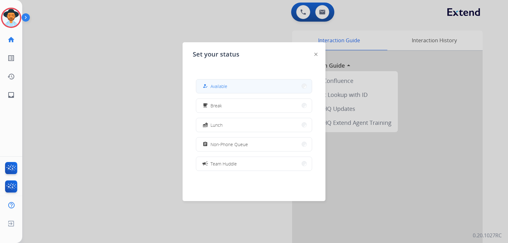
click at [236, 87] on button "how_to_reg Available" at bounding box center [254, 86] width 116 height 14
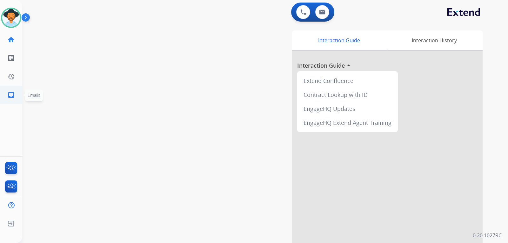
click at [9, 93] on mat-icon "inbox" at bounding box center [11, 95] width 8 height 8
select select "**********"
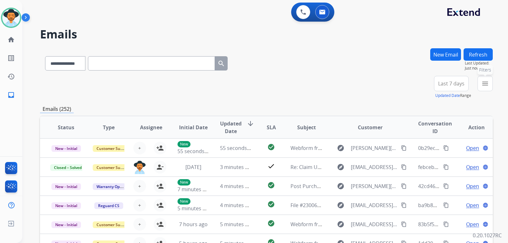
click at [481, 89] on button "menu Filters" at bounding box center [485, 83] width 15 height 15
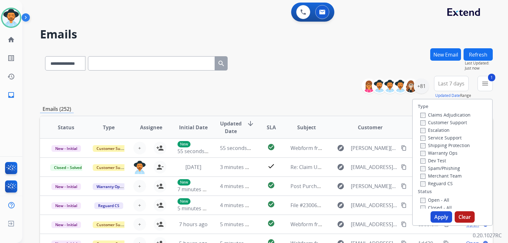
click at [420, 143] on label "Shipping Protection" at bounding box center [445, 145] width 50 height 6
click at [439, 219] on button "Apply" at bounding box center [442, 216] width 22 height 11
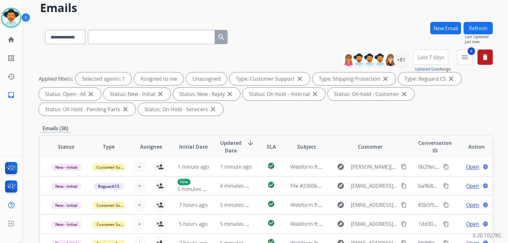
scroll to position [32, 0]
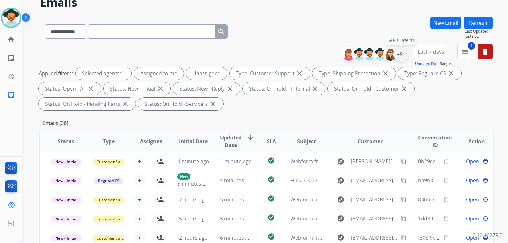
click at [397, 58] on div "+81" at bounding box center [400, 54] width 15 height 15
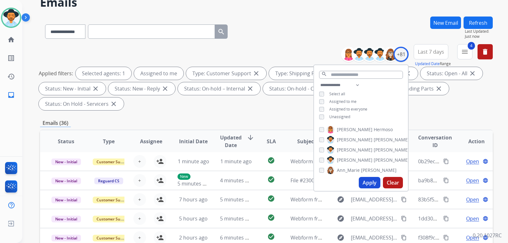
click at [371, 184] on button "Apply" at bounding box center [370, 182] width 22 height 11
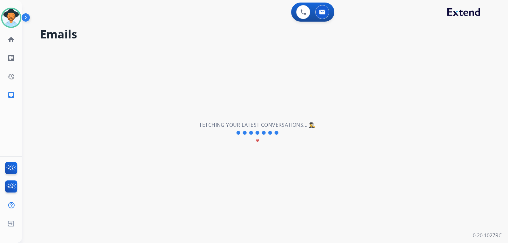
scroll to position [0, 0]
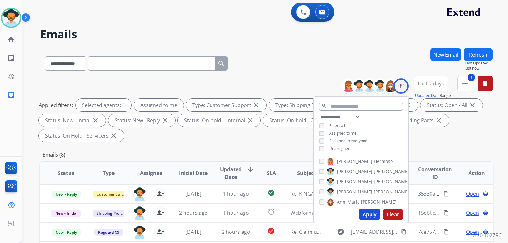
click at [469, 144] on div "**********" at bounding box center [266, 110] width 453 height 69
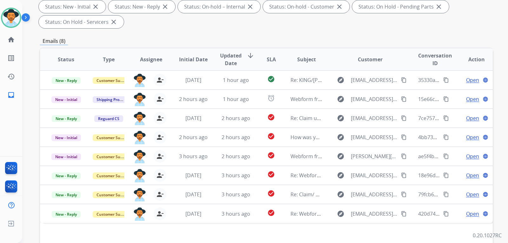
scroll to position [159, 0]
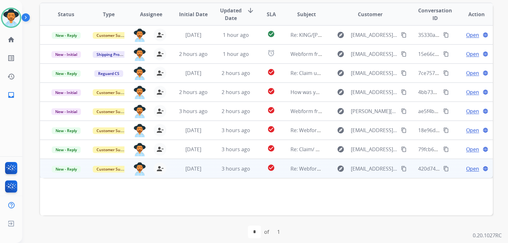
click at [473, 170] on span "Open" at bounding box center [472, 169] width 13 height 8
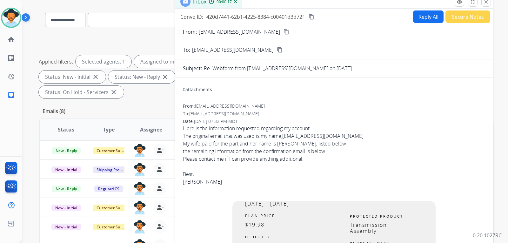
scroll to position [0, 0]
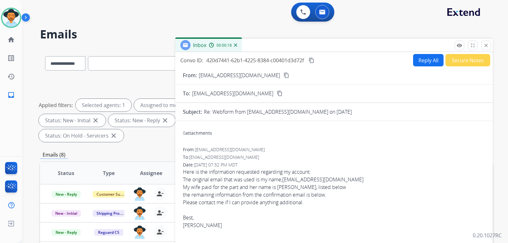
click at [284, 76] on mat-icon "content_copy" at bounding box center [287, 75] width 6 height 6
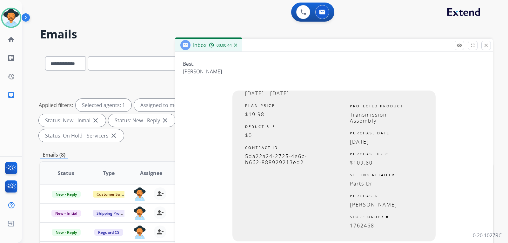
scroll to position [170, 0]
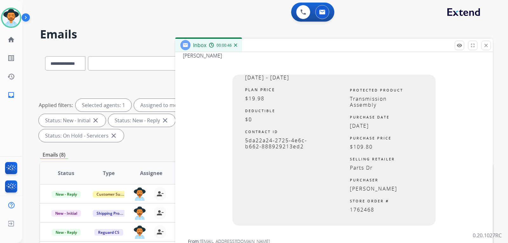
drag, startPoint x: 243, startPoint y: 138, endPoint x: 295, endPoint y: 145, distance: 51.8
click at [302, 149] on p "5da22a24-2725-4e6c-b662-888929213ed2" at bounding box center [283, 143] width 76 height 12
copy span "5da22a24-2725-4e6c-b662-888929213ed2"
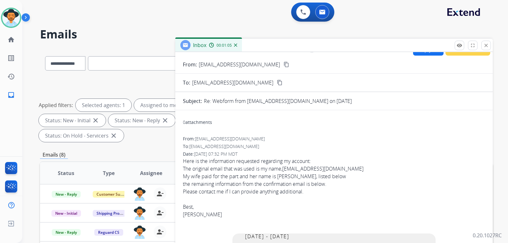
scroll to position [0, 0]
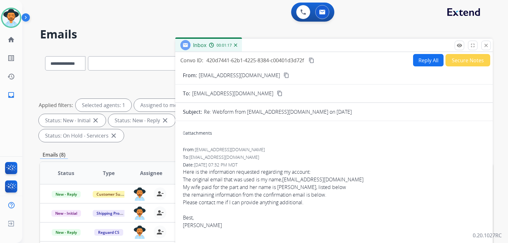
click at [420, 59] on button "Reply All" at bounding box center [428, 60] width 30 height 12
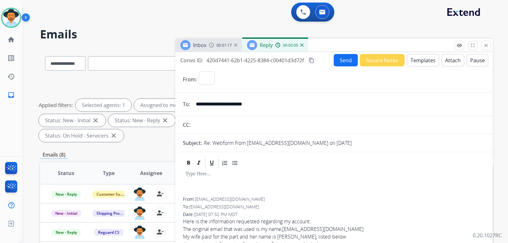
select select "**********"
click at [414, 62] on button "Templates" at bounding box center [423, 60] width 32 height 12
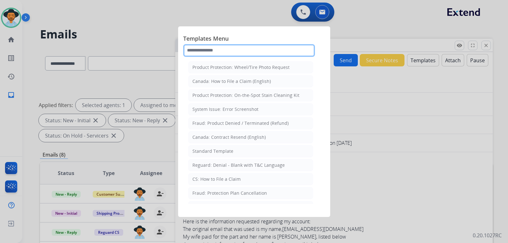
click at [231, 54] on input "text" at bounding box center [249, 50] width 132 height 13
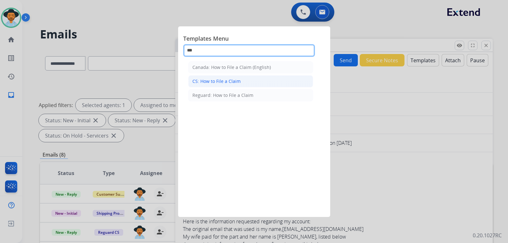
type input "***"
click at [228, 84] on div "CS: How to File a Claim" at bounding box center [216, 81] width 48 height 6
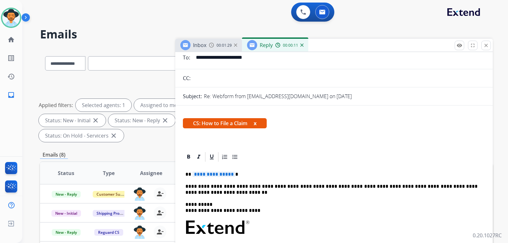
scroll to position [63, 0]
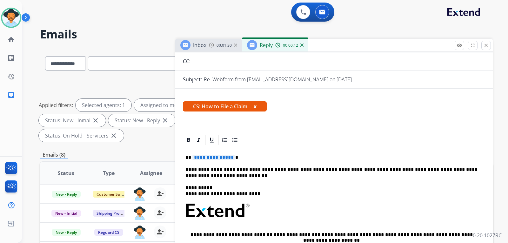
drag, startPoint x: 238, startPoint y: 160, endPoint x: 242, endPoint y: 160, distance: 3.5
click at [238, 159] on p "**********" at bounding box center [331, 158] width 292 height 6
click at [217, 177] on p "**********" at bounding box center [331, 173] width 292 height 12
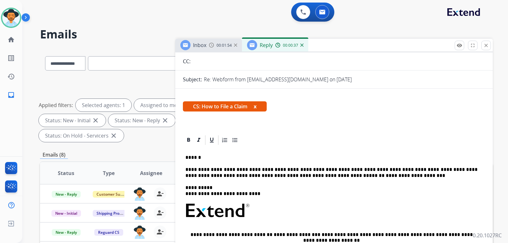
scroll to position [0, 0]
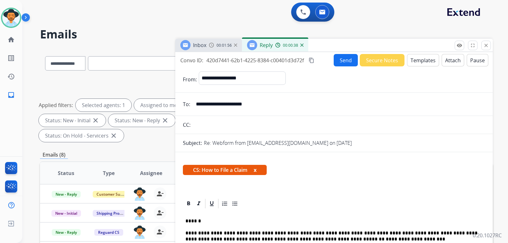
click at [342, 63] on button "Send" at bounding box center [346, 60] width 24 height 12
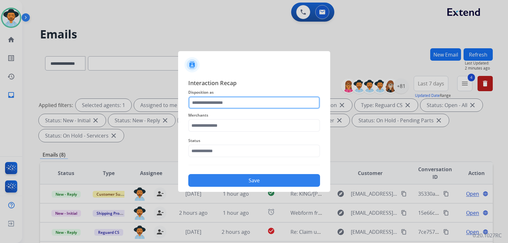
click at [210, 103] on input "text" at bounding box center [254, 102] width 132 height 13
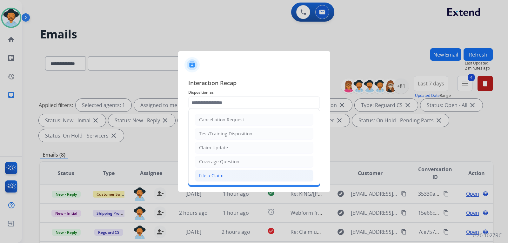
click at [216, 175] on div "File a Claim" at bounding box center [211, 175] width 24 height 6
type input "**********"
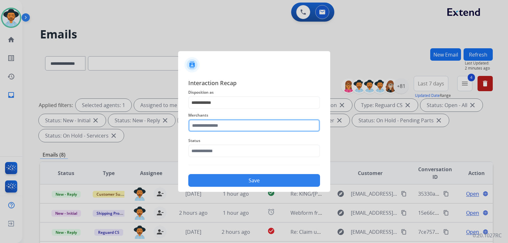
click at [224, 129] on input "text" at bounding box center [254, 125] width 132 height 13
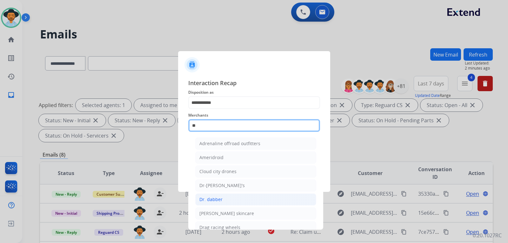
type input "*"
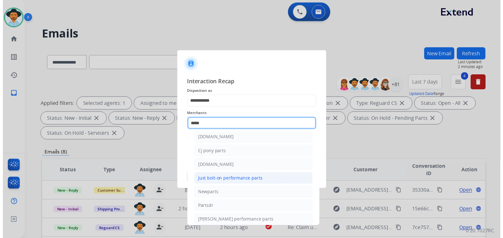
scroll to position [52, 0]
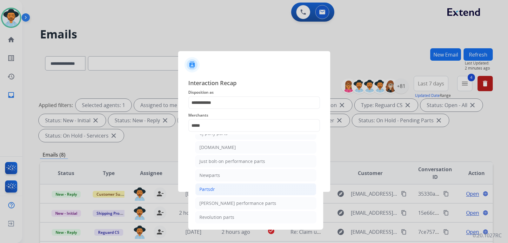
click at [210, 188] on div "Partsdr" at bounding box center [207, 189] width 16 height 6
type input "*******"
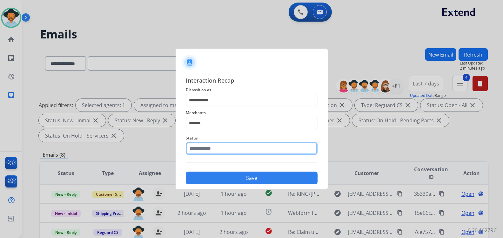
click at [223, 154] on input "text" at bounding box center [252, 148] width 132 height 13
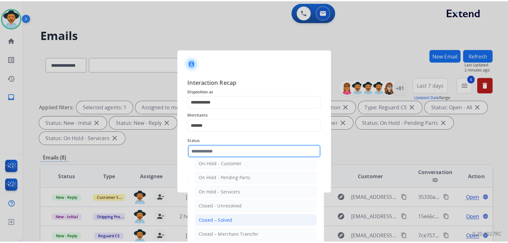
scroll to position [38, 0]
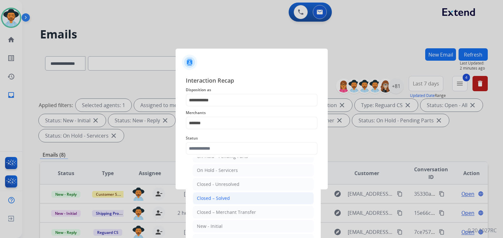
click at [226, 196] on div "Closed – Solved" at bounding box center [213, 198] width 33 height 6
type input "**********"
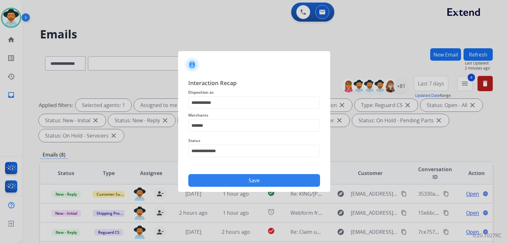
click at [229, 181] on button "Save" at bounding box center [254, 180] width 132 height 13
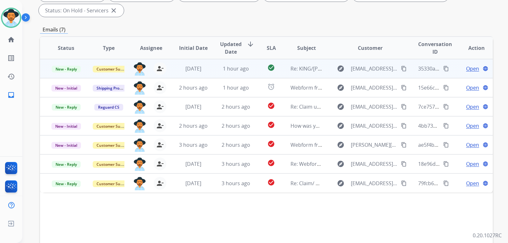
scroll to position [127, 0]
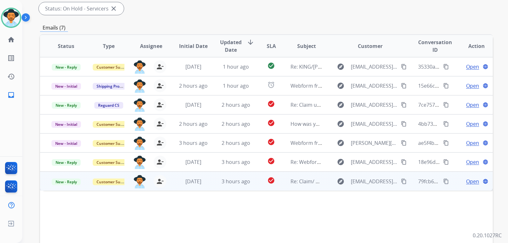
click at [466, 181] on span "Open" at bounding box center [472, 181] width 13 height 8
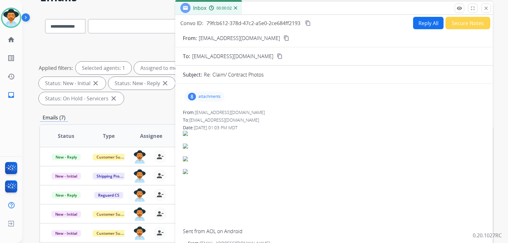
scroll to position [32, 0]
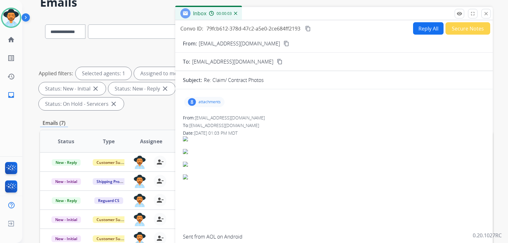
click at [284, 43] on mat-icon "content_copy" at bounding box center [287, 44] width 6 height 6
click at [205, 102] on p "attachments" at bounding box center [209, 101] width 22 height 5
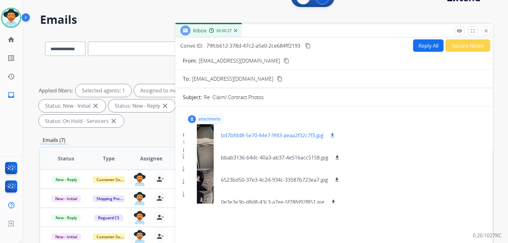
scroll to position [0, 0]
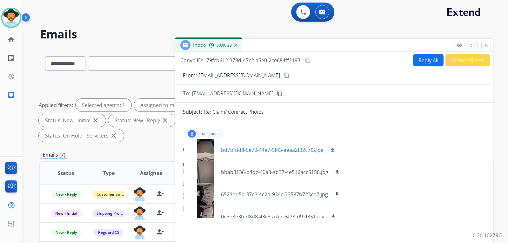
click at [208, 150] on div at bounding box center [205, 150] width 32 height 22
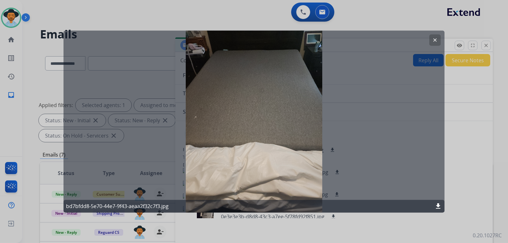
click at [439, 205] on mat-icon "download" at bounding box center [438, 206] width 8 height 8
click at [433, 42] on mat-icon "clear" at bounding box center [435, 40] width 6 height 6
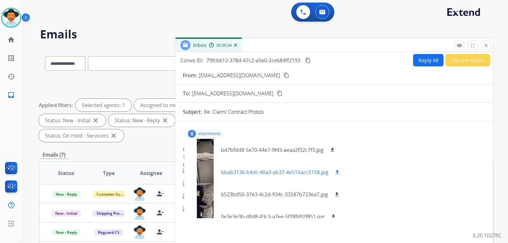
click at [211, 177] on div at bounding box center [205, 172] width 32 height 22
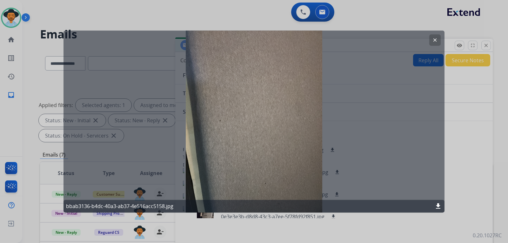
click at [438, 207] on mat-icon "download" at bounding box center [438, 206] width 8 height 8
click at [435, 42] on mat-icon "clear" at bounding box center [435, 40] width 6 height 6
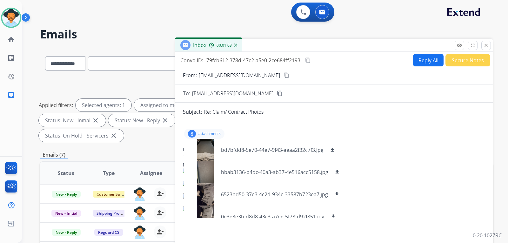
click at [425, 59] on button "Reply All" at bounding box center [428, 60] width 30 height 12
select select "**********"
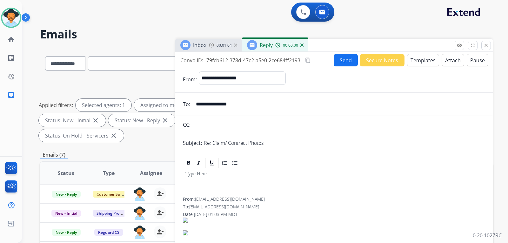
click at [422, 60] on button "Templates" at bounding box center [423, 60] width 32 height 12
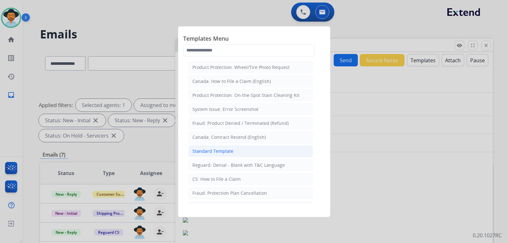
click at [213, 151] on div "Standard Template" at bounding box center [212, 151] width 41 height 6
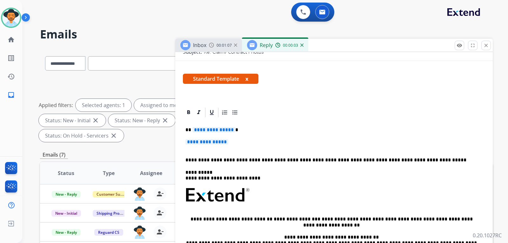
scroll to position [95, 0]
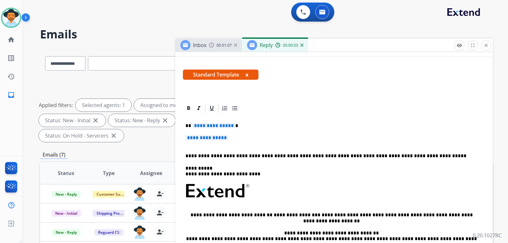
click at [243, 144] on p "**********" at bounding box center [333, 141] width 297 height 12
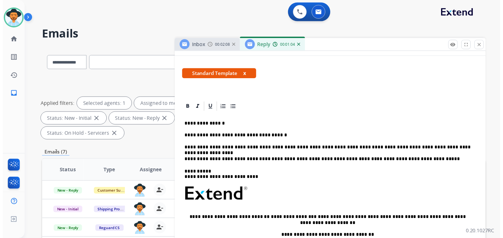
scroll to position [0, 0]
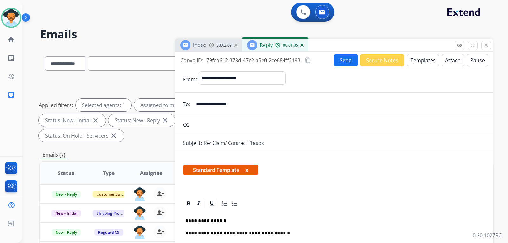
click at [341, 62] on button "Send" at bounding box center [346, 60] width 24 height 12
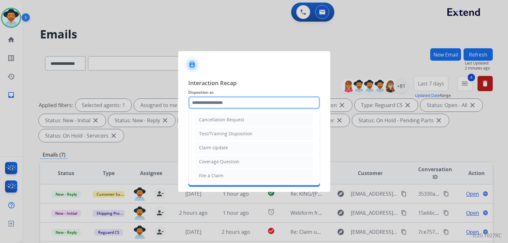
click at [250, 103] on input "text" at bounding box center [254, 102] width 132 height 13
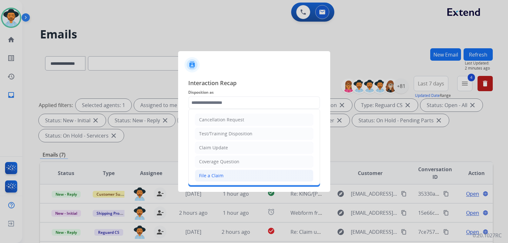
click at [224, 174] on li "File a Claim" at bounding box center [254, 176] width 118 height 12
type input "**********"
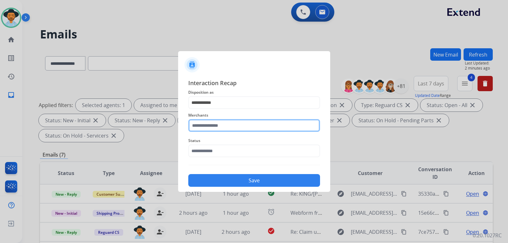
click at [224, 127] on input "text" at bounding box center [254, 125] width 132 height 13
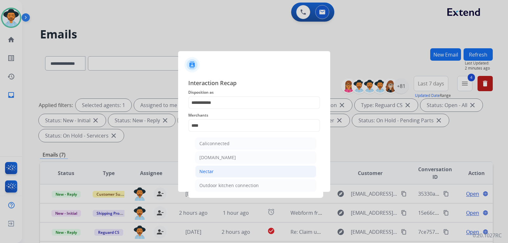
click at [211, 168] on li "Nectar" at bounding box center [255, 171] width 121 height 12
type input "******"
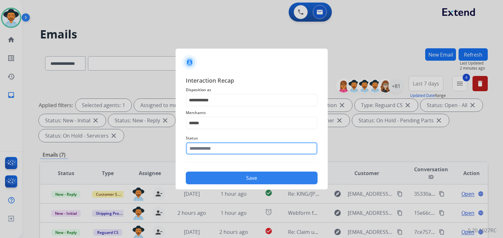
click at [218, 151] on input "text" at bounding box center [252, 148] width 132 height 13
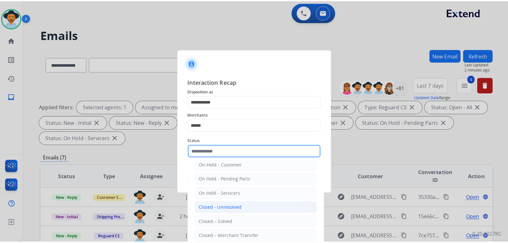
scroll to position [38, 0]
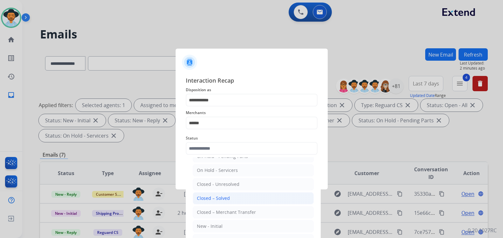
click at [227, 199] on div "Closed – Solved" at bounding box center [213, 198] width 33 height 6
type input "**********"
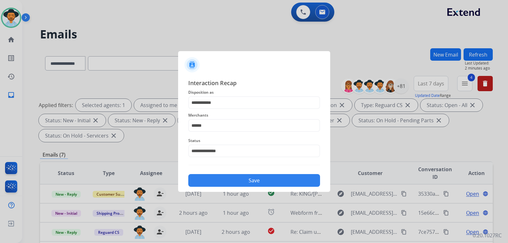
click at [234, 180] on button "Save" at bounding box center [254, 180] width 132 height 13
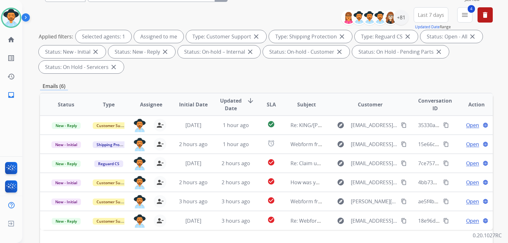
scroll to position [95, 0]
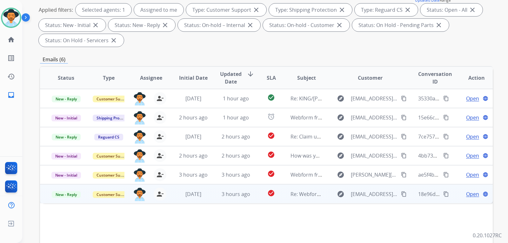
click at [466, 195] on span "Open" at bounding box center [472, 194] width 13 height 8
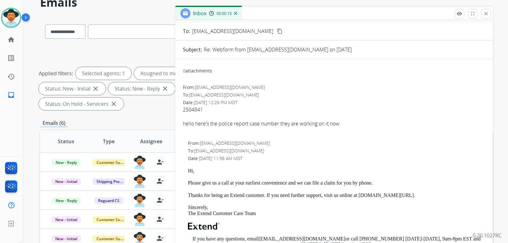
scroll to position [0, 0]
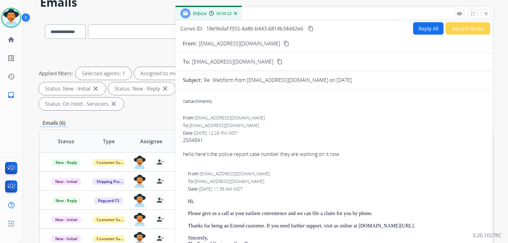
click at [419, 31] on button "Reply All" at bounding box center [428, 28] width 30 height 12
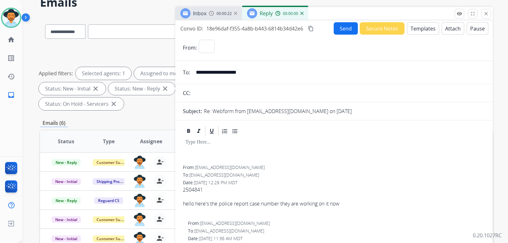
select select "**********"
click at [419, 31] on button "Templates" at bounding box center [423, 28] width 32 height 12
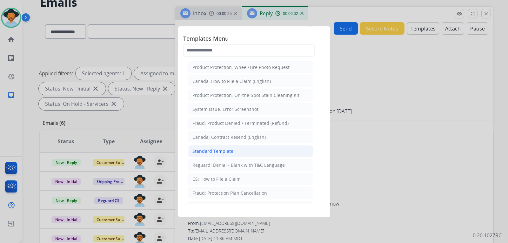
click at [216, 151] on div "Standard Template" at bounding box center [212, 151] width 41 height 6
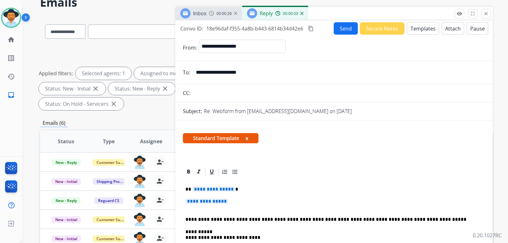
scroll to position [63, 0]
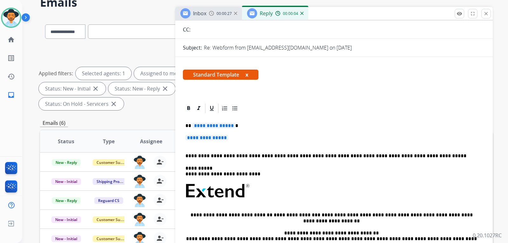
click at [238, 141] on p "**********" at bounding box center [333, 141] width 297 height 12
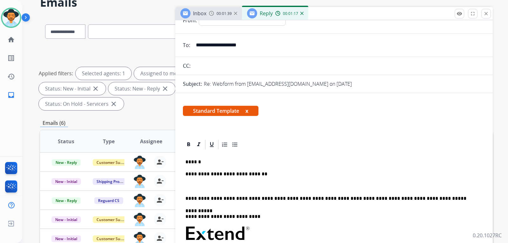
scroll to position [0, 0]
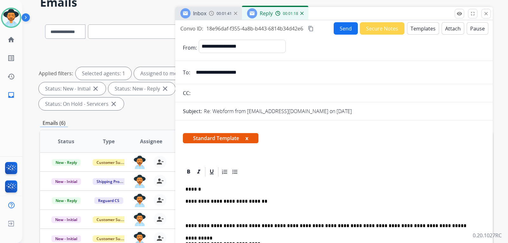
drag, startPoint x: 257, startPoint y: 72, endPoint x: 194, endPoint y: 72, distance: 63.5
click at [194, 72] on input "**********" at bounding box center [338, 72] width 293 height 13
drag, startPoint x: 217, startPoint y: 77, endPoint x: 218, endPoint y: 72, distance: 5.2
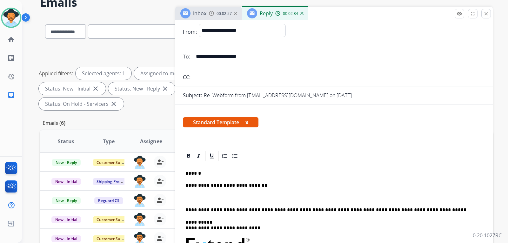
scroll to position [32, 0]
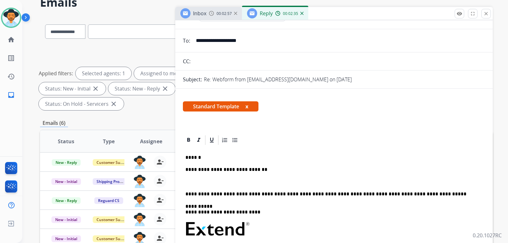
click at [257, 166] on div "**********" at bounding box center [334, 241] width 302 height 190
click at [330, 113] on div "Standard Template x" at bounding box center [334, 108] width 302 height 15
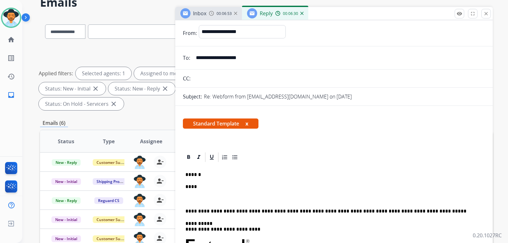
scroll to position [0, 0]
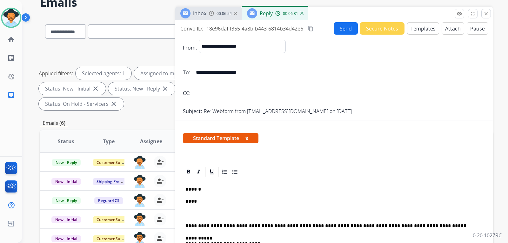
click at [410, 28] on button "Templates" at bounding box center [423, 28] width 32 height 12
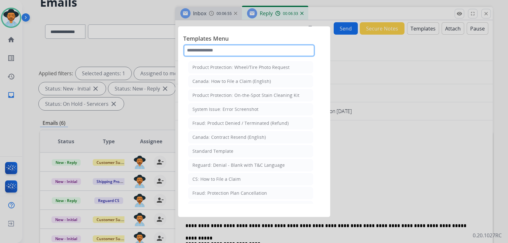
click at [248, 51] on input "text" at bounding box center [249, 50] width 132 height 13
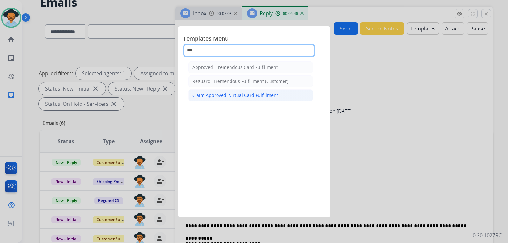
type input "***"
drag, startPoint x: 257, startPoint y: 92, endPoint x: 289, endPoint y: 142, distance: 59.4
click at [257, 93] on div "Claim Approved: Virtual Card Fulfillment" at bounding box center [235, 95] width 86 height 6
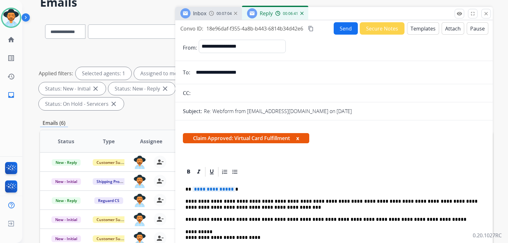
scroll to position [32, 0]
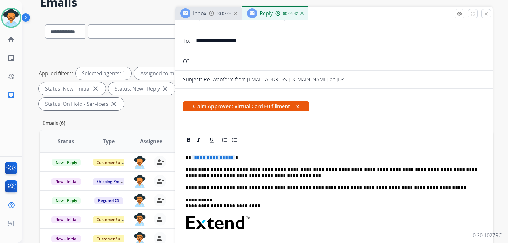
click at [241, 157] on p "**********" at bounding box center [331, 158] width 292 height 6
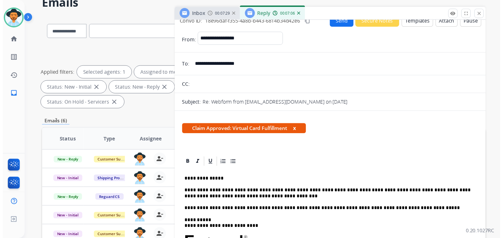
scroll to position [0, 0]
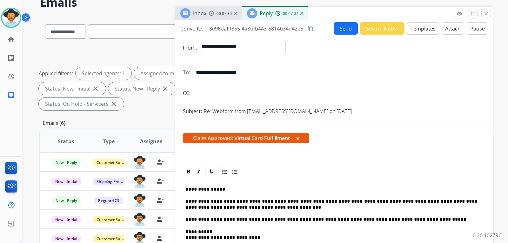
click at [345, 31] on button "Send" at bounding box center [346, 28] width 24 height 12
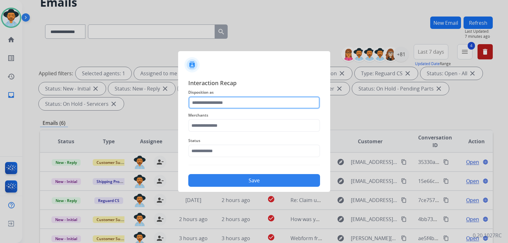
click at [238, 102] on input "text" at bounding box center [254, 102] width 132 height 13
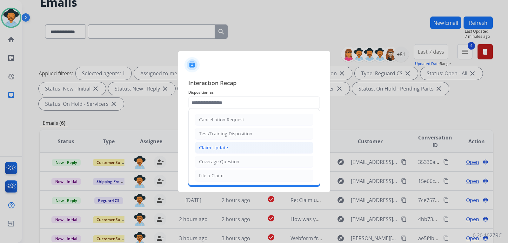
click at [219, 143] on li "Claim Update" at bounding box center [254, 148] width 118 height 12
type input "**********"
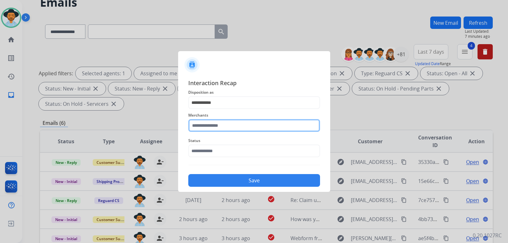
click at [220, 129] on input "text" at bounding box center [254, 125] width 132 height 13
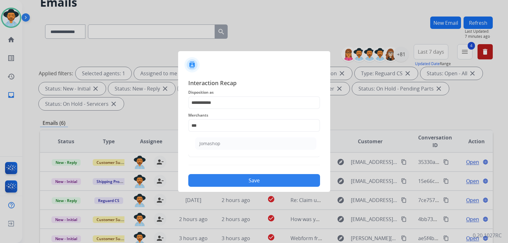
drag, startPoint x: 216, startPoint y: 143, endPoint x: 220, endPoint y: 151, distance: 8.9
click at [216, 143] on div "Jomashop" at bounding box center [209, 143] width 21 height 6
type input "********"
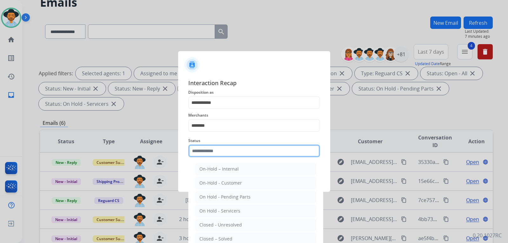
drag, startPoint x: 220, startPoint y: 152, endPoint x: 227, endPoint y: 158, distance: 8.8
click at [220, 152] on input "text" at bounding box center [254, 150] width 132 height 13
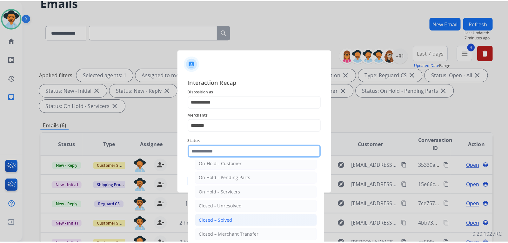
scroll to position [38, 0]
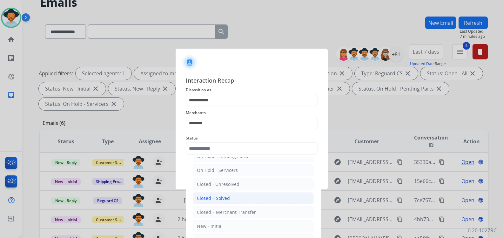
click at [222, 196] on div "Closed – Solved" at bounding box center [213, 198] width 33 height 6
type input "**********"
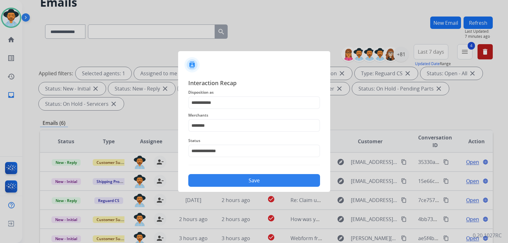
click at [229, 183] on button "Save" at bounding box center [254, 180] width 132 height 13
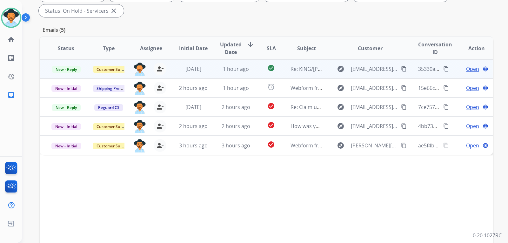
scroll to position [127, 0]
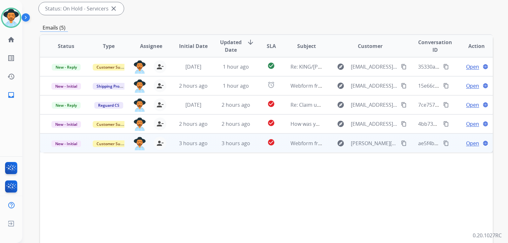
click at [466, 141] on span "Open" at bounding box center [472, 143] width 13 height 8
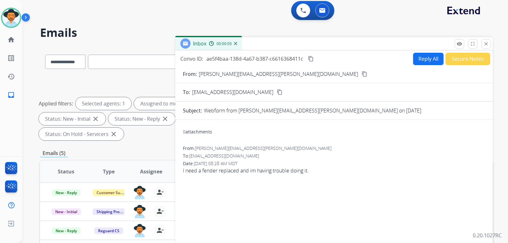
scroll to position [0, 0]
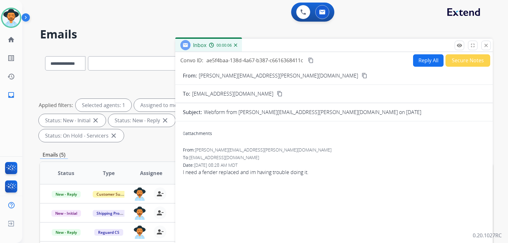
click at [419, 62] on button "Reply All" at bounding box center [428, 60] width 30 height 12
select select "**********"
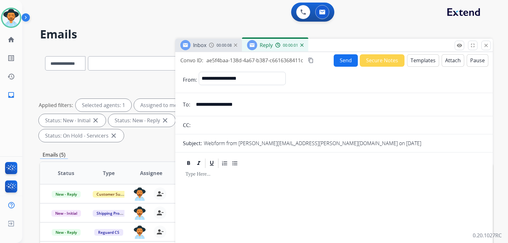
click at [416, 64] on button "Templates" at bounding box center [423, 60] width 32 height 12
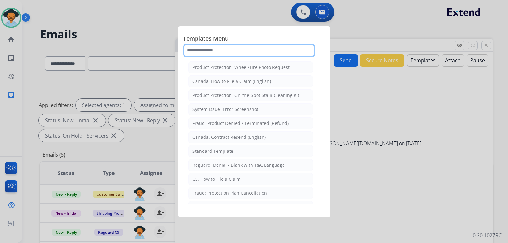
click at [245, 51] on input "text" at bounding box center [249, 50] width 132 height 13
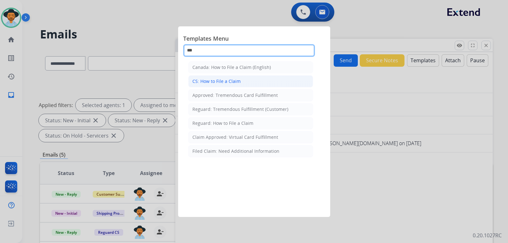
type input "***"
click at [237, 81] on div "CS: How to File a Claim" at bounding box center [216, 81] width 48 height 6
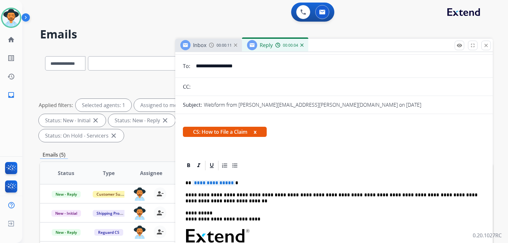
scroll to position [63, 0]
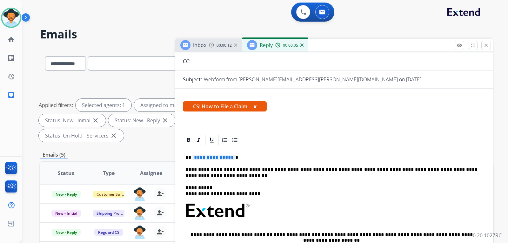
click at [247, 152] on div "**********" at bounding box center [334, 231] width 302 height 171
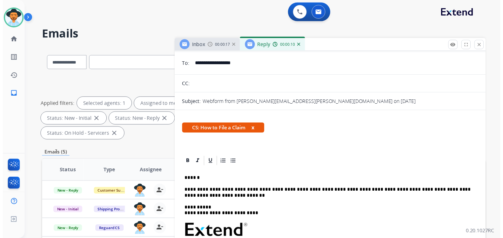
scroll to position [0, 0]
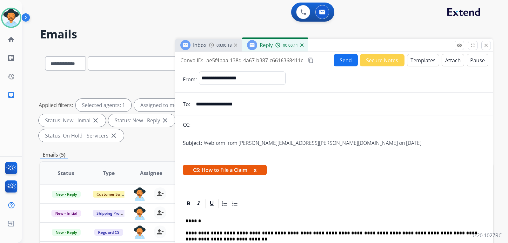
click at [337, 63] on button "Send" at bounding box center [346, 60] width 24 height 12
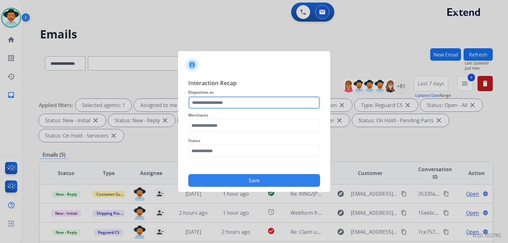
click at [251, 105] on input "text" at bounding box center [254, 102] width 132 height 13
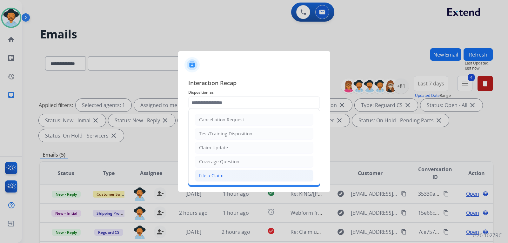
click at [216, 179] on li "File a Claim" at bounding box center [254, 176] width 118 height 12
type input "**********"
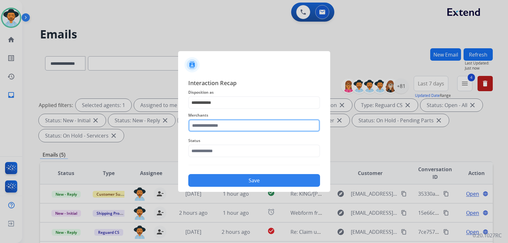
click at [227, 126] on input "text" at bounding box center [254, 125] width 132 height 13
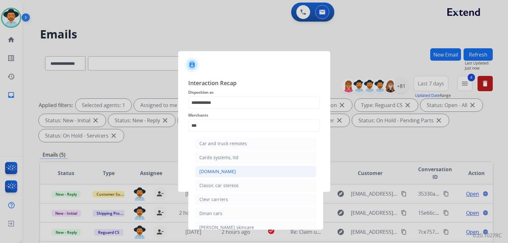
click at [215, 171] on div "[DOMAIN_NAME]" at bounding box center [217, 171] width 37 height 6
type input "**********"
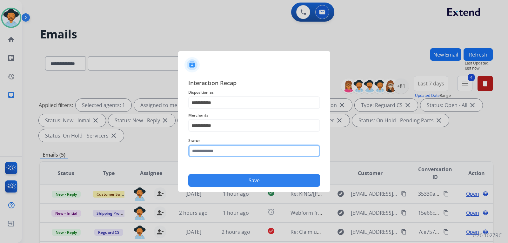
click at [230, 151] on input "text" at bounding box center [254, 150] width 132 height 13
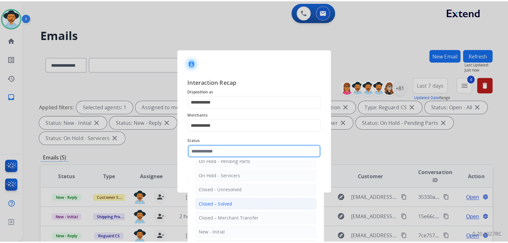
scroll to position [38, 0]
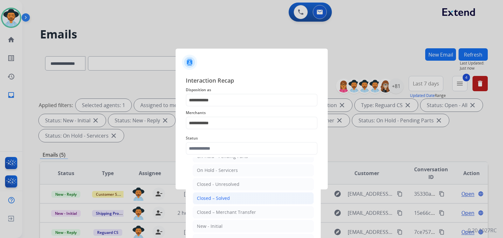
click at [225, 200] on div "Closed – Solved" at bounding box center [213, 198] width 33 height 6
type input "**********"
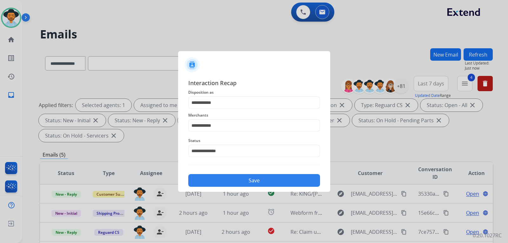
click at [234, 181] on button "Save" at bounding box center [254, 180] width 132 height 13
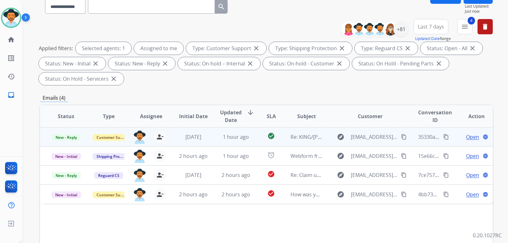
scroll to position [63, 0]
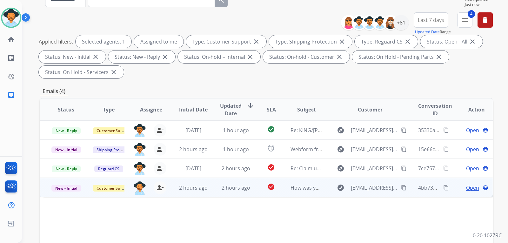
click at [466, 188] on span "Open" at bounding box center [472, 188] width 13 height 8
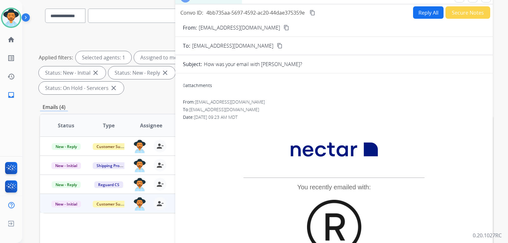
scroll to position [0, 0]
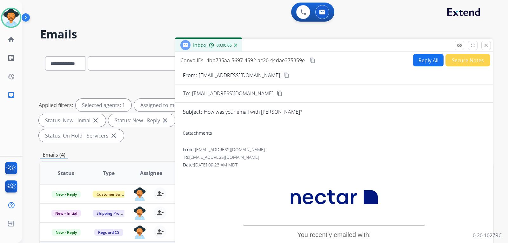
click at [451, 62] on button "Secure Notes" at bounding box center [467, 60] width 45 height 12
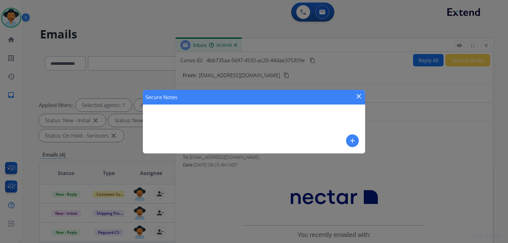
click at [350, 140] on mat-icon "add" at bounding box center [353, 141] width 8 height 8
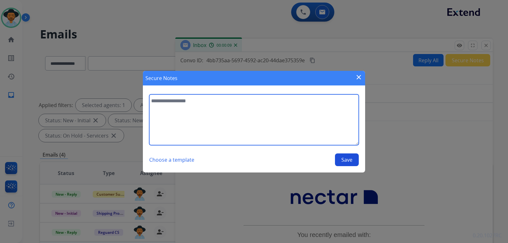
click at [202, 116] on textarea at bounding box center [254, 119] width 210 height 51
type textarea "**********"
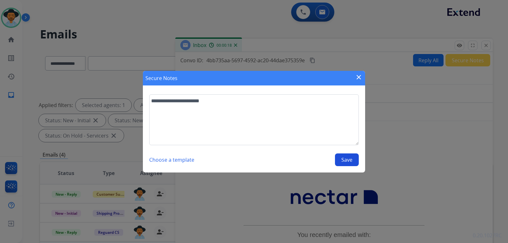
click at [341, 161] on button "Save" at bounding box center [347, 159] width 24 height 13
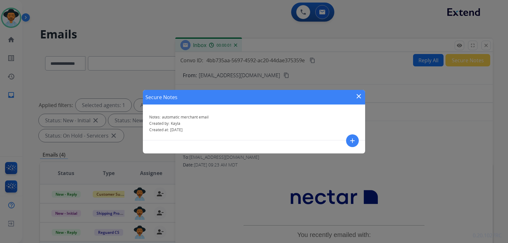
click at [357, 94] on mat-icon "close" at bounding box center [359, 96] width 8 height 8
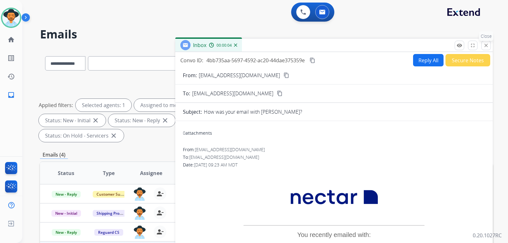
click at [484, 44] on mat-icon "close" at bounding box center [486, 46] width 6 height 6
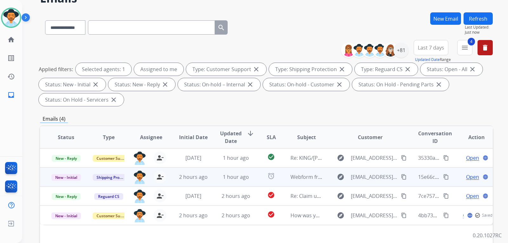
scroll to position [127, 0]
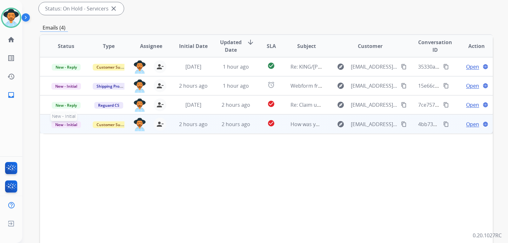
click at [56, 125] on span "New - Initial" at bounding box center [66, 124] width 30 height 7
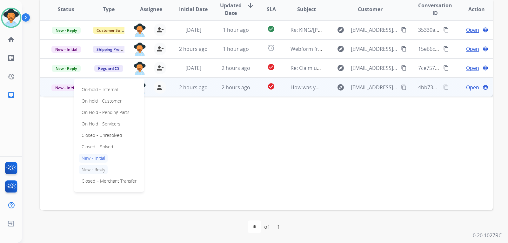
scroll to position [164, 0]
click at [101, 144] on p "Closed – Solved" at bounding box center [97, 146] width 37 height 9
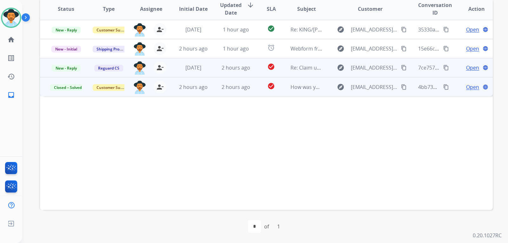
click at [471, 68] on span "Open" at bounding box center [472, 68] width 13 height 8
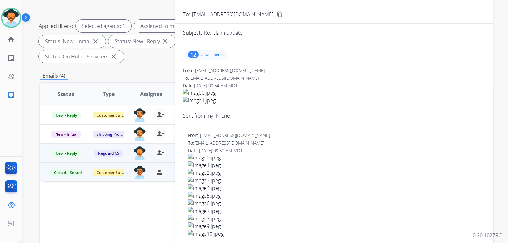
scroll to position [69, 0]
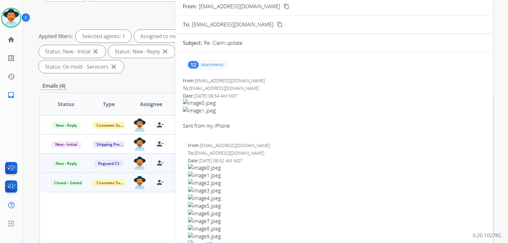
click at [284, 8] on mat-icon "content_copy" at bounding box center [287, 6] width 6 height 6
click at [221, 67] on p "attachments" at bounding box center [212, 64] width 22 height 5
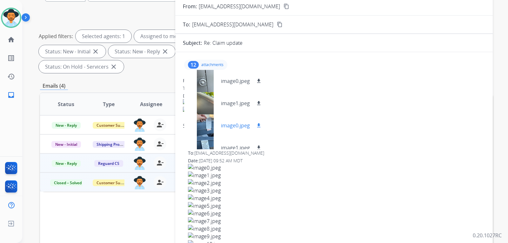
click at [206, 121] on div at bounding box center [205, 125] width 32 height 22
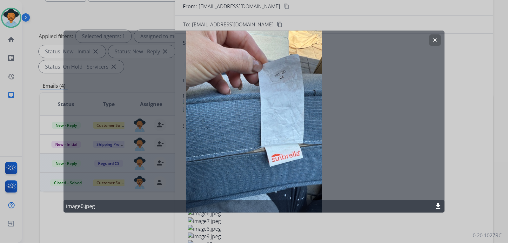
click at [436, 42] on mat-icon "clear" at bounding box center [435, 40] width 6 height 6
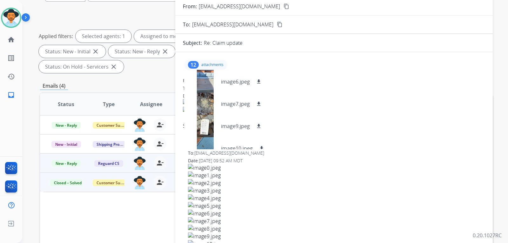
scroll to position [187, 0]
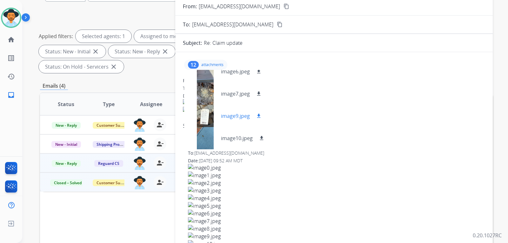
click at [208, 122] on div at bounding box center [205, 116] width 32 height 22
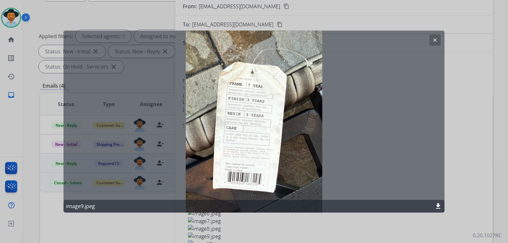
click at [431, 44] on button "clear" at bounding box center [434, 39] width 11 height 11
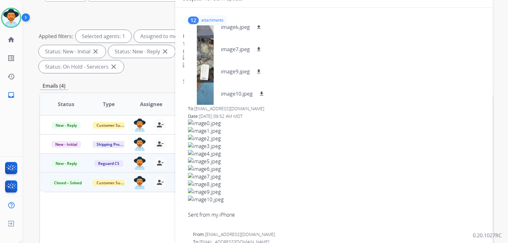
scroll to position [63, 0]
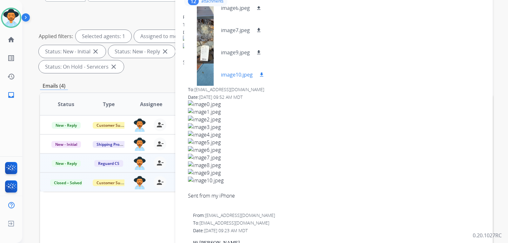
click at [208, 83] on div at bounding box center [205, 74] width 32 height 22
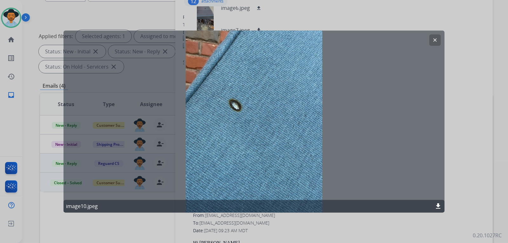
click at [437, 204] on mat-icon "download" at bounding box center [438, 206] width 8 height 8
click at [463, 115] on div at bounding box center [254, 121] width 508 height 243
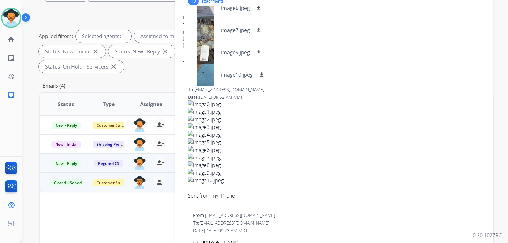
scroll to position [32, 0]
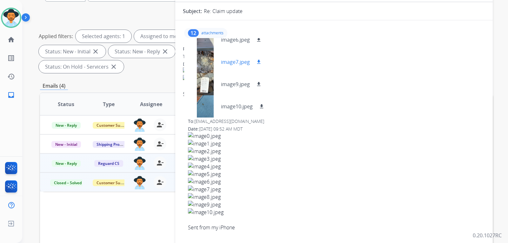
click at [210, 51] on div at bounding box center [205, 62] width 32 height 22
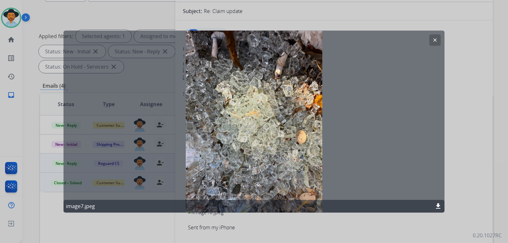
click at [435, 40] on mat-icon "clear" at bounding box center [435, 40] width 6 height 6
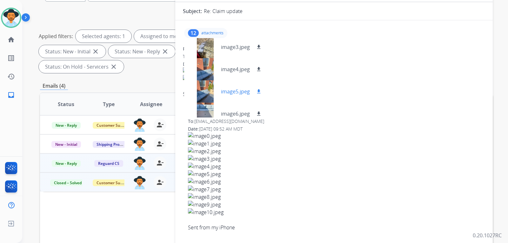
scroll to position [124, 0]
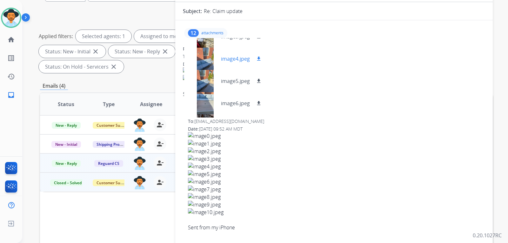
click at [203, 63] on div at bounding box center [205, 59] width 32 height 22
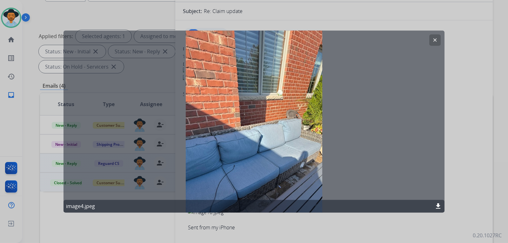
click at [437, 202] on mat-icon "download" at bounding box center [438, 206] width 8 height 8
click at [437, 203] on mat-icon "download" at bounding box center [438, 206] width 8 height 8
click at [437, 39] on mat-icon "clear" at bounding box center [435, 40] width 6 height 6
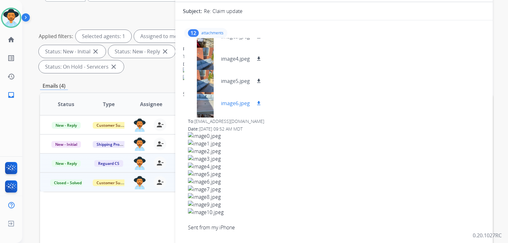
click at [209, 104] on div at bounding box center [205, 103] width 32 height 22
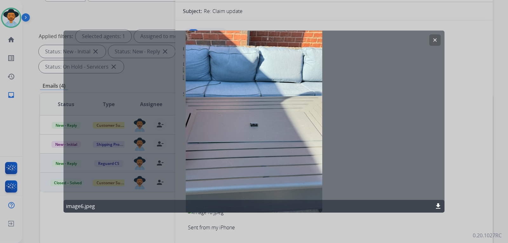
click at [431, 40] on button "clear" at bounding box center [434, 39] width 11 height 11
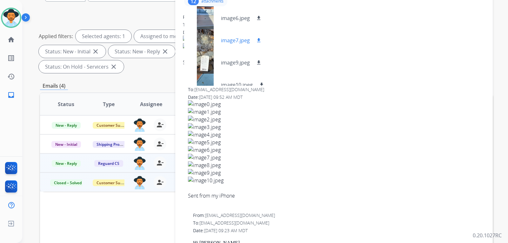
scroll to position [187, 0]
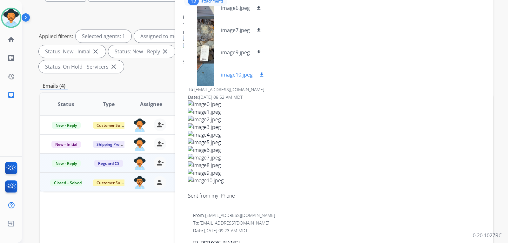
click at [208, 71] on div at bounding box center [205, 74] width 32 height 22
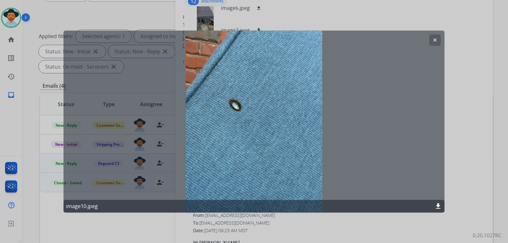
click at [434, 34] on div "clear" at bounding box center [434, 39] width 11 height 11
click at [435, 43] on mat-icon "clear" at bounding box center [435, 40] width 6 height 6
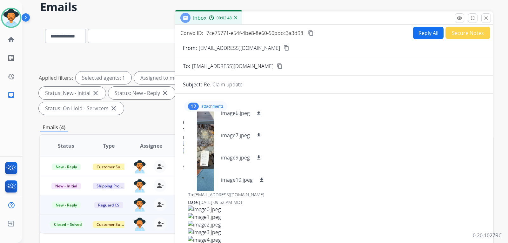
scroll to position [0, 0]
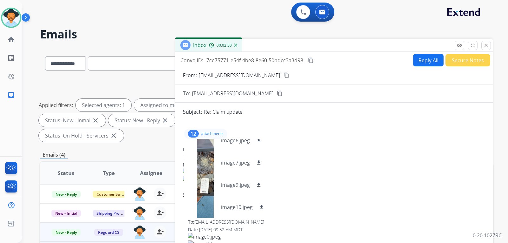
click at [427, 66] on button "Reply All" at bounding box center [428, 60] width 30 height 12
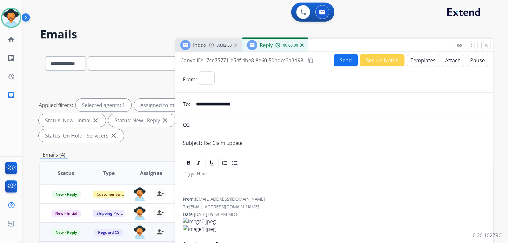
select select "**********"
click at [413, 60] on button "Templates" at bounding box center [423, 60] width 32 height 12
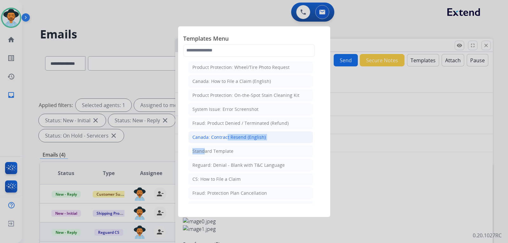
drag, startPoint x: 201, startPoint y: 147, endPoint x: 223, endPoint y: 137, distance: 23.7
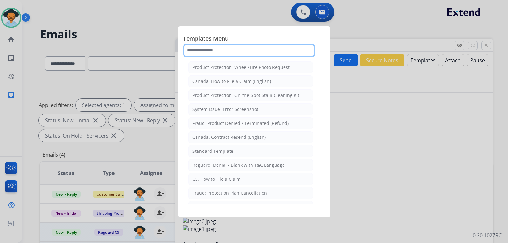
click at [233, 53] on input "text" at bounding box center [249, 50] width 132 height 13
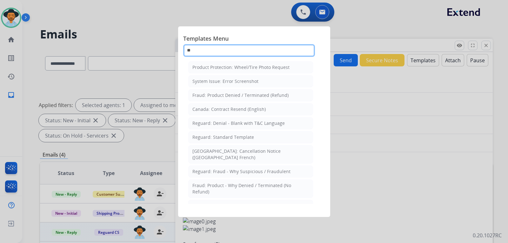
type input "**"
click at [384, 136] on div at bounding box center [254, 121] width 508 height 243
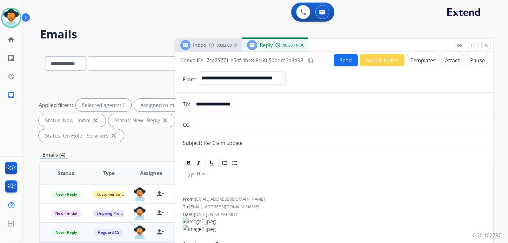
click at [212, 173] on p at bounding box center [333, 174] width 297 height 6
click at [416, 60] on button "Templates" at bounding box center [423, 60] width 32 height 12
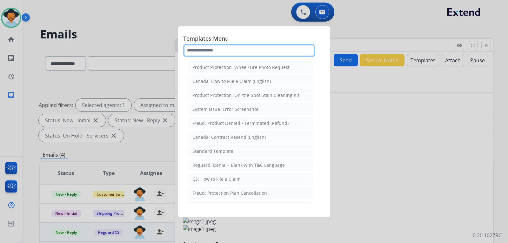
click at [247, 50] on input "text" at bounding box center [249, 50] width 132 height 13
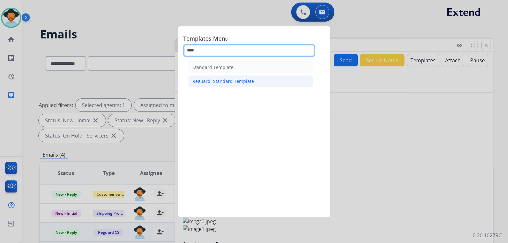
type input "****"
click at [235, 83] on div "Reguard: Standard Template" at bounding box center [223, 81] width 62 height 6
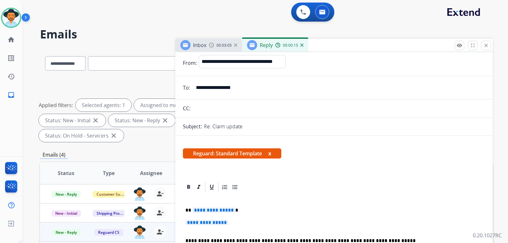
scroll to position [32, 0]
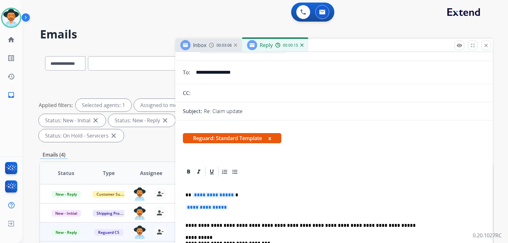
click at [237, 215] on p "**********" at bounding box center [333, 210] width 297 height 12
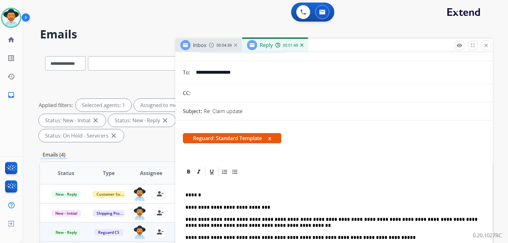
scroll to position [63, 0]
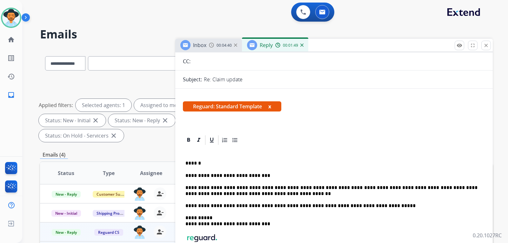
click at [270, 197] on p "**********" at bounding box center [331, 191] width 292 height 12
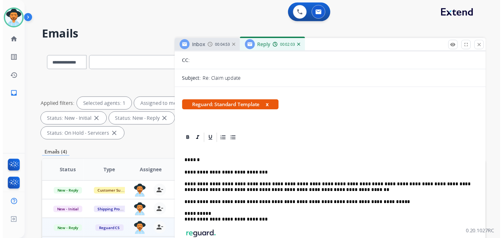
scroll to position [0, 0]
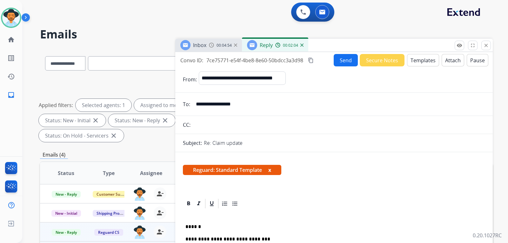
click at [346, 63] on button "Send" at bounding box center [346, 60] width 24 height 12
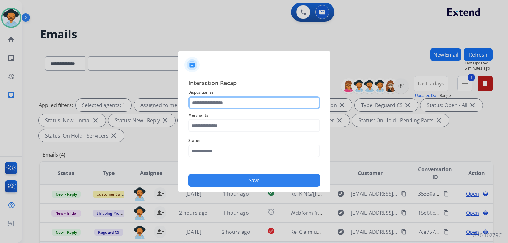
click at [226, 102] on input "text" at bounding box center [254, 102] width 132 height 13
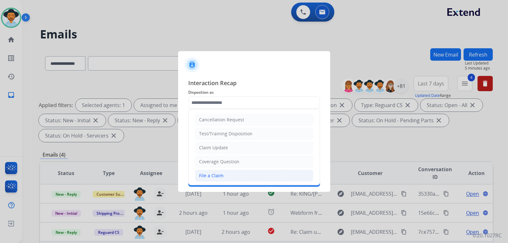
click at [217, 175] on div "File a Claim" at bounding box center [211, 175] width 24 height 6
type input "**********"
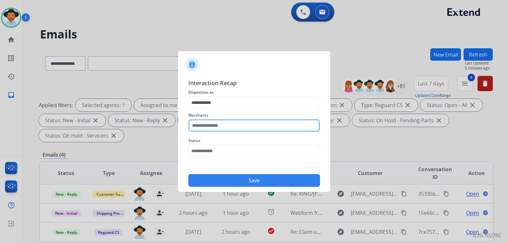
click at [221, 128] on input "text" at bounding box center [254, 125] width 132 height 13
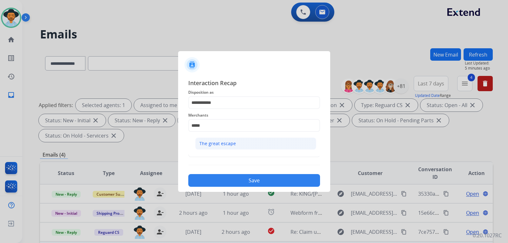
click at [221, 140] on div "The great escape" at bounding box center [217, 143] width 37 height 6
type input "**********"
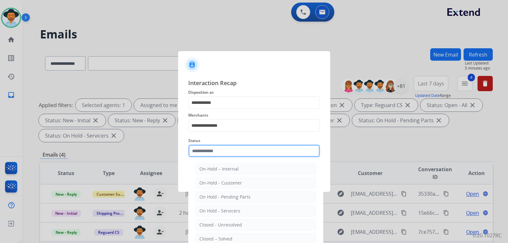
click at [216, 152] on input "text" at bounding box center [254, 150] width 132 height 13
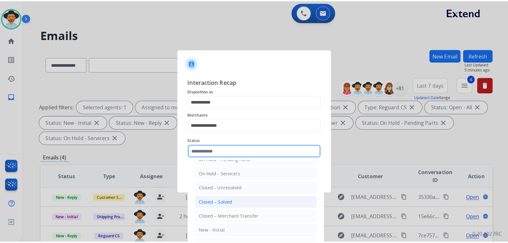
scroll to position [38, 0]
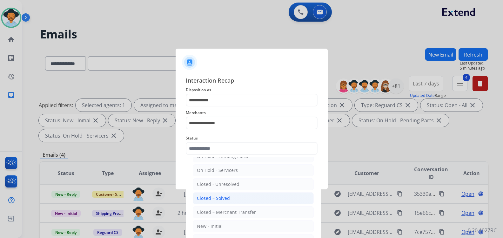
click at [232, 201] on li "Closed – Solved" at bounding box center [253, 198] width 121 height 12
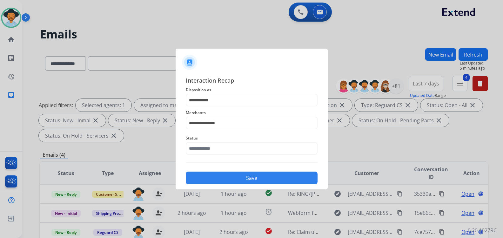
type input "**********"
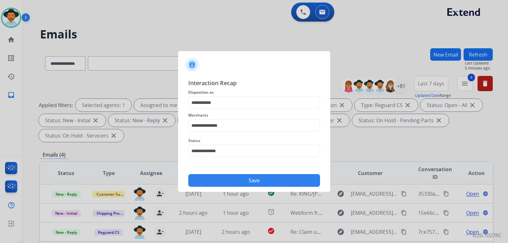
click at [241, 181] on button "Save" at bounding box center [254, 180] width 132 height 13
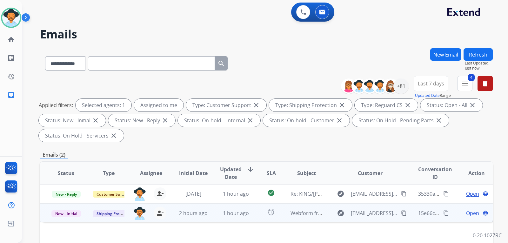
click at [466, 211] on span "Open" at bounding box center [472, 213] width 13 height 8
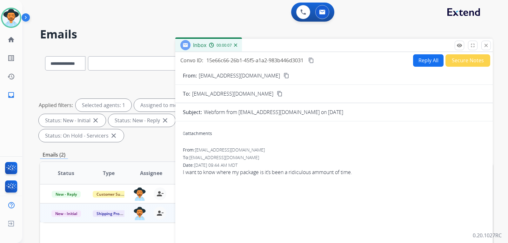
click at [284, 76] on mat-icon "content_copy" at bounding box center [287, 76] width 6 height 6
click at [413, 61] on button "Reply All" at bounding box center [428, 60] width 30 height 12
select select "**********"
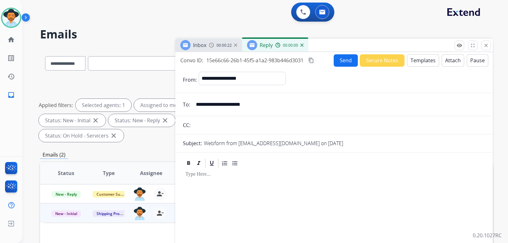
click at [425, 64] on button "Templates" at bounding box center [423, 60] width 32 height 12
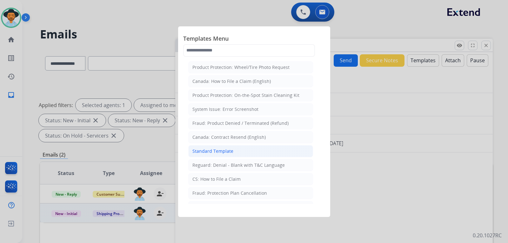
click at [204, 151] on div "Standard Template" at bounding box center [212, 151] width 41 height 6
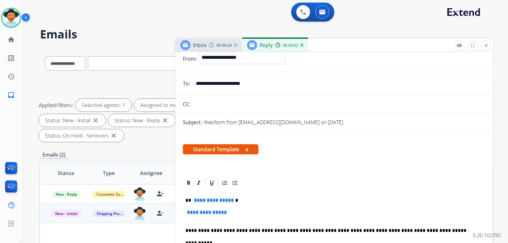
scroll to position [32, 0]
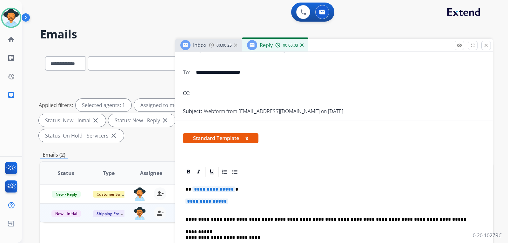
click at [243, 201] on p "**********" at bounding box center [333, 204] width 297 height 12
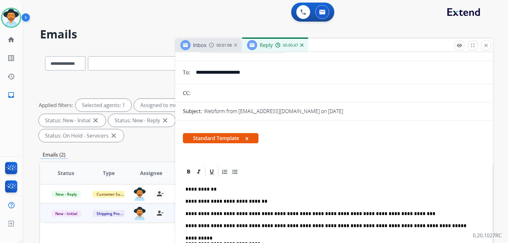
click at [396, 213] on p "**********" at bounding box center [331, 214] width 292 height 6
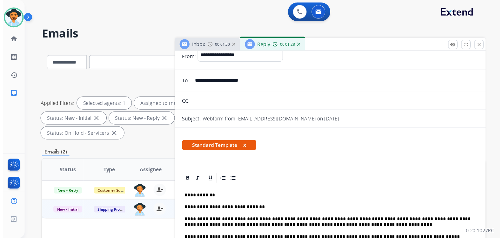
scroll to position [0, 0]
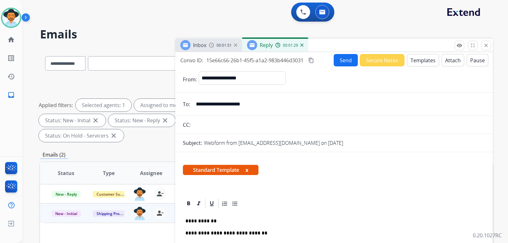
click at [340, 61] on button "Send" at bounding box center [346, 60] width 24 height 12
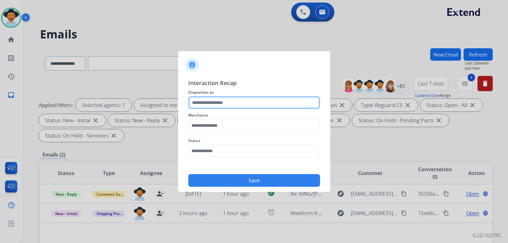
click at [254, 104] on input "text" at bounding box center [254, 102] width 132 height 13
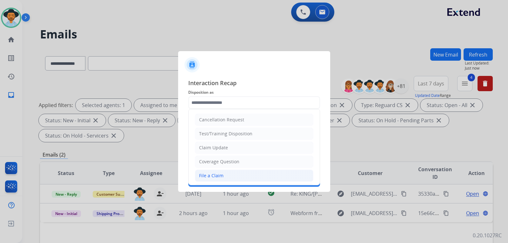
click at [214, 176] on div "File a Claim" at bounding box center [211, 175] width 24 height 6
type input "**********"
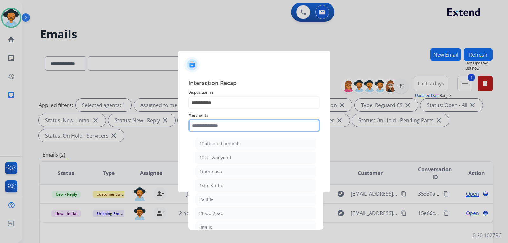
click at [214, 129] on input "text" at bounding box center [254, 125] width 132 height 13
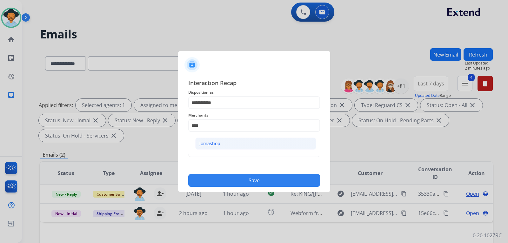
click at [210, 146] on div "Jomashop" at bounding box center [209, 143] width 21 height 6
type input "********"
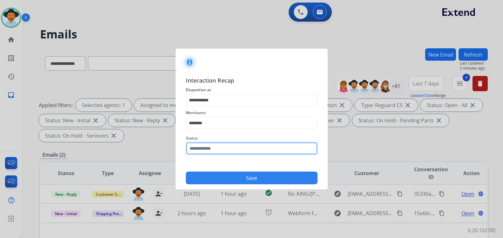
click at [212, 153] on input "text" at bounding box center [252, 148] width 132 height 13
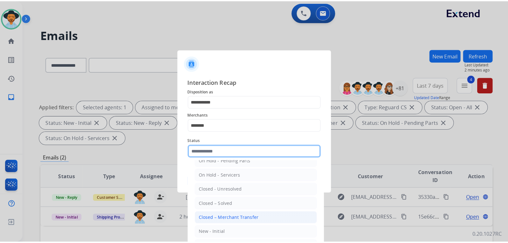
scroll to position [38, 0]
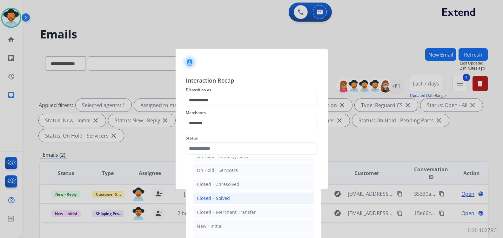
click at [217, 199] on div "Closed – Solved" at bounding box center [213, 198] width 33 height 6
type input "**********"
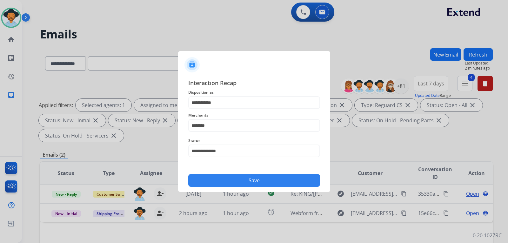
click at [230, 178] on button "Save" at bounding box center [254, 180] width 132 height 13
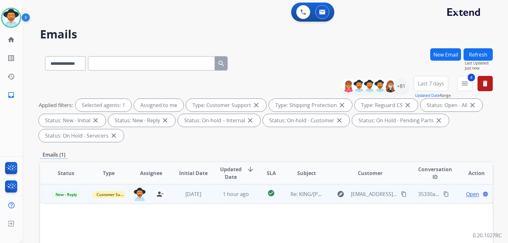
click at [471, 193] on span "Open" at bounding box center [472, 194] width 13 height 8
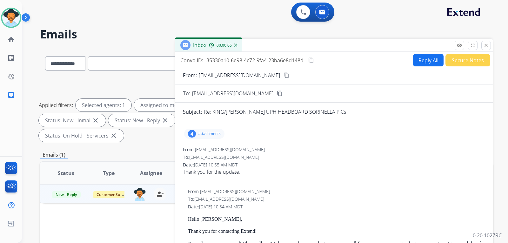
click at [476, 65] on button "Secure Notes" at bounding box center [467, 60] width 45 height 12
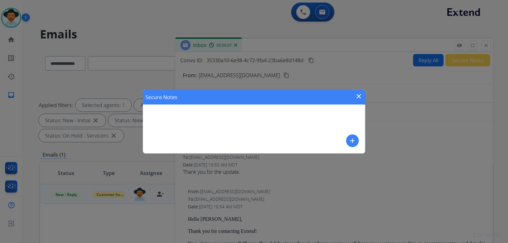
click at [351, 138] on mat-icon "add" at bounding box center [353, 141] width 8 height 8
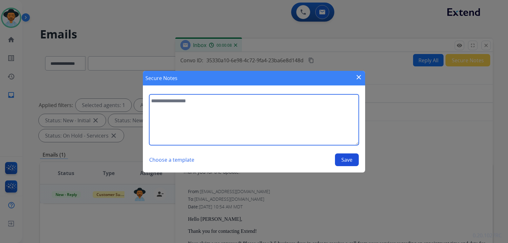
click at [245, 122] on textarea at bounding box center [254, 119] width 210 height 51
type textarea "**********"
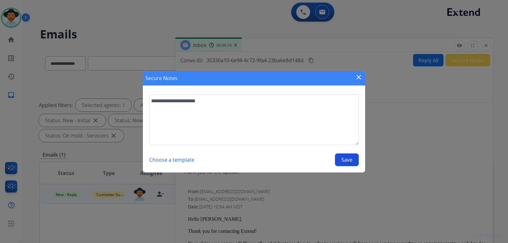
click at [356, 159] on button "Save" at bounding box center [347, 159] width 24 height 13
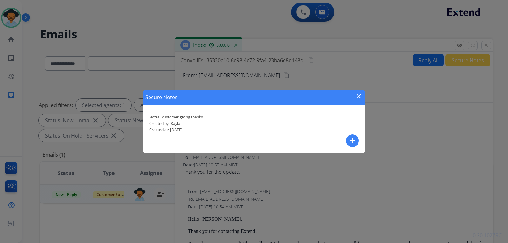
drag, startPoint x: 358, startPoint y: 96, endPoint x: 436, endPoint y: 81, distance: 79.1
click at [360, 95] on mat-icon "close" at bounding box center [359, 96] width 8 height 8
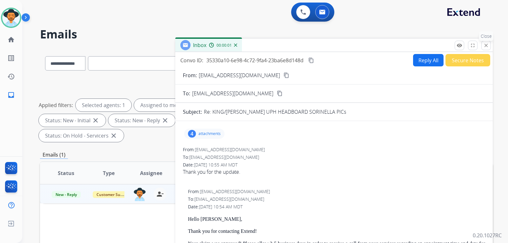
click at [484, 46] on mat-icon "close" at bounding box center [486, 46] width 6 height 6
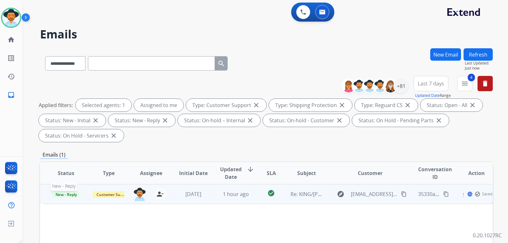
click at [68, 194] on span "New - Reply" at bounding box center [66, 194] width 29 height 7
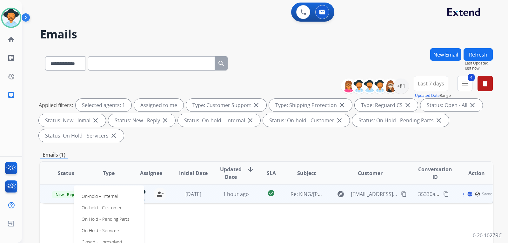
scroll to position [95, 0]
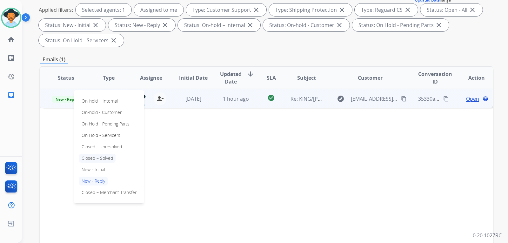
click at [103, 157] on p "Closed – Solved" at bounding box center [97, 158] width 37 height 9
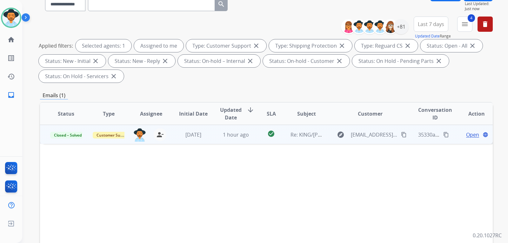
scroll to position [0, 0]
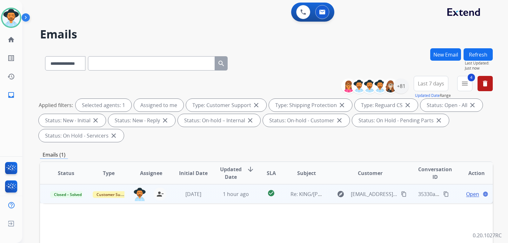
click at [470, 55] on button "Refresh" at bounding box center [478, 54] width 29 height 12
